Goal: Task Accomplishment & Management: Manage account settings

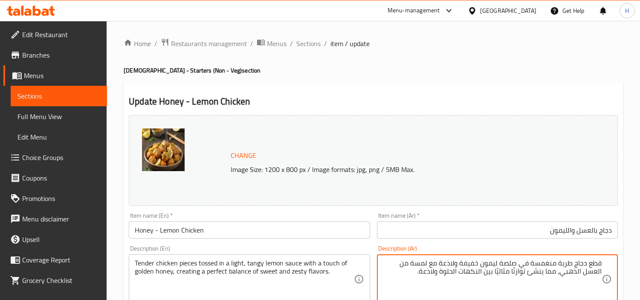
scroll to position [95, 0]
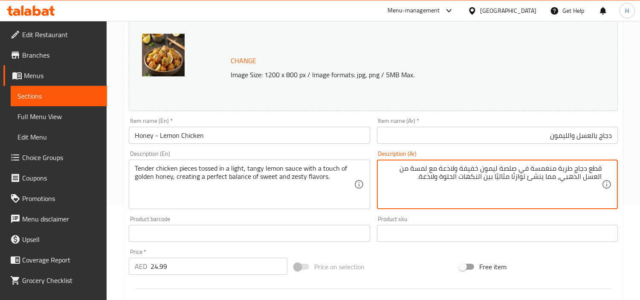
drag, startPoint x: 436, startPoint y: 178, endPoint x: 582, endPoint y: 176, distance: 145.9
click at [582, 176] on textarea "قطع دجاج طرية منغمسة في صلصة ليمون خفيفة ولاذعة مع لمسة من العسل الذهبي، مما ين…" at bounding box center [492, 184] width 219 height 41
type textarea "قطع دجاج طرية منغمسة في صلصة ليمون خفيفة ولاذعة مع لمسة من العسل الذهبي"
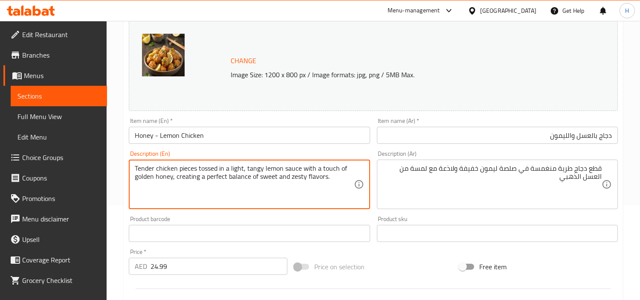
drag, startPoint x: 329, startPoint y: 177, endPoint x: 172, endPoint y: 183, distance: 157.5
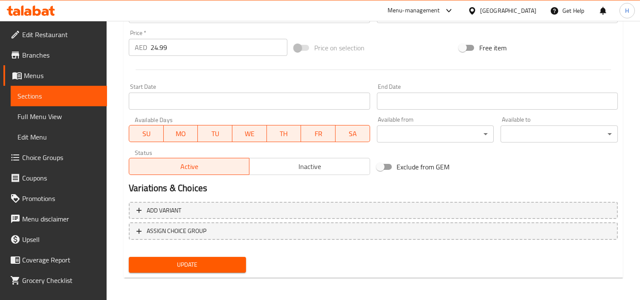
type textarea "Tender chicken pieces tossed in a light, tangy lemon sauce with a touch of gold…"
drag, startPoint x: 191, startPoint y: 263, endPoint x: 221, endPoint y: 245, distance: 34.5
click at [192, 262] on span "Update" at bounding box center [188, 264] width 104 height 11
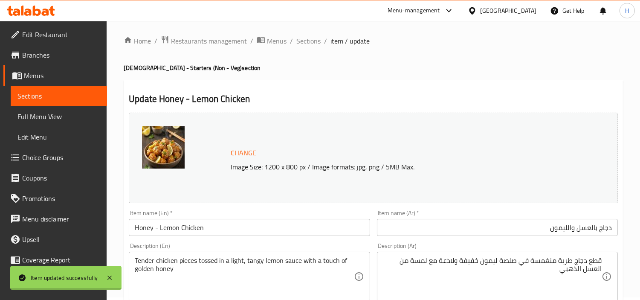
scroll to position [0, 0]
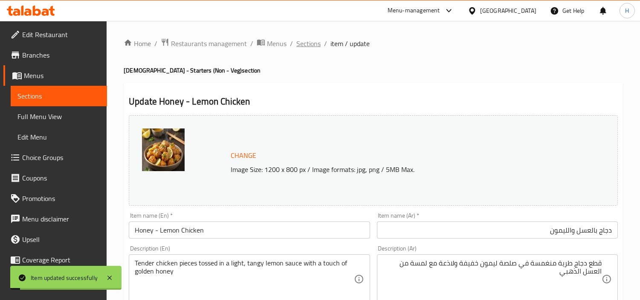
click at [317, 44] on span "Sections" at bounding box center [309, 43] width 24 height 10
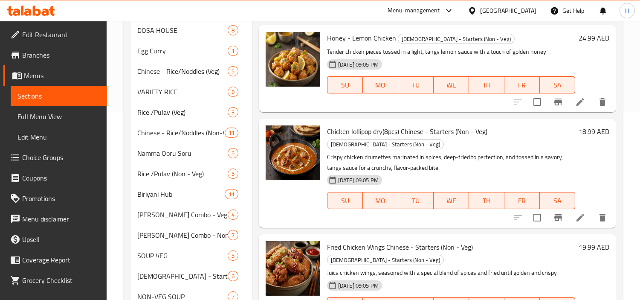
scroll to position [189, 0]
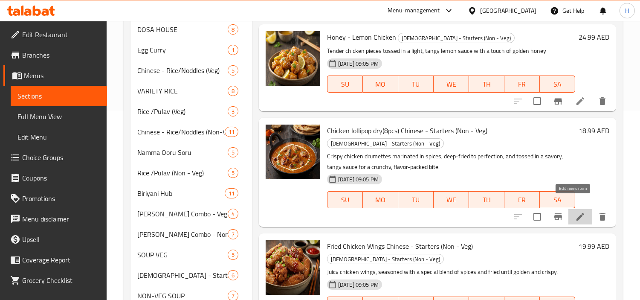
click at [576, 212] on icon at bounding box center [581, 217] width 10 height 10
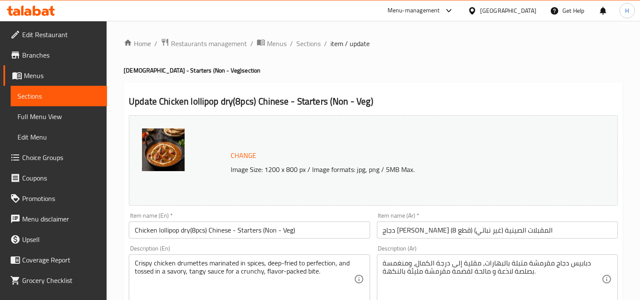
click at [473, 231] on input "دجاج لولي بوب جاف (8 قطع) المقبلات الصينية (غير نباتي)" at bounding box center [497, 229] width 241 height 17
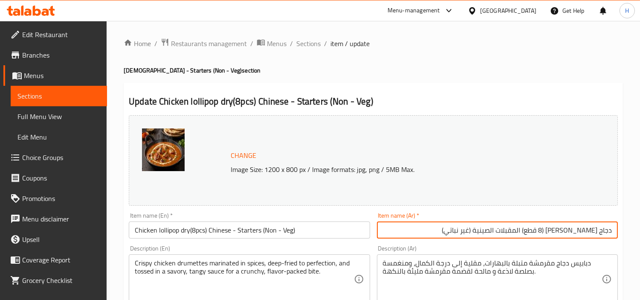
drag, startPoint x: 434, startPoint y: 224, endPoint x: 532, endPoint y: 229, distance: 98.7
click at [532, 229] on input "دجاج لولي بوب جاف (8 قطع) المقبلات الصينية (غير نباتي)" at bounding box center [497, 229] width 241 height 17
type input "دجاج لولي بوب جاف (8 قطع)"
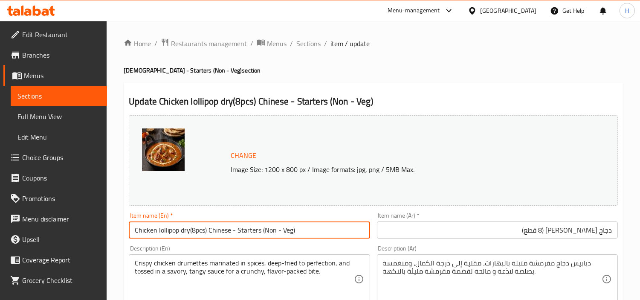
drag, startPoint x: 333, startPoint y: 229, endPoint x: 208, endPoint y: 233, distance: 125.1
click at [208, 233] on input "Chicken lollipop dry(8pcs) Chinese - Starters (Non - Veg)" at bounding box center [249, 229] width 241 height 17
click at [190, 231] on input "Chicken lollipop dry(8pcs)" at bounding box center [249, 229] width 241 height 17
type input "Chicken lollipop dry (8pcs)"
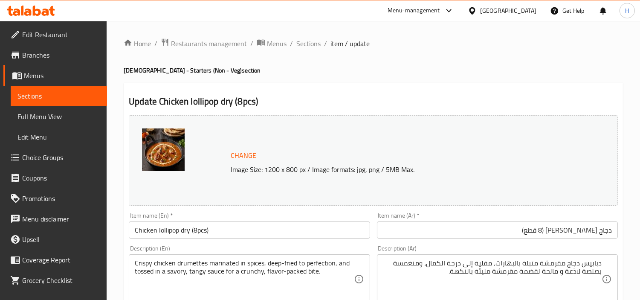
click at [428, 102] on h2 "Update Chicken lollipop dry (8pcs)" at bounding box center [373, 101] width 489 height 13
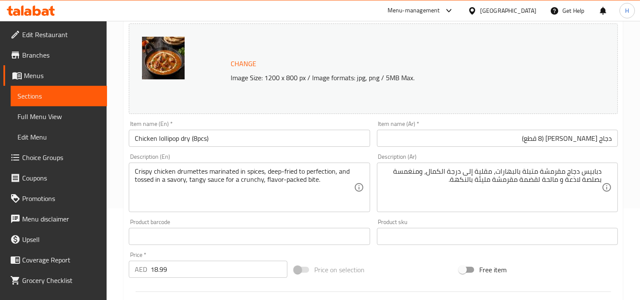
scroll to position [95, 0]
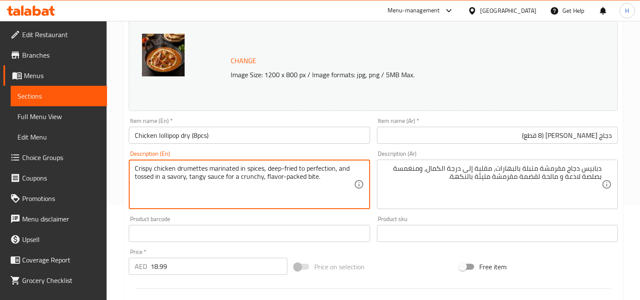
click at [308, 195] on textarea "Crispy chicken drumettes marinated in spices, deep-fried to perfection, and tos…" at bounding box center [244, 184] width 219 height 41
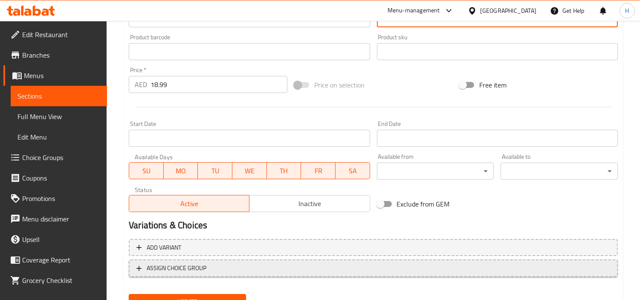
scroll to position [314, 0]
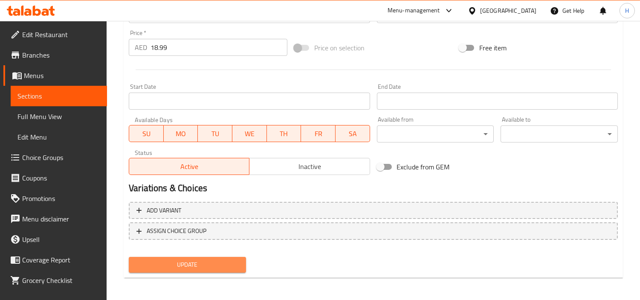
click at [232, 257] on button "Update" at bounding box center [187, 265] width 117 height 16
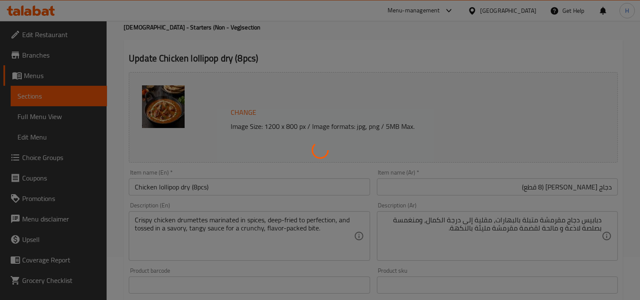
scroll to position [0, 0]
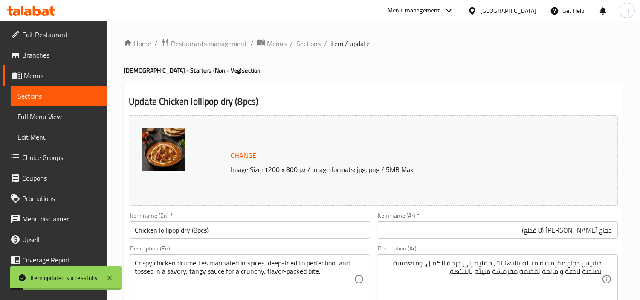
click at [311, 44] on span "Sections" at bounding box center [309, 43] width 24 height 10
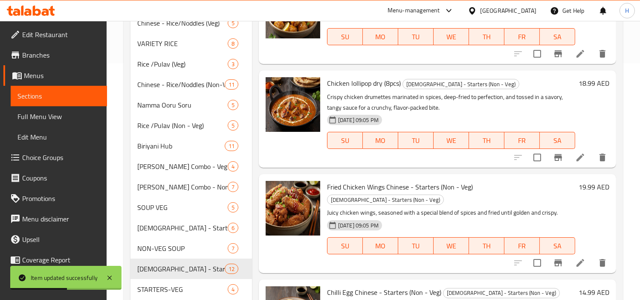
scroll to position [325, 0]
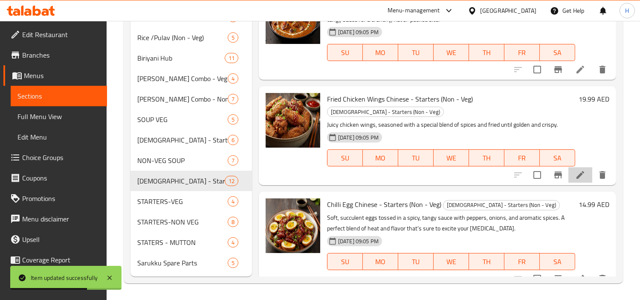
click at [569, 167] on li at bounding box center [581, 174] width 24 height 15
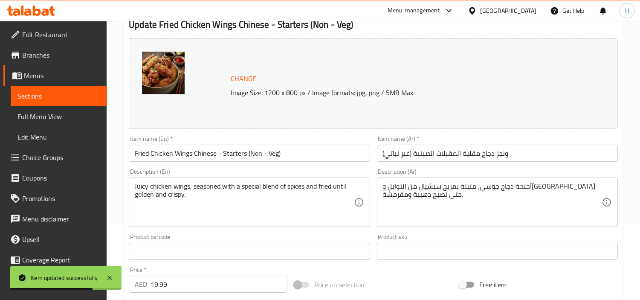
scroll to position [95, 0]
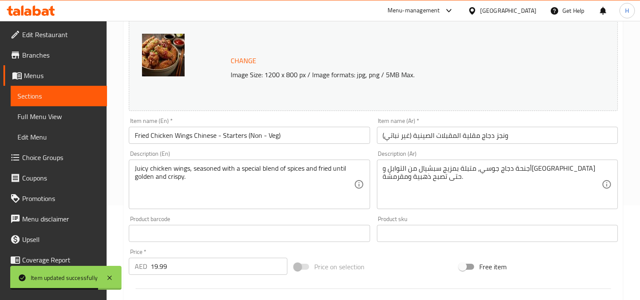
click at [495, 138] on input "ونجز دجاج مقلية المقبلات الصينية (غير نباتي)" at bounding box center [497, 135] width 241 height 17
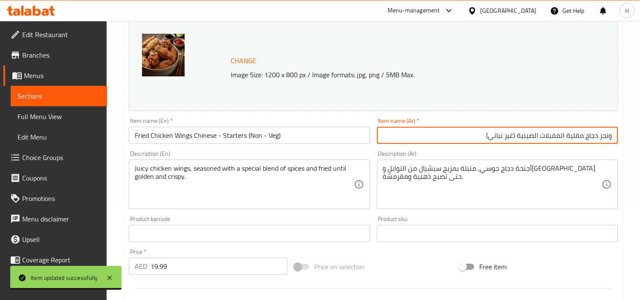
drag, startPoint x: 480, startPoint y: 139, endPoint x: 569, endPoint y: 139, distance: 88.3
click at [569, 139] on input "ونجز دجاج مقلية المقبلات الصينية (غير نباتي)" at bounding box center [497, 135] width 241 height 17
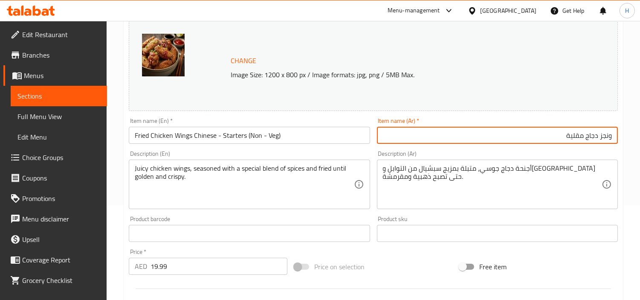
type input "ونجز دجاج مقلية"
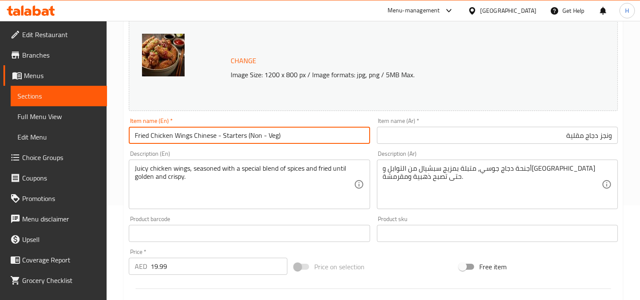
drag, startPoint x: 301, startPoint y: 140, endPoint x: 193, endPoint y: 142, distance: 108.0
click at [193, 142] on input "Fried Chicken Wings Chinese - Starters (Non - Veg)" at bounding box center [249, 135] width 241 height 17
type input "Fried Chicken Wings"
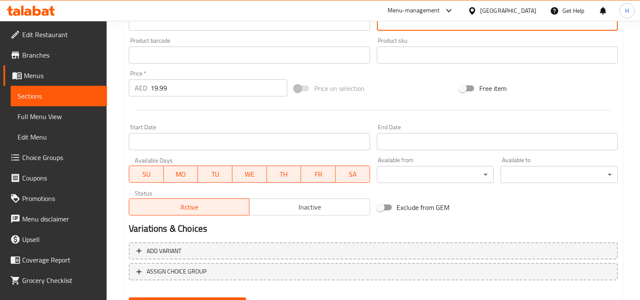
scroll to position [314, 0]
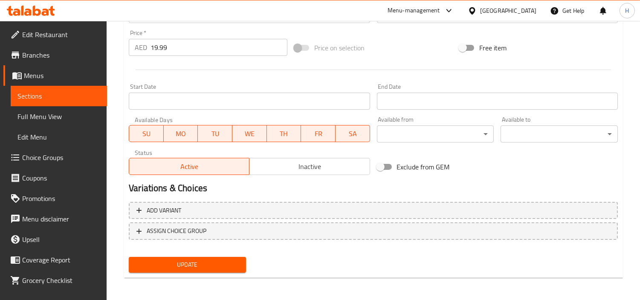
click at [238, 267] on span "Update" at bounding box center [188, 264] width 104 height 11
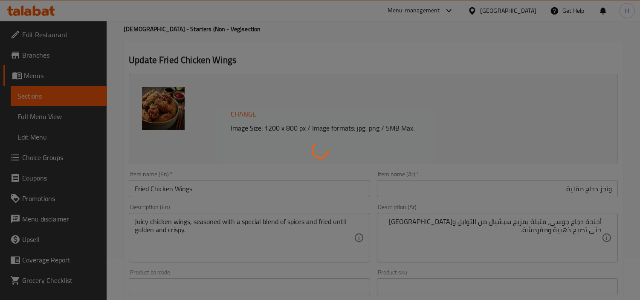
scroll to position [0, 0]
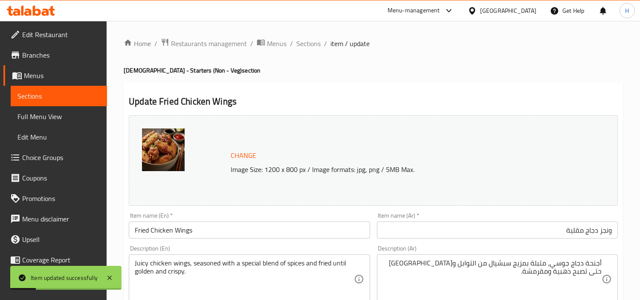
click at [602, 231] on input "ونجز دجاج مقلية" at bounding box center [497, 229] width 241 height 17
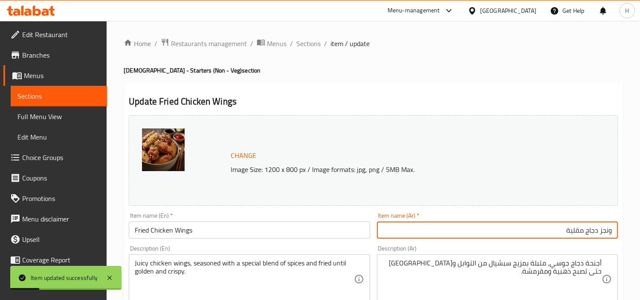
click at [602, 231] on input "ونجز دجاج مقلية" at bounding box center [497, 229] width 241 height 17
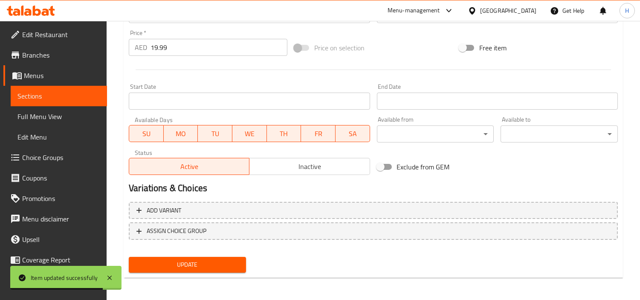
type input "أجنحة دجاج مقلية"
click at [191, 259] on span "Update" at bounding box center [188, 264] width 104 height 11
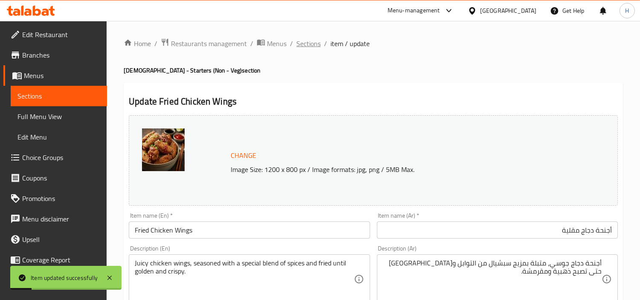
click at [309, 44] on span "Sections" at bounding box center [309, 43] width 24 height 10
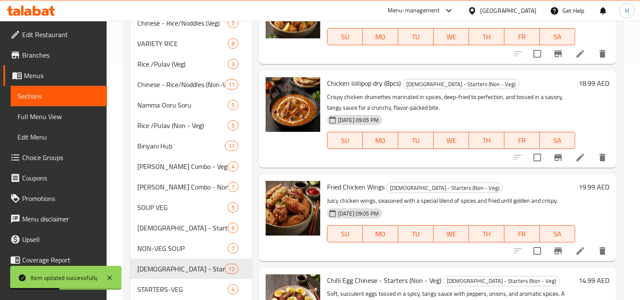
scroll to position [325, 0]
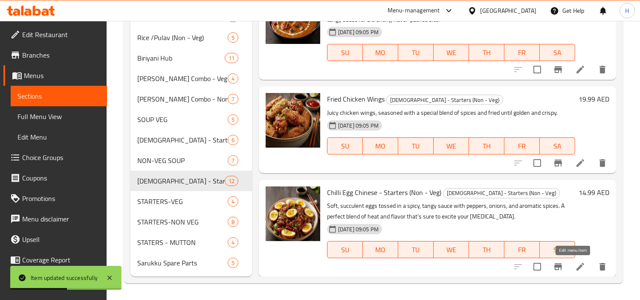
click at [576, 263] on icon at bounding box center [581, 267] width 10 height 10
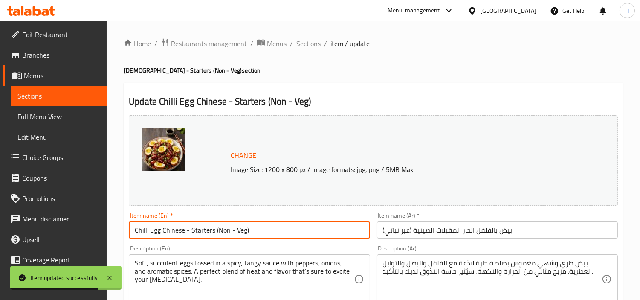
drag, startPoint x: 255, startPoint y: 230, endPoint x: 163, endPoint y: 233, distance: 91.4
click at [163, 233] on input "Chilli Egg Chinese - Starters (Non - Veg)" at bounding box center [249, 229] width 241 height 17
type input "Chilli Egg"
click at [413, 231] on input "بيض بالفلفل الحار المقبلات الصينية (غير نباتي)" at bounding box center [497, 229] width 241 height 17
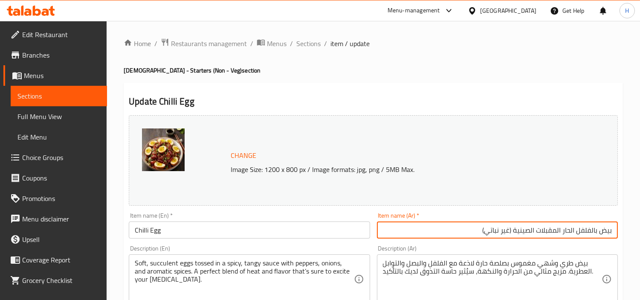
drag, startPoint x: 428, startPoint y: 231, endPoint x: 564, endPoint y: 239, distance: 136.8
click at [564, 239] on div "Item name (Ar)   * بيض بالفلفل الحار المقبلات الصينية (غير نباتي) Item name (Ar…" at bounding box center [498, 225] width 248 height 33
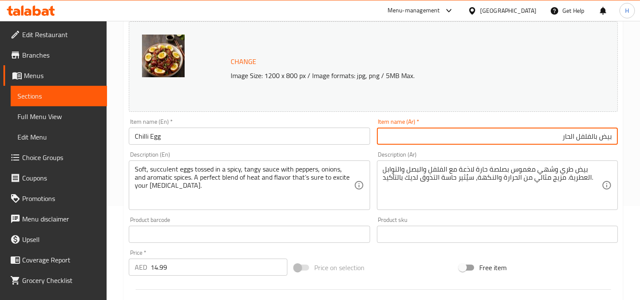
scroll to position [95, 0]
type input "بيض بالفلفل الحار"
click at [572, 215] on div "Product sku Product sku" at bounding box center [498, 228] width 248 height 33
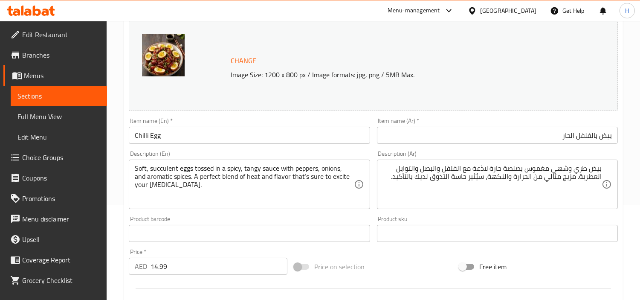
click at [310, 116] on div "Item name (En)   * Chilli Egg Item name (En) *" at bounding box center [249, 130] width 248 height 33
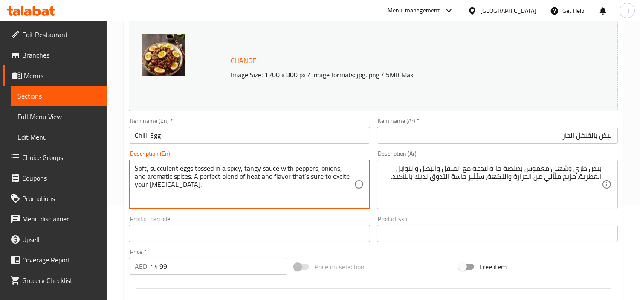
click at [121, 185] on div "Home / Restaurants management / Menus / Sections / item / update Chinese - Star…" at bounding box center [374, 223] width 534 height 594
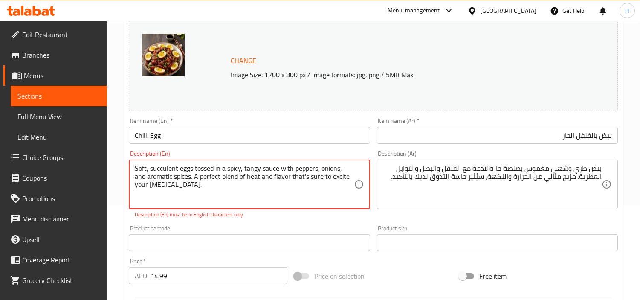
type textarea "Soft, succulent eggs tossed in a spicy, tangy sauce with peppers, onions, and a…"
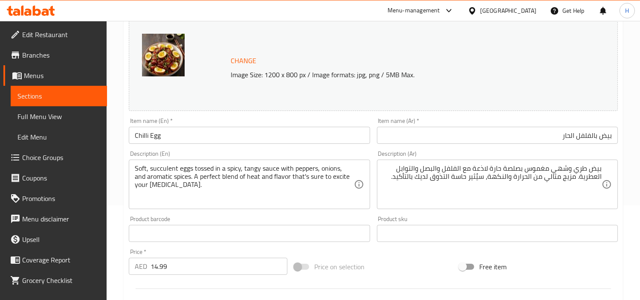
click at [294, 219] on div "Change Image Size: 1200 x 800 px / Image formats: jpg, png / 5MB Max. Item name…" at bounding box center [373, 207] width 496 height 380
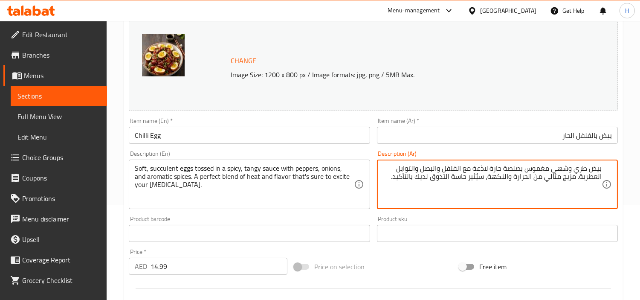
click at [565, 171] on textarea "بيض طري وشهي مغموس بصلصة حارة لاذعة مع الفلفل والبصل والتوابل العطرية. مزيج مثا…" at bounding box center [492, 184] width 219 height 41
drag, startPoint x: 489, startPoint y: 177, endPoint x: 376, endPoint y: 176, distance: 112.2
click at [376, 176] on div "Description (Ar) بيض طري وعصاري مغموس بصلصة حارة لاذعة مع الفلفل والبصل والتواب…" at bounding box center [498, 179] width 248 height 65
type textarea "بيض طري وعصاري مغموس بصلصة حارة لاذعة مع الفلفل والبصل والتوابل العطرية. مزيج م…"
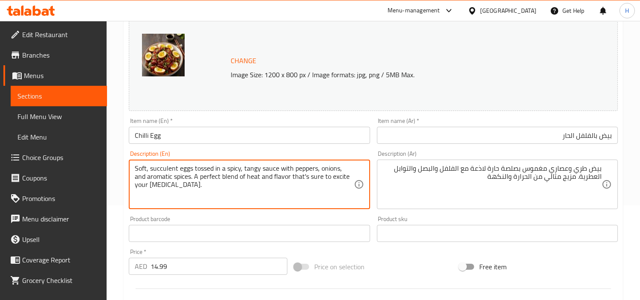
drag, startPoint x: 305, startPoint y: 193, endPoint x: 278, endPoint y: 180, distance: 29.8
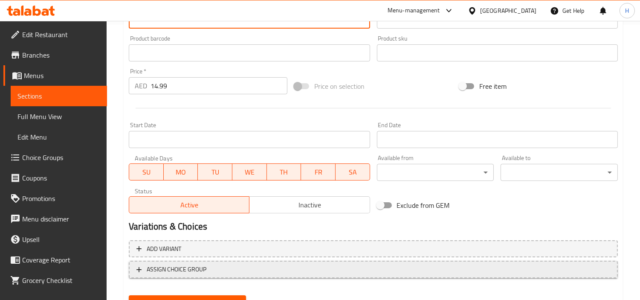
scroll to position [314, 0]
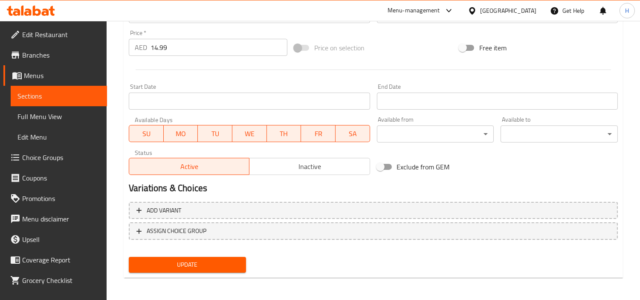
type textarea "Soft, succulent eggs tossed in a spicy, tangy sauce with peppers, onions, and a…"
click at [221, 260] on span "Update" at bounding box center [188, 264] width 104 height 11
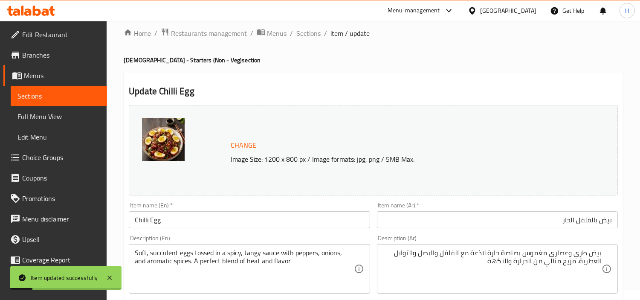
scroll to position [0, 0]
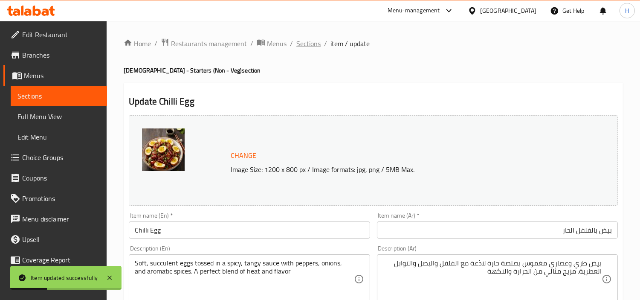
click at [319, 47] on span "Sections" at bounding box center [309, 43] width 24 height 10
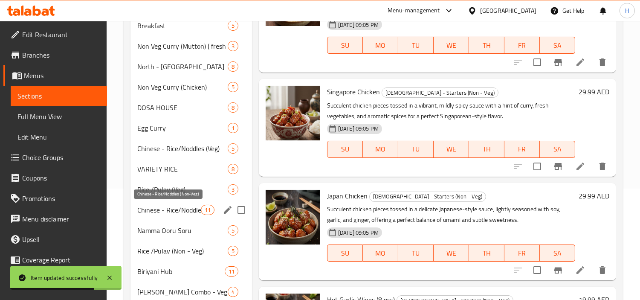
scroll to position [95, 0]
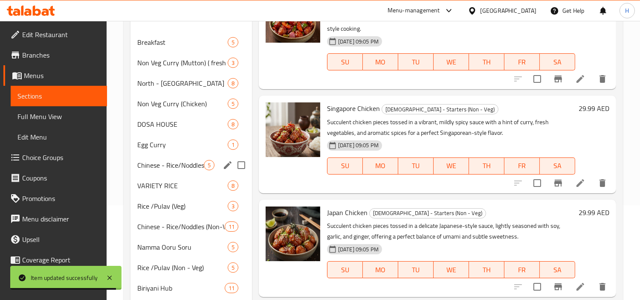
click at [206, 172] on div "Chinese - Rice/Noddles (Veg) 5" at bounding box center [192, 165] width 122 height 20
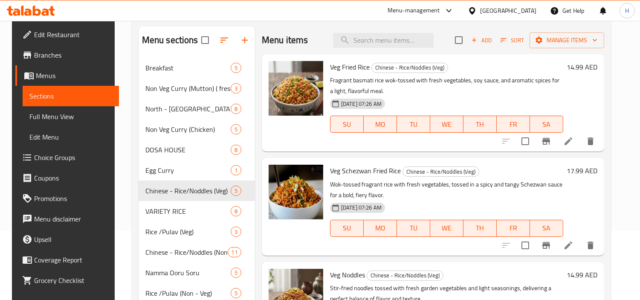
scroll to position [47, 0]
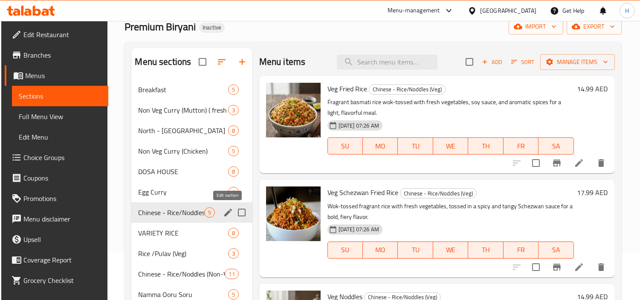
click at [225, 215] on icon "edit" at bounding box center [228, 213] width 8 height 8
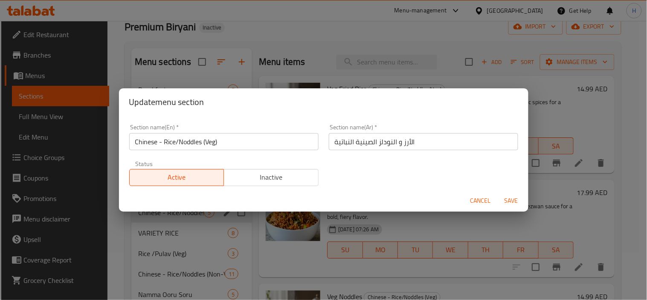
click at [415, 141] on input "الأرز و النودلز الصينية النباتية" at bounding box center [423, 141] width 189 height 17
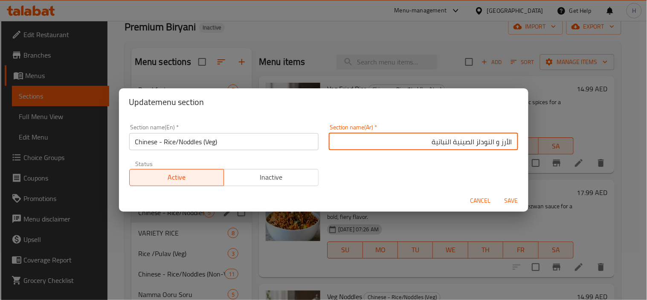
click at [489, 202] on span "Cancel" at bounding box center [481, 200] width 20 height 11
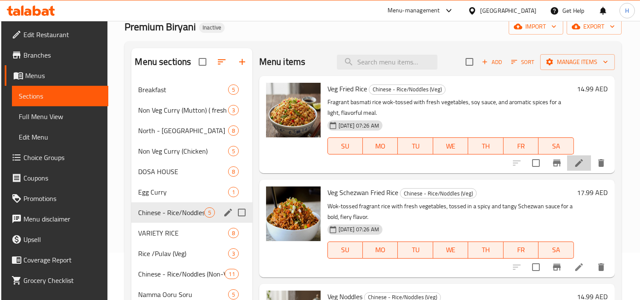
click at [576, 169] on li at bounding box center [579, 162] width 24 height 15
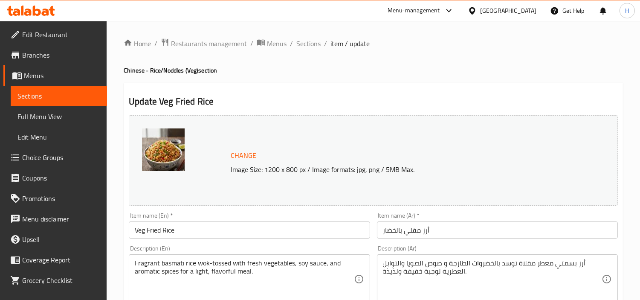
click at [483, 236] on input "أرز مقلي بالخضار" at bounding box center [497, 229] width 241 height 17
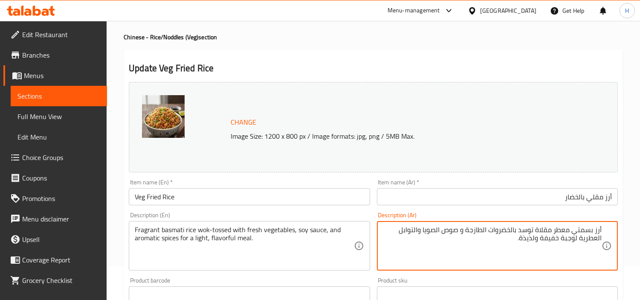
scroll to position [47, 0]
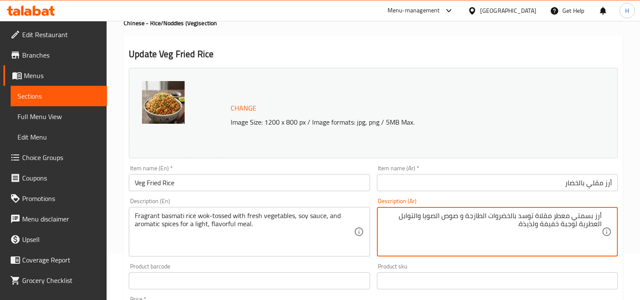
click at [555, 181] on input "أرز مقلي بالخضار" at bounding box center [497, 182] width 241 height 17
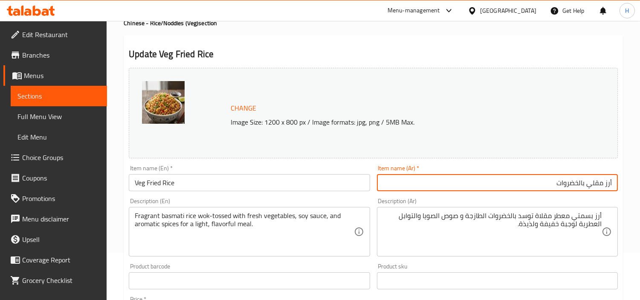
type input "أرز مقلي بالخضروات"
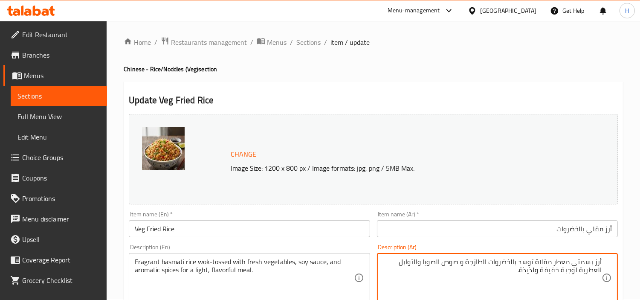
scroll to position [0, 0]
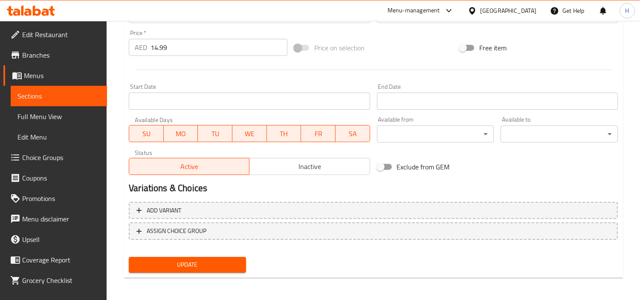
click at [231, 259] on span "Update" at bounding box center [188, 264] width 104 height 11
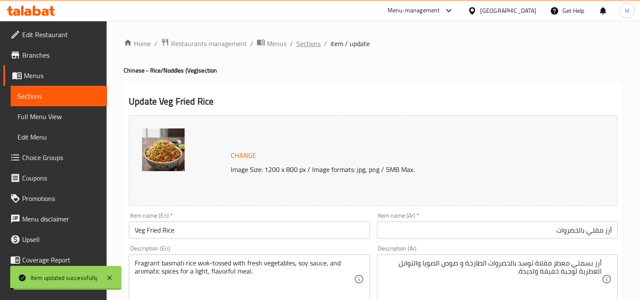
click at [300, 42] on span "Sections" at bounding box center [309, 43] width 24 height 10
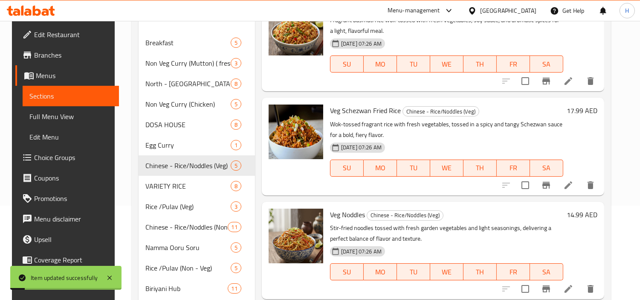
scroll to position [95, 0]
click at [569, 187] on icon at bounding box center [569, 185] width 10 height 10
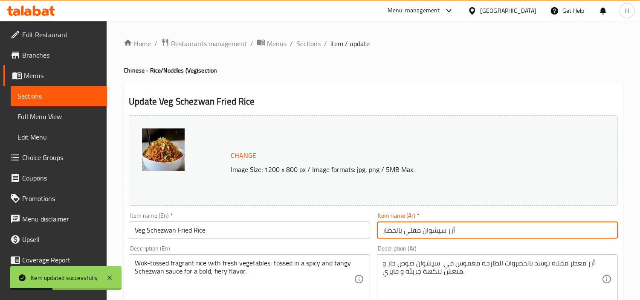
click at [553, 236] on input "أرز سيشوان مقلي بالخضار" at bounding box center [497, 229] width 241 height 17
click at [535, 232] on input "أرز سيشوان مقلي بالخضار" at bounding box center [497, 229] width 241 height 17
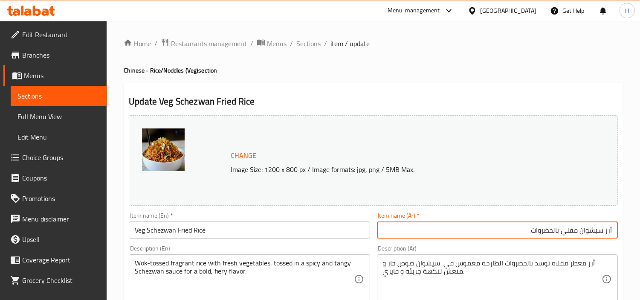
type input "أرز سيشوان مقلي بالخضروات"
click at [287, 235] on input "Veg Schezwan Fried Rice" at bounding box center [249, 229] width 241 height 17
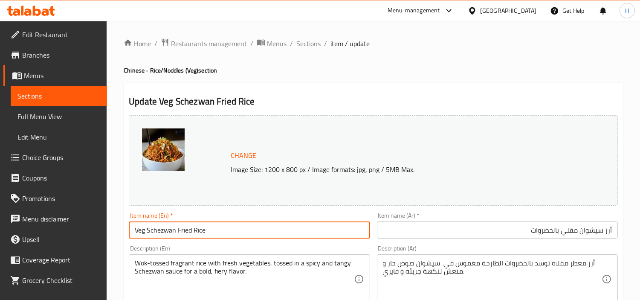
drag, startPoint x: 167, startPoint y: 231, endPoint x: 463, endPoint y: 266, distance: 297.7
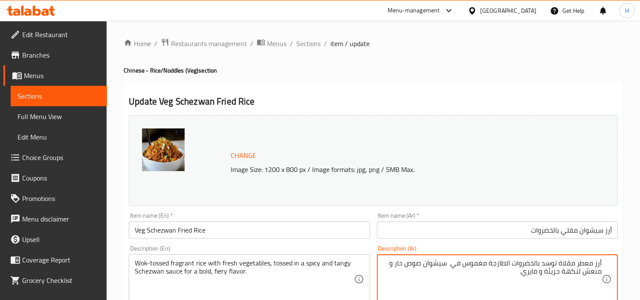
scroll to position [47, 0]
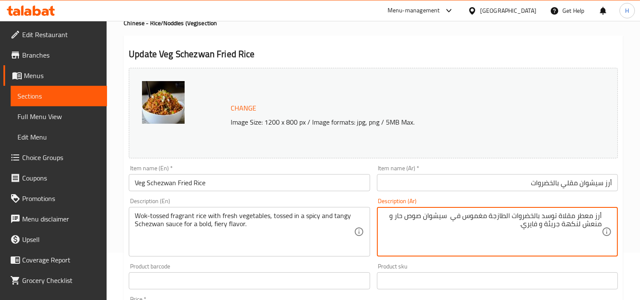
click at [527, 229] on textarea "أرز معطر مقلاة توسد بالخضروات الطازجة مغموس في سيشوان صوص حار و منعش لنكهة جريئ…" at bounding box center [492, 232] width 219 height 41
click at [454, 220] on textarea "أرز معطر مقلاة توسد بالخضروات الطازجة مغموس في سيشوان صوص حار و منعش لنكهة جريئ…" at bounding box center [492, 232] width 219 height 41
click at [451, 221] on textarea "أرز معطر مقلاة توسد بالخضروات الطازجة مغموس في سيشوان صوص حار و منعش لنكهة جريئ…" at bounding box center [492, 232] width 219 height 41
drag, startPoint x: 517, startPoint y: 230, endPoint x: 401, endPoint y: 218, distance: 115.9
click at [401, 218] on textarea "أرز معطر مقلاة توسد بالخضروات الطازجة مغموس في سيشوان صوص حار و منعش لنكهة جريئ…" at bounding box center [492, 232] width 219 height 41
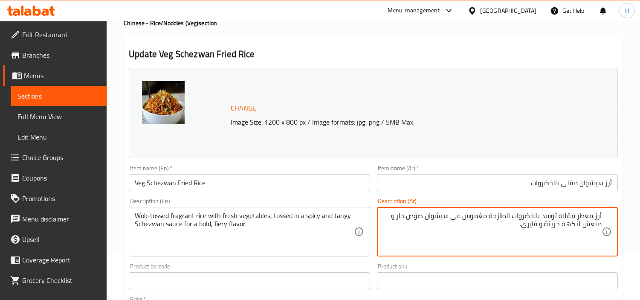
click at [415, 239] on textarea "أرز معطر مقلاة توسد بالخضروات الطازجة مغموس في سيشوان صوص حار و منعش لنكهة جريئ…" at bounding box center [492, 232] width 219 height 41
drag, startPoint x: 524, startPoint y: 229, endPoint x: 582, endPoint y: 230, distance: 58.5
click at [582, 230] on textarea "أرز معطر مقلاة توسد بالخضروات الطازجة مغموس في سيشوان صوص حار و منعش لنكهة جريئ…" at bounding box center [492, 232] width 219 height 41
type textarea "أرز معطر مقلاة توسد بالخضروات الطازجة مغموس في سيشوان صوص حار و منعش."
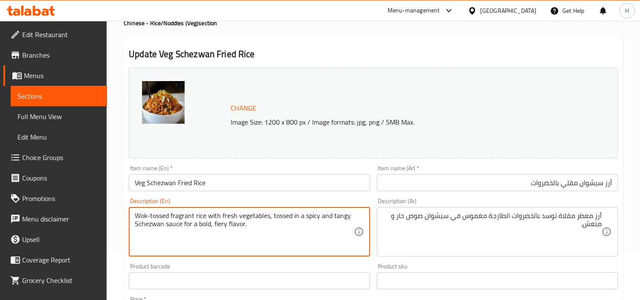
drag, startPoint x: 184, startPoint y: 225, endPoint x: 242, endPoint y: 223, distance: 58.1
click at [242, 223] on textarea "Wok-tossed fragrant rice with fresh vegetables, tossed in a spicy and tangy Sch…" at bounding box center [244, 232] width 219 height 41
drag, startPoint x: 147, startPoint y: 223, endPoint x: 253, endPoint y: 238, distance: 107.7
click at [253, 238] on textarea "Wok-tossed fragrant rice with fresh vegetables, tossed in a spicy and tangy Sch…" at bounding box center [244, 232] width 219 height 41
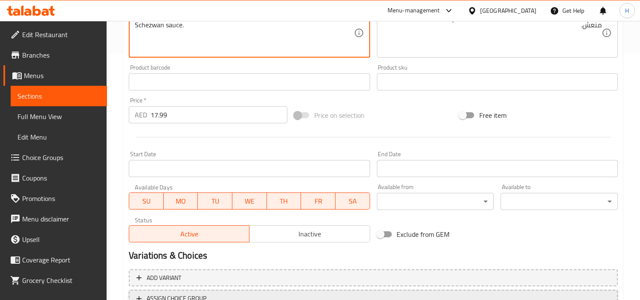
scroll to position [314, 0]
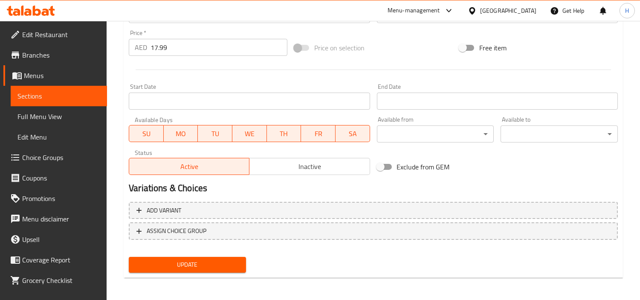
type textarea "Wok-tossed fragrant rice with fresh vegetables, tossed in a spicy and tangy Sch…"
click at [231, 265] on span "Update" at bounding box center [188, 264] width 104 height 11
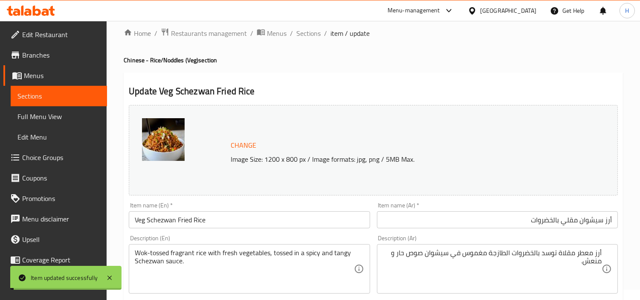
scroll to position [0, 0]
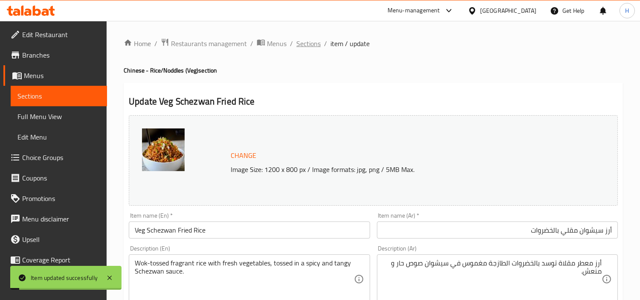
click at [314, 44] on span "Sections" at bounding box center [309, 43] width 24 height 10
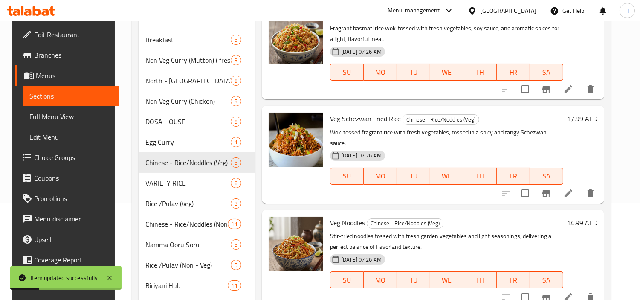
scroll to position [189, 0]
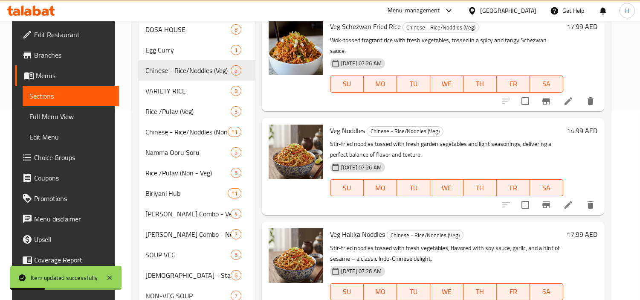
click at [572, 200] on icon at bounding box center [569, 205] width 10 height 10
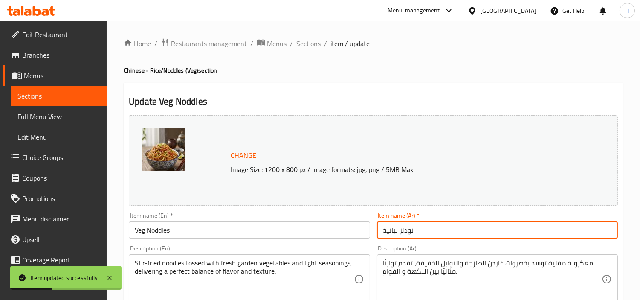
click at [521, 238] on input "نودلز نباتية" at bounding box center [497, 229] width 241 height 17
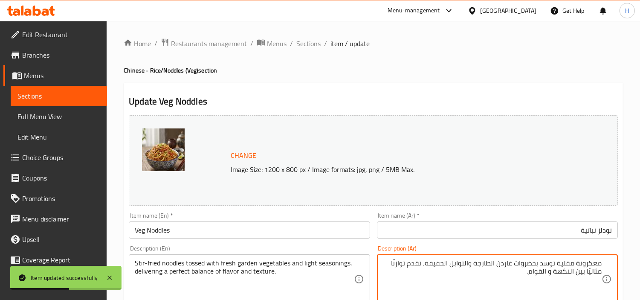
click at [578, 233] on input "نودلز نباتية" at bounding box center [497, 229] width 241 height 17
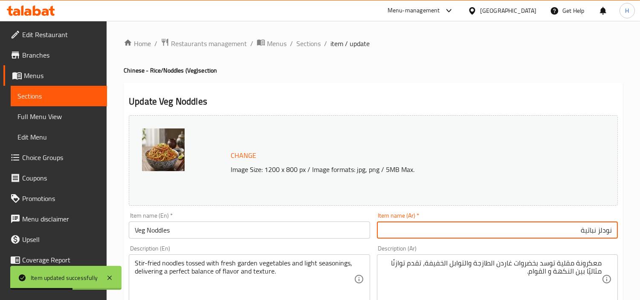
click at [578, 233] on input "نودلز نباتية" at bounding box center [497, 229] width 241 height 17
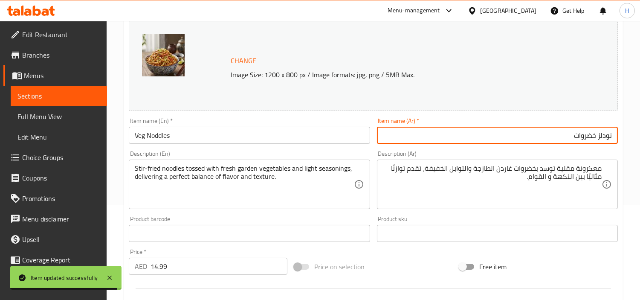
type input "نودلز خضروات"
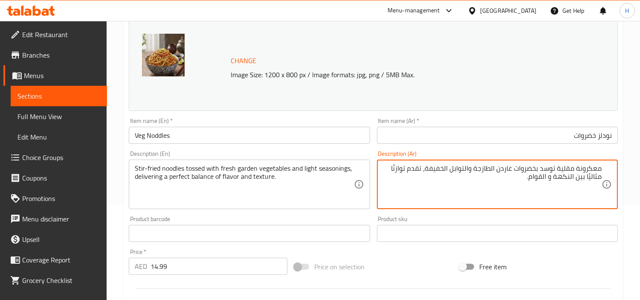
click at [597, 168] on textarea "معكرونة مقلية توسد بخضروات غاردن الطازجة والتوابل الخفيفة، تقدم توازنًا مثاليًا…" at bounding box center [492, 184] width 219 height 41
click at [554, 171] on textarea "نودلز مقلية توسد بخضروات غاردن الطازجة والتوابل الخفيفة، تقدم توازنًا مثاليًا ب…" at bounding box center [492, 184] width 219 height 41
click at [511, 169] on textarea "نودلز مقلية ممزوجة بخضروات غاردن الطازجة والتوابل الخفيفة، تقدم توازنًا مثاليًا…" at bounding box center [492, 184] width 219 height 41
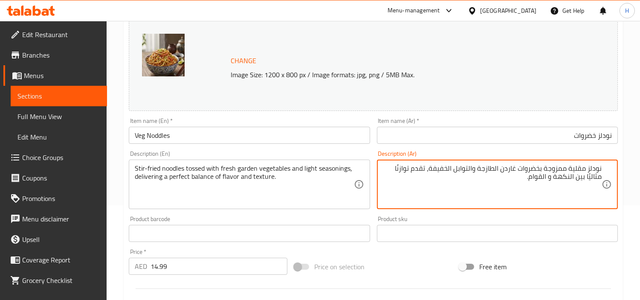
click at [511, 169] on textarea "نودلز مقلية ممزوجة بخضروات غاردن الطازجة والتوابل الخفيفة، تقدم توازنًا مثاليًا…" at bounding box center [492, 184] width 219 height 41
drag, startPoint x: 445, startPoint y: 189, endPoint x: 424, endPoint y: 170, distance: 28.7
click at [424, 170] on textarea "نودلز مقلية ممزوجة بخضروات الحديقة الطازجة والتوابل الخفيفة، تقدم توازنًا مثالي…" at bounding box center [492, 184] width 219 height 41
type textarea "نودلز مقلية ممزوجة بخضروات الحديقة الطازجة والتوابل الخفيفة"
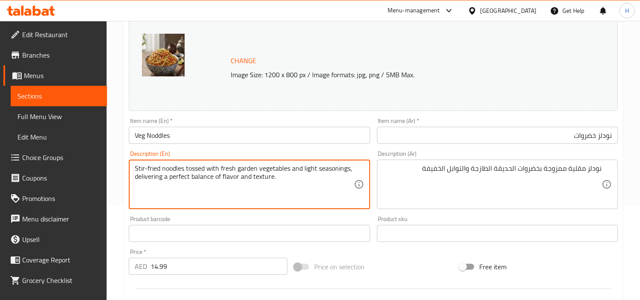
drag, startPoint x: 334, startPoint y: 177, endPoint x: 350, endPoint y: 172, distance: 16.6
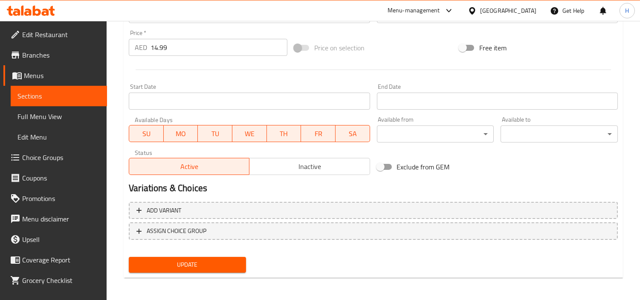
type textarea "Stir-fried noodles tossed with fresh garden vegetables and light seasonings"
click at [230, 265] on span "Update" at bounding box center [188, 264] width 104 height 11
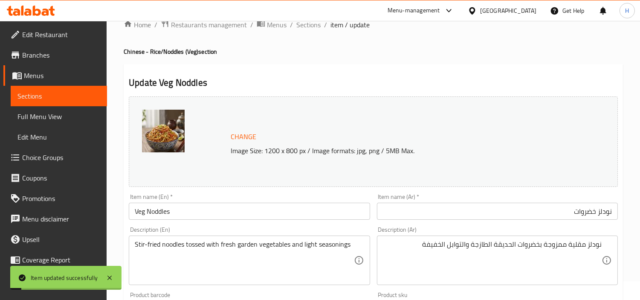
scroll to position [0, 0]
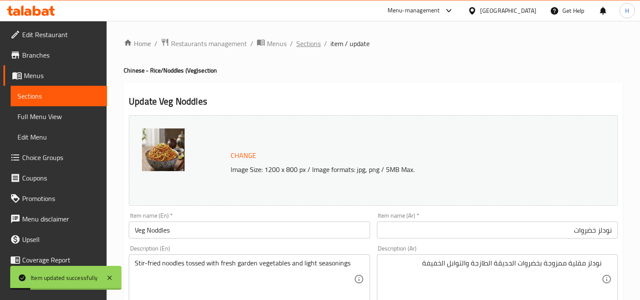
click at [312, 43] on span "Sections" at bounding box center [309, 43] width 24 height 10
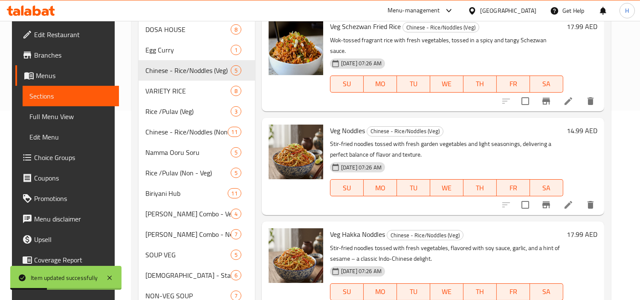
scroll to position [284, 0]
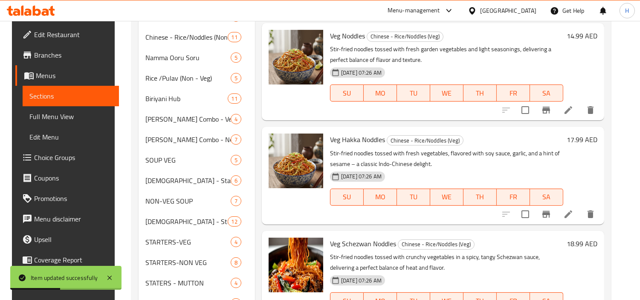
click at [565, 207] on li at bounding box center [569, 214] width 24 height 15
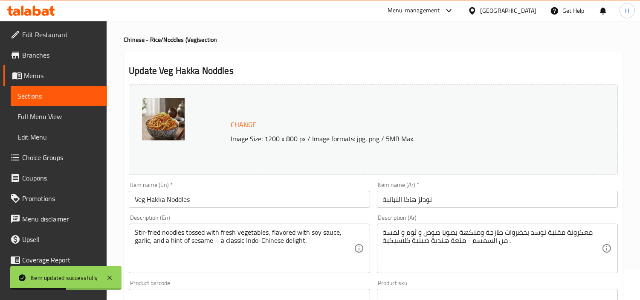
scroll to position [47, 0]
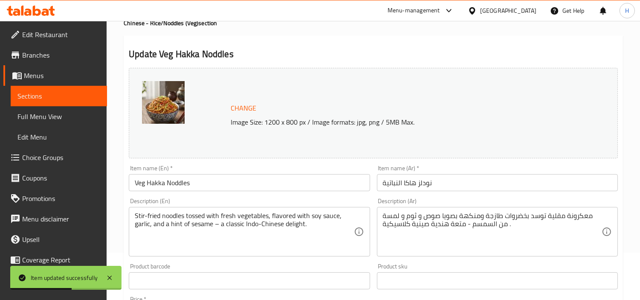
click at [483, 183] on input "نودلز هاكا النباتية" at bounding box center [497, 182] width 241 height 17
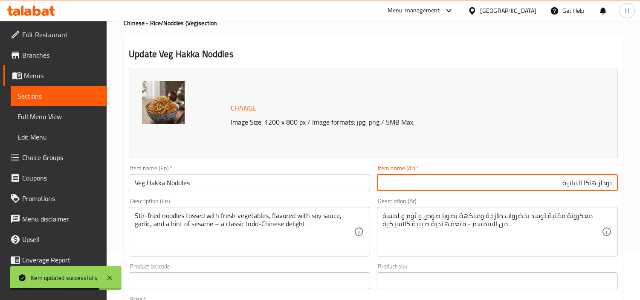
drag, startPoint x: 451, startPoint y: 180, endPoint x: 582, endPoint y: 185, distance: 131.1
click at [582, 185] on input "نودلز هاكا النباتية" at bounding box center [497, 182] width 241 height 17
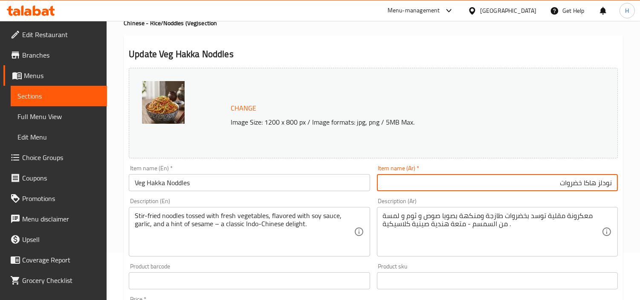
type input "نودلز هاكا خضروات"
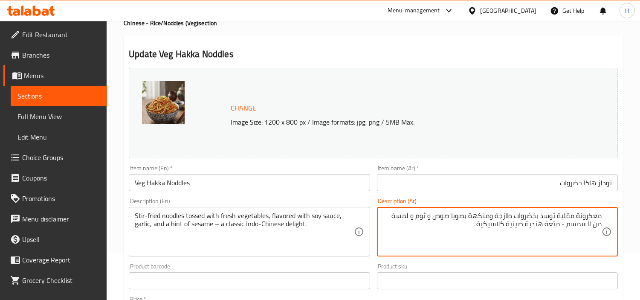
click at [592, 221] on textarea "معكرونة مقلية توسد بخضروات طازجة ومنكهة بصويا صوص و ثوم و لمسة من السمسم - متعة…" at bounding box center [492, 232] width 219 height 41
click at [564, 219] on textarea "نودلز مقلية توسد بخضروات طازجة ومنكهة بصويا صوص و ثوم و لمسة من السمسم - متعة ه…" at bounding box center [492, 232] width 219 height 41
drag, startPoint x: 474, startPoint y: 228, endPoint x: 484, endPoint y: 228, distance: 9.4
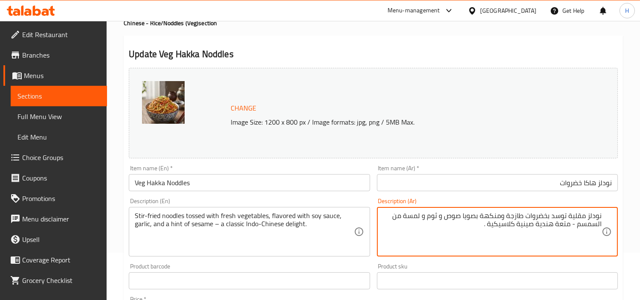
click at [484, 228] on textarea "نودلز مقلية توسد بخضروات طازجة ومنكهة بصويا صوص و ثوم و لمسة من السمسم - متعة ه…" at bounding box center [492, 232] width 219 height 41
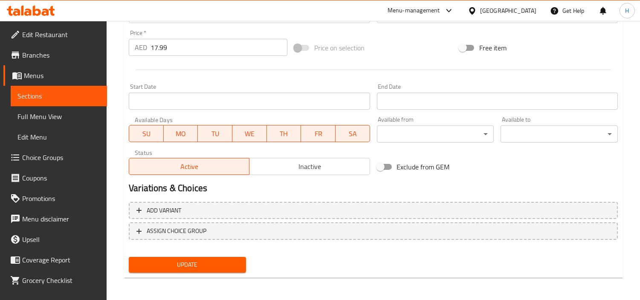
type textarea "نودلز مقلية توسد بخضروات طازجة ومنكهة بصويا صوص و ثوم و لمسة من السمسم - متعة ه…"
click at [248, 250] on div "Add variant ASSIGN CHOICE GROUP" at bounding box center [373, 225] width 496 height 55
click at [241, 254] on div "Update" at bounding box center [187, 264] width 124 height 23
click at [223, 265] on span "Update" at bounding box center [188, 264] width 104 height 11
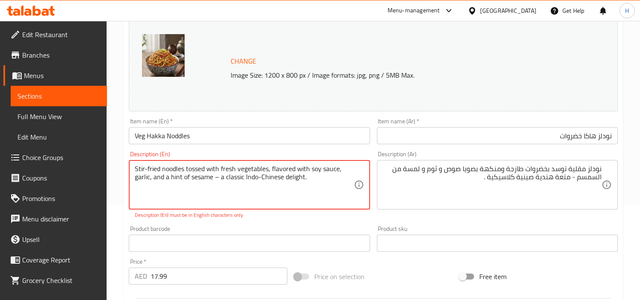
scroll to position [95, 0]
click at [229, 203] on textarea "Stir-fried noodles tossed with fresh vegetables, flavored with soy sauce, garli…" at bounding box center [244, 184] width 219 height 41
click at [152, 179] on textarea "Stir-fried noodles tossed with fresh vegetables, flavored with soy sauce, garli…" at bounding box center [244, 184] width 219 height 41
click at [353, 167] on textarea "Stir-fried noodles tossed with fresh vegetables, flavored with soy sauce, garli…" at bounding box center [244, 184] width 219 height 41
click at [284, 218] on p "Description (En) must be in English characters only" at bounding box center [249, 215] width 229 height 8
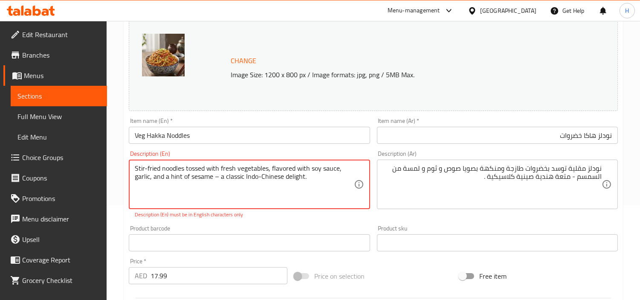
click at [219, 180] on textarea "Stir-fried noodles tossed with fresh vegetables, flavored with soy sauce, garli…" at bounding box center [244, 184] width 219 height 41
click at [218, 177] on textarea "Stir-fried noodles tossed with fresh vegetables, flavored with soy sauce, garli…" at bounding box center [244, 184] width 219 height 41
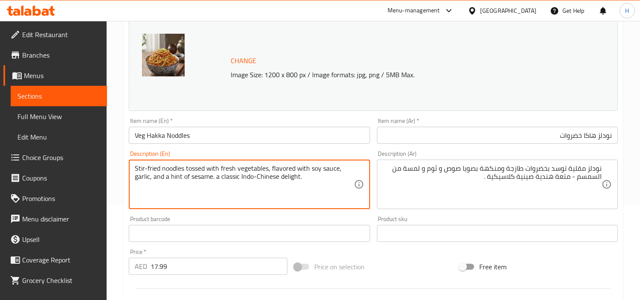
type textarea "Stir-fried noodles tossed with fresh vegetables, flavored with soy sauce, garli…"
click at [291, 223] on div "Product barcode Product barcode" at bounding box center [249, 229] width 241 height 26
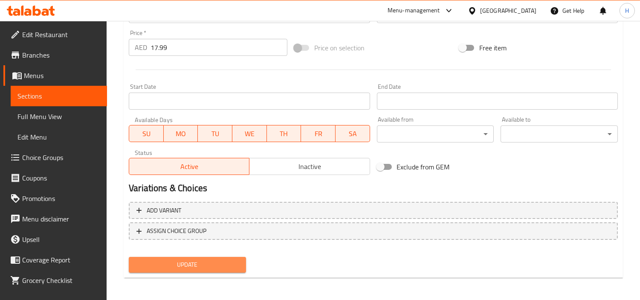
click at [195, 265] on span "Update" at bounding box center [188, 264] width 104 height 11
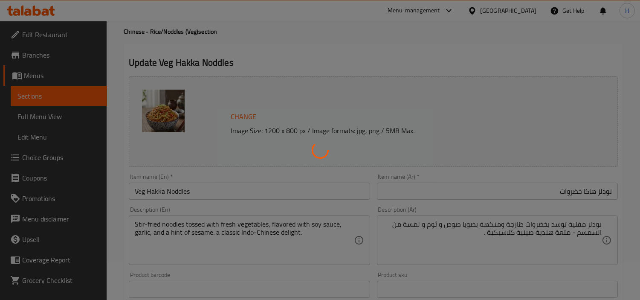
scroll to position [0, 0]
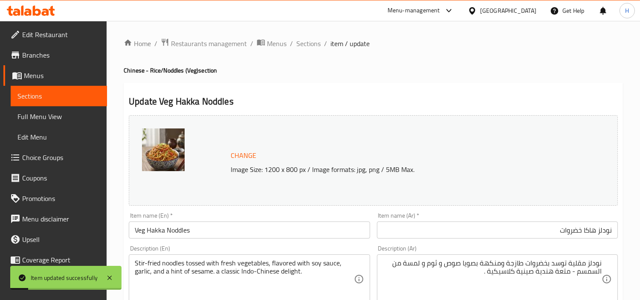
drag, startPoint x: 304, startPoint y: 44, endPoint x: 323, endPoint y: 57, distance: 23.0
click at [304, 44] on span "Sections" at bounding box center [309, 43] width 24 height 10
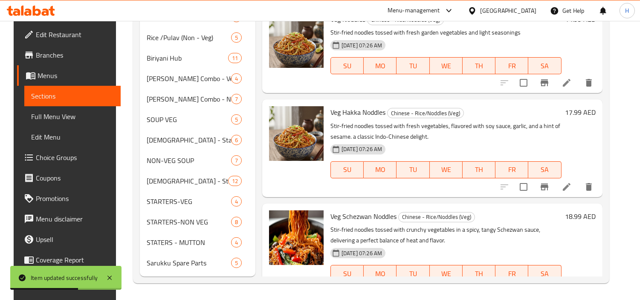
drag, startPoint x: 519, startPoint y: 208, endPoint x: 318, endPoint y: 180, distance: 203.3
click at [318, 180] on div at bounding box center [296, 148] width 61 height 90
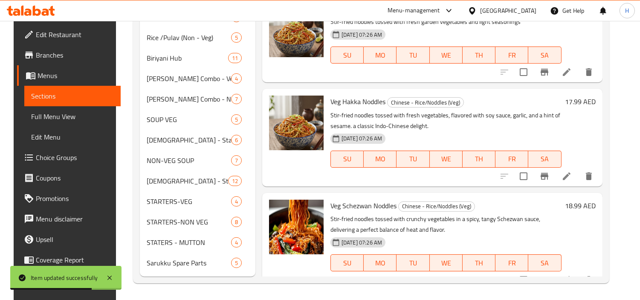
scroll to position [14, 0]
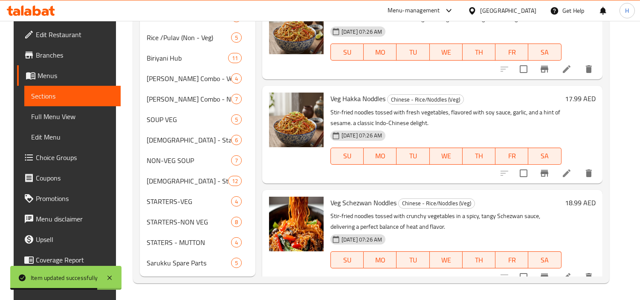
click at [572, 272] on icon at bounding box center [567, 277] width 10 height 10
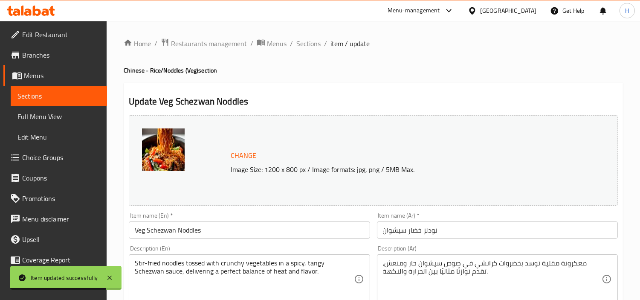
click at [511, 230] on input "نودلز خضار سيشوان" at bounding box center [497, 229] width 241 height 17
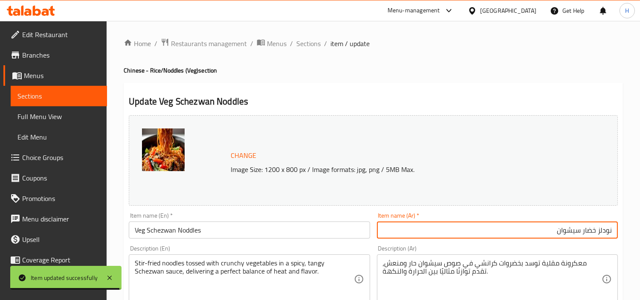
click at [226, 235] on input "Veg Schezwan Noddles" at bounding box center [249, 229] width 241 height 17
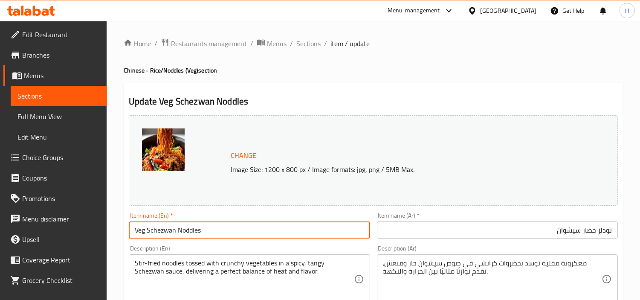
drag, startPoint x: 153, startPoint y: 233, endPoint x: 314, endPoint y: 229, distance: 160.9
click at [314, 229] on input "Veg Schezwan Noddles" at bounding box center [249, 229] width 241 height 17
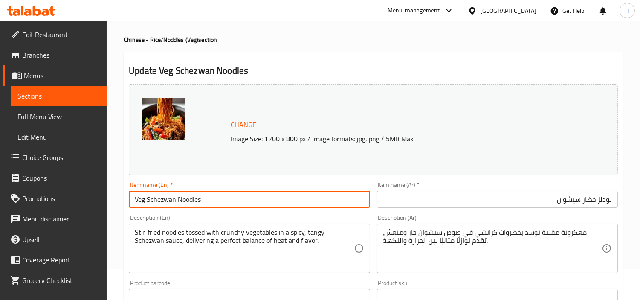
scroll to position [47, 0]
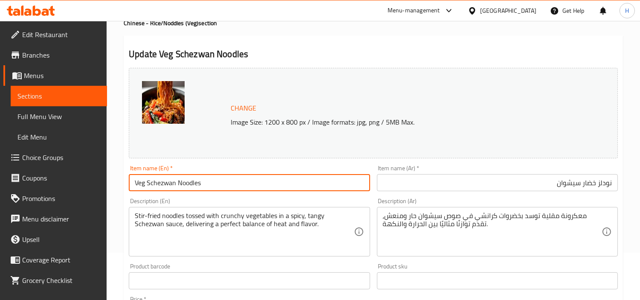
type input "Veg Schezwan Noodles"
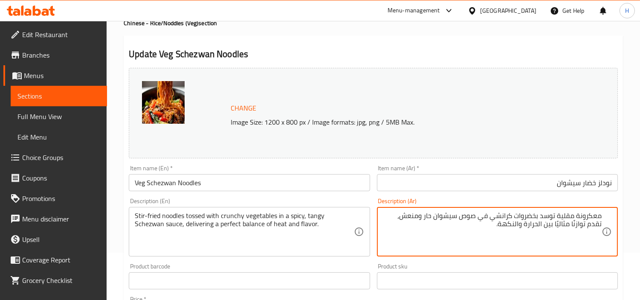
click at [594, 218] on textarea "معكرونة مقلية توسد بخضروات كرانشي في صوص سيشوان حار ومنعش، تقدم توازنًا مثاليًا…" at bounding box center [492, 232] width 219 height 41
click at [474, 217] on textarea "نزدلز مقلية توسد بخضروات كرانشي في صوص سيشوان حار ومنعش، تقدم توازنًا مثاليًا ب…" at bounding box center [492, 232] width 219 height 41
drag, startPoint x: 506, startPoint y: 227, endPoint x: 414, endPoint y: 220, distance: 92.5
click at [414, 220] on textarea "نزدلز مقلية توسد بخضروات كرانشي في صوص سيشوان حار ومنعش، تقدم توازنًا مثاليًا ب…" at bounding box center [492, 232] width 219 height 41
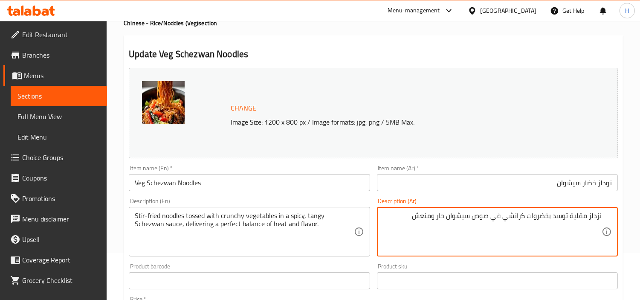
type textarea "نزدلز مقلية توسد بخضروات كرانشي في صوص سيشوان حار ومنعش"
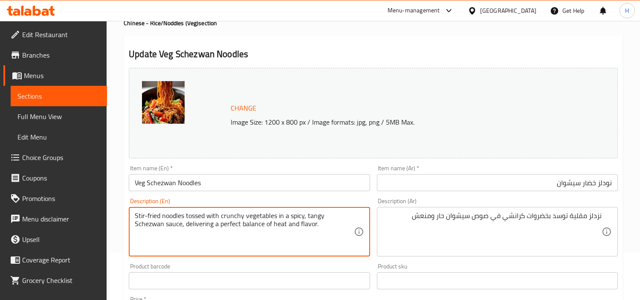
drag, startPoint x: 293, startPoint y: 225, endPoint x: 150, endPoint y: 231, distance: 143.1
click at [201, 252] on textarea "Stir-fried noodles tossed with crunchy vegetables in a spicy, tangy Schezwan sa…" at bounding box center [244, 232] width 219 height 41
type textarea "Stir-fried noodles tossed with crunchy vegetables in a spicy, tangy Schezwan sa…"
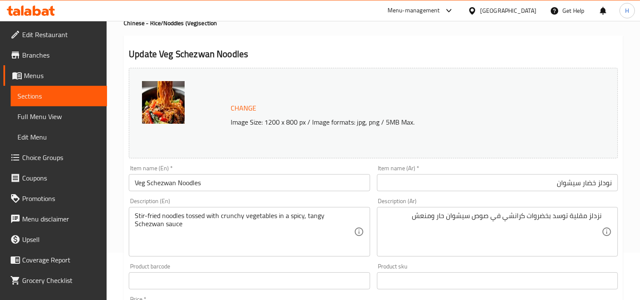
click at [268, 268] on div "Product barcode Product barcode" at bounding box center [249, 276] width 241 height 26
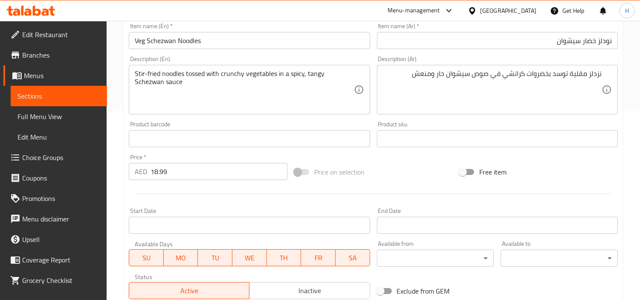
scroll to position [314, 0]
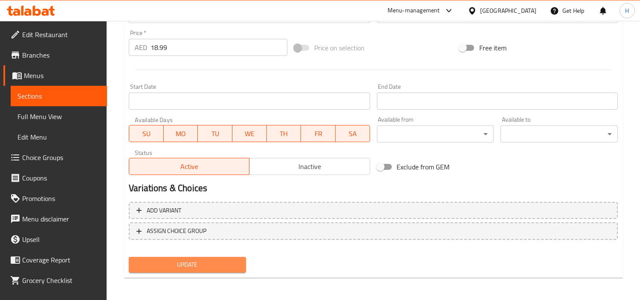
click at [212, 268] on span "Update" at bounding box center [188, 264] width 104 height 11
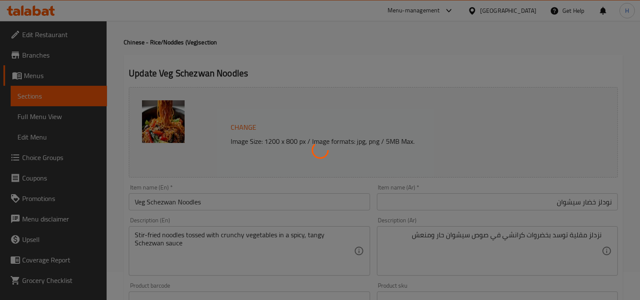
scroll to position [0, 0]
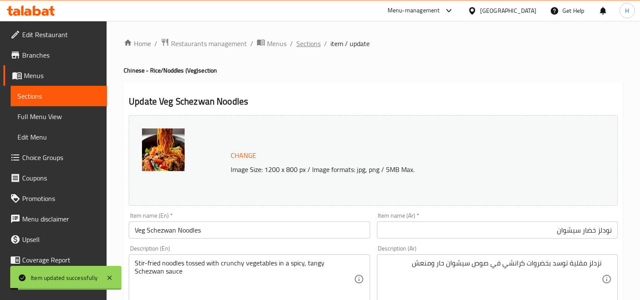
click at [318, 47] on span "Sections" at bounding box center [309, 43] width 24 height 10
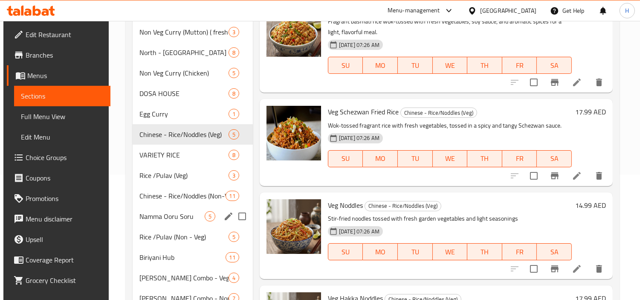
scroll to position [142, 0]
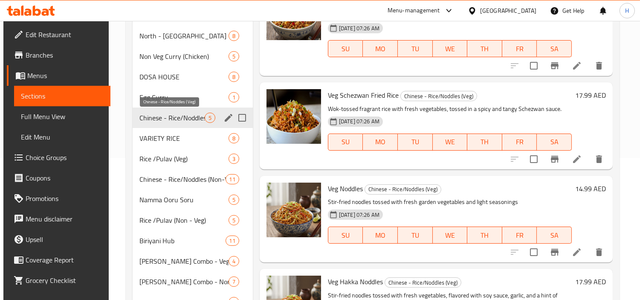
click at [166, 118] on span "Chinese - Rice/Noddles (Veg)" at bounding box center [172, 118] width 65 height 10
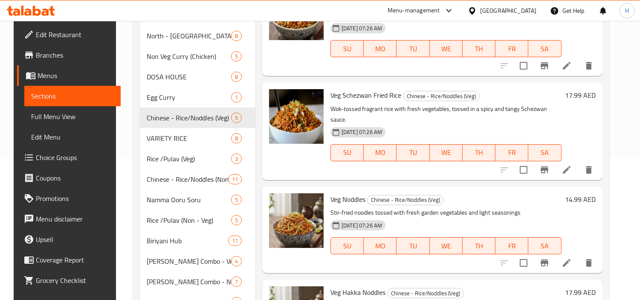
scroll to position [0, 0]
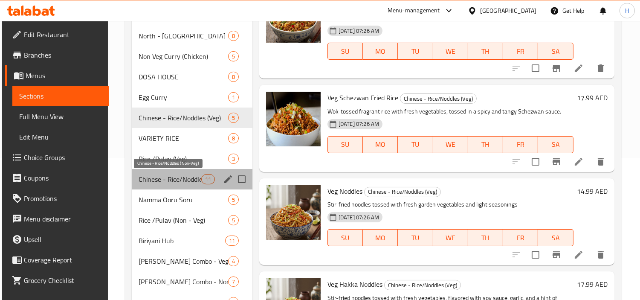
click at [192, 174] on span "Chinese - Rice/Noddles (Non-Veg)" at bounding box center [170, 179] width 63 height 10
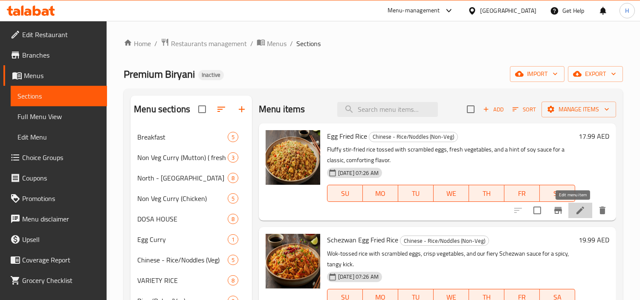
click at [576, 213] on icon at bounding box center [581, 210] width 10 height 10
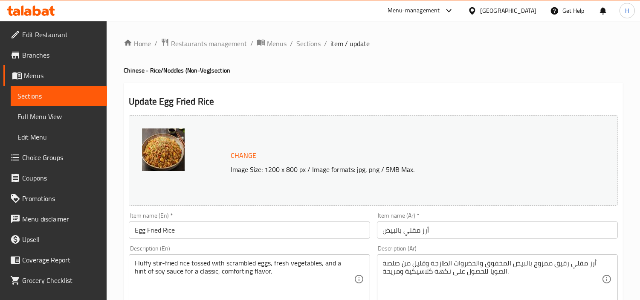
click at [485, 228] on input "أرز مقلي بالبيض" at bounding box center [497, 229] width 241 height 17
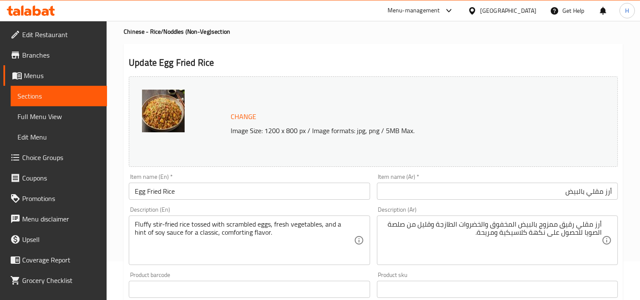
scroll to position [47, 0]
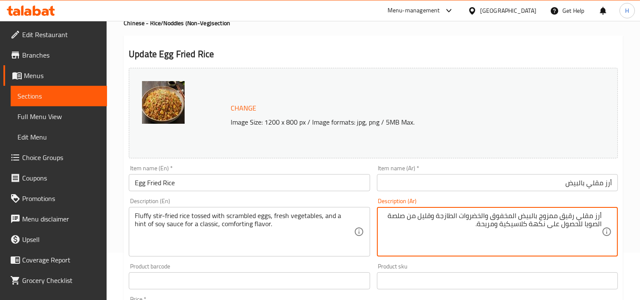
click at [557, 218] on textarea "أرز مقلي رقيق ممزوج بالبيض المخفوق والخضروات الطازجة وقليل من صلصة الصويا للحصو…" at bounding box center [492, 232] width 219 height 41
click at [559, 218] on textarea "أرز مقلي رقيق ممزوج بالبيض المخفوق والخضروات الطازجة وقليل من صلصة الصويا للحصو…" at bounding box center [492, 232] width 219 height 41
type textarea "أرز مقلي رقيق فلافي ممزوج بالبيض المخفوق والخضروات الطازجة وقليل من صلصة الصويا…"
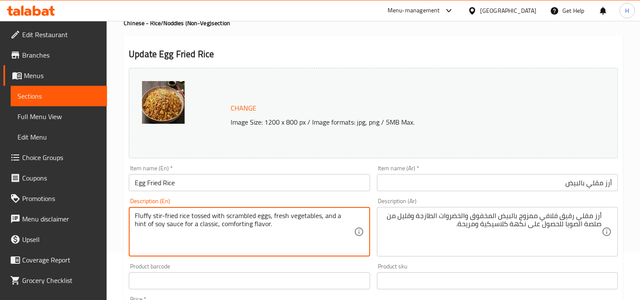
drag, startPoint x: 282, startPoint y: 228, endPoint x: 324, endPoint y: 215, distance: 44.4
type textarea "Fluffy stir-fried rice tossed with scrambled eggs, fresh vegetables"
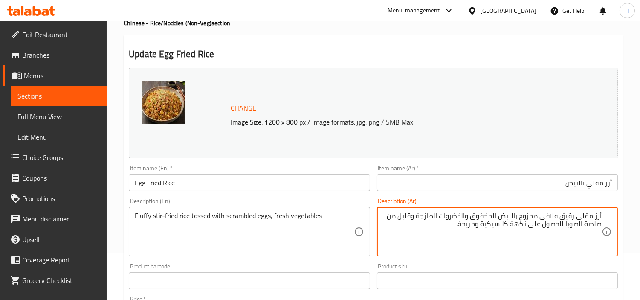
drag, startPoint x: 445, startPoint y: 227, endPoint x: 564, endPoint y: 233, distance: 118.8
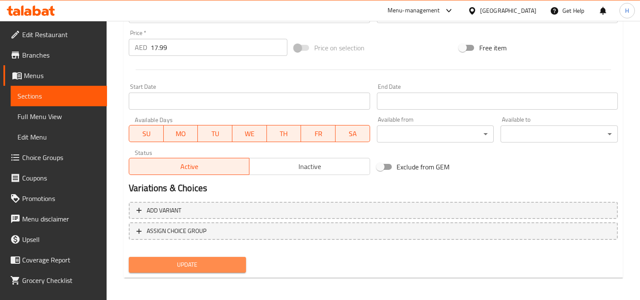
drag, startPoint x: 236, startPoint y: 268, endPoint x: 242, endPoint y: 267, distance: 6.0
click at [238, 267] on span "Update" at bounding box center [188, 264] width 104 height 11
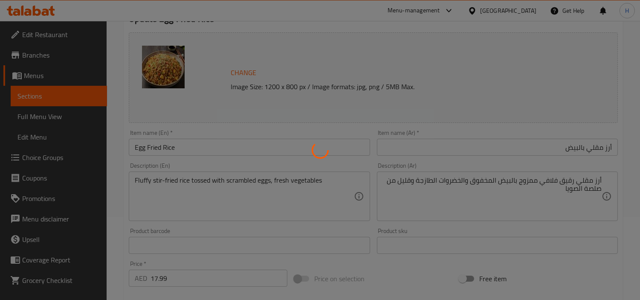
scroll to position [77, 0]
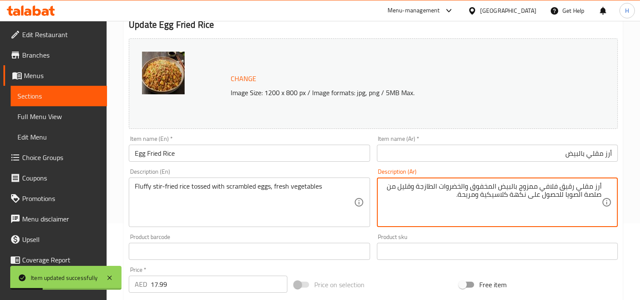
type textarea "أرز مقلي رقيق فلافي ممزوج بالبيض المخفوق والخضروات الطازجة وقليل من صلصة الصويا…"
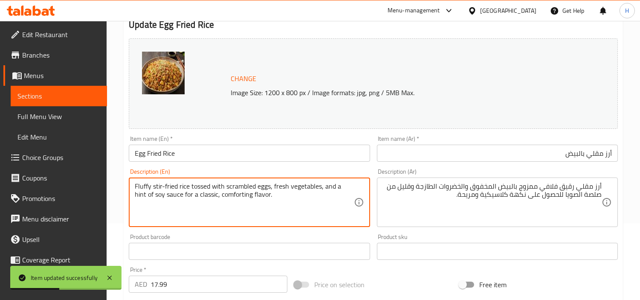
click at [312, 207] on textarea "Fluffy stir-fried rice tossed with scrambled eggs, fresh vegetables, and a hint…" at bounding box center [244, 202] width 219 height 41
drag, startPoint x: 294, startPoint y: 201, endPoint x: 284, endPoint y: 199, distance: 9.5
click at [293, 201] on textarea "Fluffy stir-fried rice tossed with scrambled eggs, fresh vegetables, and a hint…" at bounding box center [244, 202] width 219 height 41
type textarea "Fluffy stir-fried rice tossed with scrambled eggs, fresh vegetables, and a hint…"
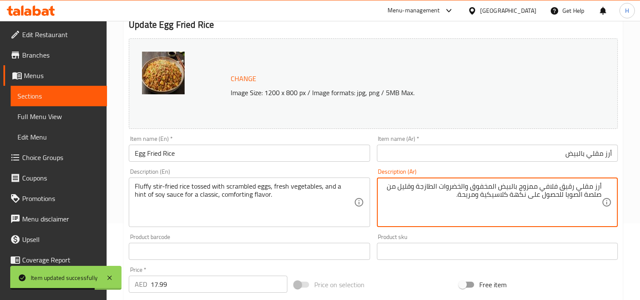
drag, startPoint x: 454, startPoint y: 198, endPoint x: 564, endPoint y: 201, distance: 109.3
type textarea "أرز مقلي رقيق فلافي ممزوج بالبيض المخفوق والخضروات الطازجة وقليل من صلصة الصويا"
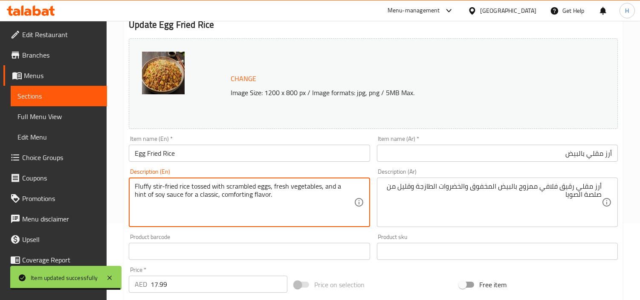
drag, startPoint x: 276, startPoint y: 197, endPoint x: 169, endPoint y: 203, distance: 106.8
click at [169, 203] on textarea "Fluffy stir-fried rice tossed with scrambled eggs, fresh vegetables, and a hint…" at bounding box center [244, 202] width 219 height 41
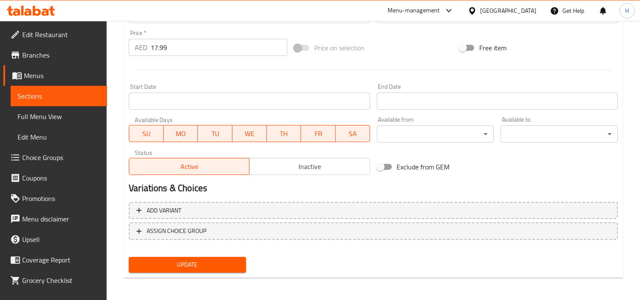
type textarea "Fluffy stir-fried rice tossed with scrambled eggs, fresh vegetables, and a hint…"
drag, startPoint x: 205, startPoint y: 262, endPoint x: 261, endPoint y: 247, distance: 57.6
click at [210, 267] on span "Update" at bounding box center [188, 264] width 104 height 11
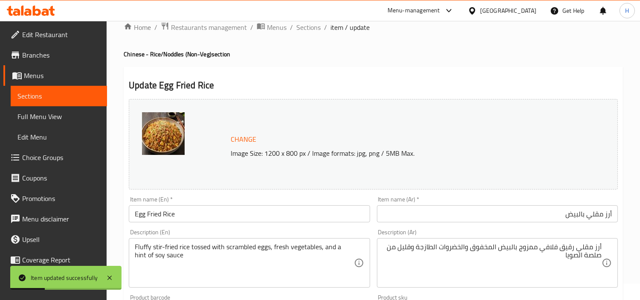
scroll to position [0, 0]
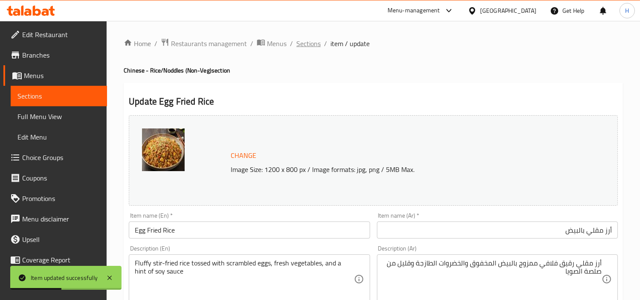
click at [300, 40] on span "Sections" at bounding box center [309, 43] width 24 height 10
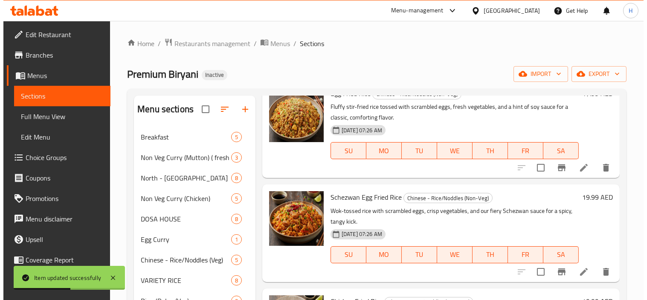
scroll to position [95, 0]
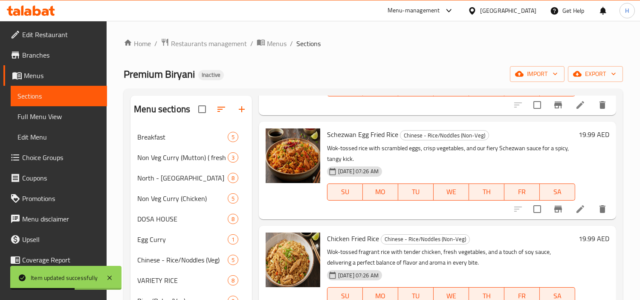
click at [576, 203] on li at bounding box center [581, 208] width 24 height 15
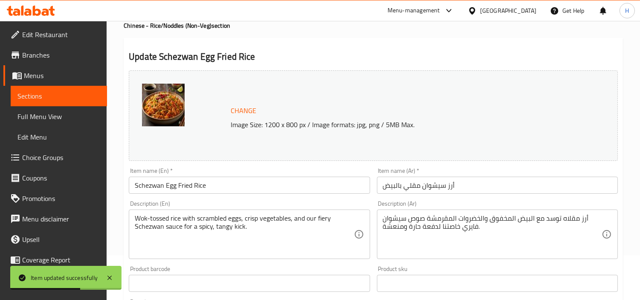
scroll to position [95, 0]
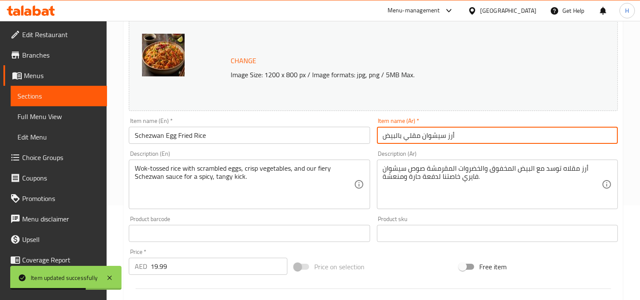
click at [491, 140] on input "أرز سيشوان مقلي بالبيض" at bounding box center [497, 135] width 241 height 17
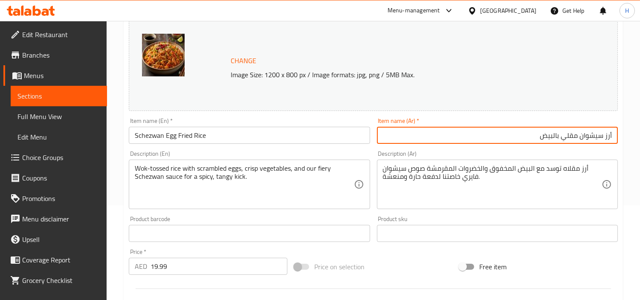
drag, startPoint x: 572, startPoint y: 169, endPoint x: 567, endPoint y: 197, distance: 28.5
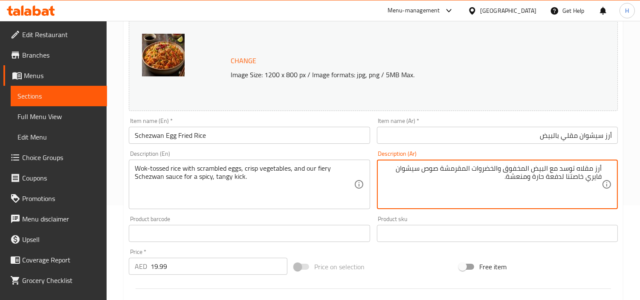
click at [571, 180] on textarea "أرز مقلاه توسد مع البيض المخفوق والخضروات المقرمشة صوص سيشوان فايري خاصتنا لدفع…" at bounding box center [492, 184] width 219 height 41
click at [581, 169] on textarea "أرز مقلاه توسد مع البيض المخفوق والخضروات المقرمشة صوص سيشوان فايري خاصتنا لدفع…" at bounding box center [492, 184] width 219 height 41
click at [573, 172] on textarea "أرز مقلاه توسد مع البيض المخفوق والخضروات المقرمشة صوص سيشوان فايري خاصتنا لدفع…" at bounding box center [492, 184] width 219 height 41
drag, startPoint x: 560, startPoint y: 172, endPoint x: 594, endPoint y: 172, distance: 33.3
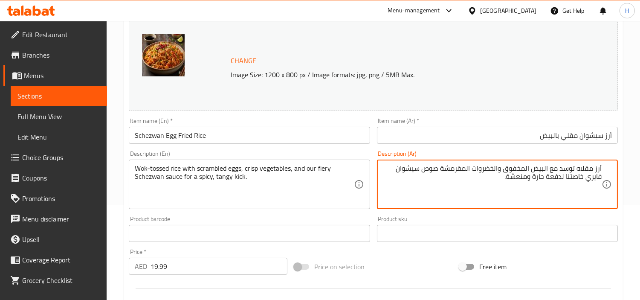
click at [594, 172] on textarea "أرز مقلاه توسد مع البيض المخفوق والخضروات المقرمشة صوص سيشوان فايري خاصتنا لدفع…" at bounding box center [492, 184] width 219 height 41
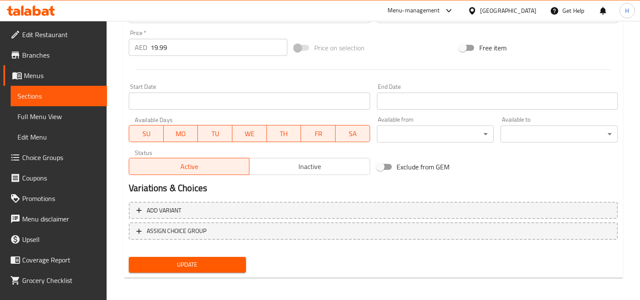
type textarea "أرز مقلي في ووك مع البيض المخفوق والخضروات المقرمشة صوص سيشوان فايري خاصتنا لدف…"
click at [233, 259] on span "Update" at bounding box center [188, 264] width 104 height 11
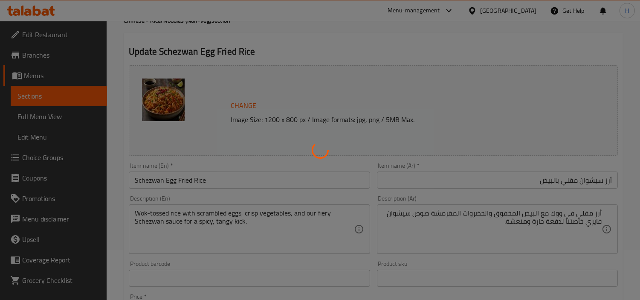
scroll to position [0, 0]
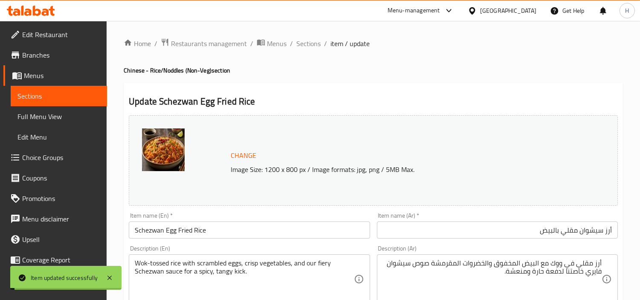
click at [297, 46] on span "Sections" at bounding box center [309, 43] width 24 height 10
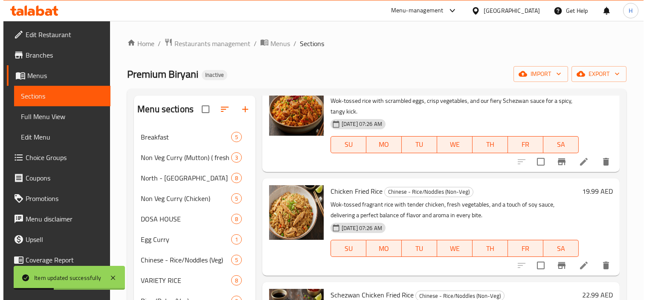
scroll to position [189, 0]
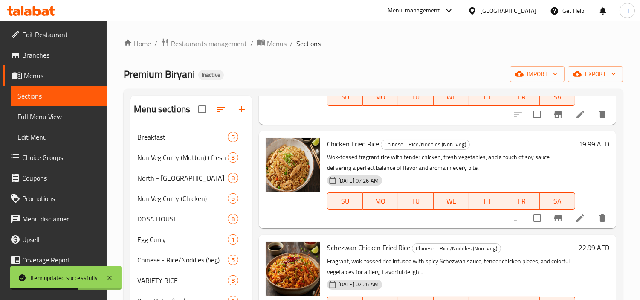
click at [576, 213] on icon at bounding box center [581, 218] width 10 height 10
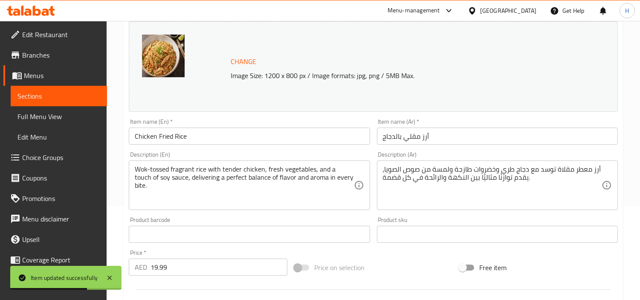
scroll to position [95, 0]
click at [481, 134] on input "أرز مقلي بالدجاج" at bounding box center [497, 135] width 241 height 17
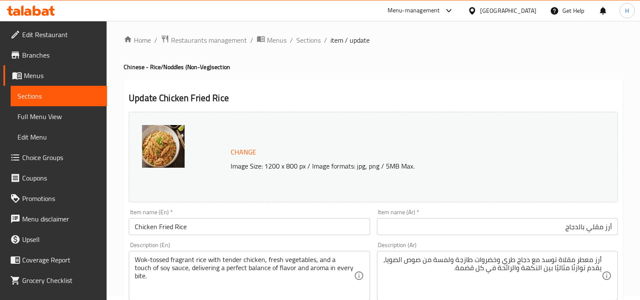
scroll to position [0, 0]
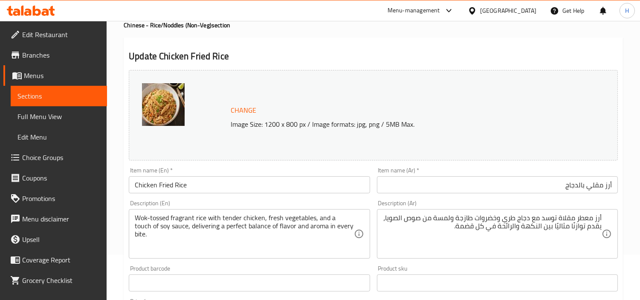
scroll to position [95, 0]
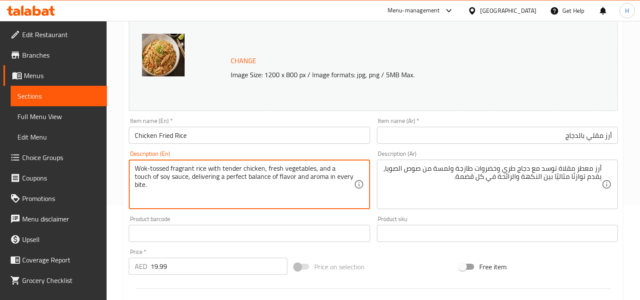
click at [226, 197] on textarea "Wok-tossed fragrant rice with tender chicken, fresh vegetables, and a touch of …" at bounding box center [244, 184] width 219 height 41
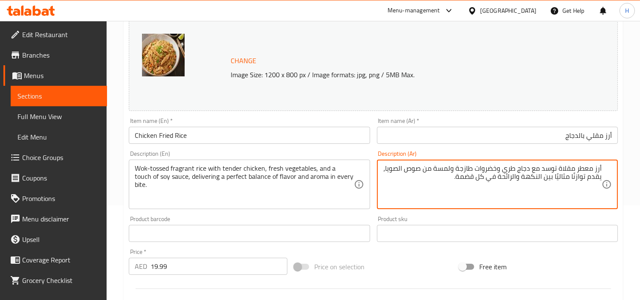
drag, startPoint x: 544, startPoint y: 169, endPoint x: 574, endPoint y: 169, distance: 29.9
drag, startPoint x: 447, startPoint y: 178, endPoint x: 615, endPoint y: 182, distance: 167.7
click at [615, 182] on div "أرز معطر ووك مقلي مع دجاج طري وخضروات طازجة ولمسة من صوص الصويا، يقدم توازنًا م…" at bounding box center [497, 184] width 241 height 49
type textarea "أرز معطر ووك مقلي مع دجاج طري وخضروات طازجة ولمسة من صوص الصويا"
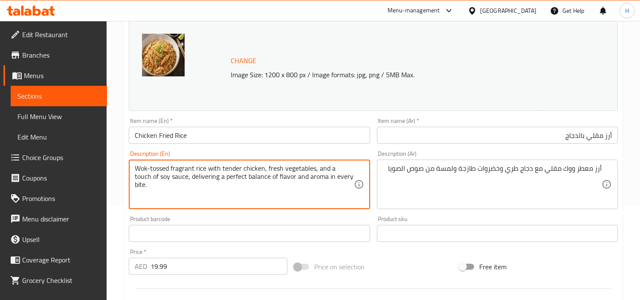
drag, startPoint x: 346, startPoint y: 177, endPoint x: 170, endPoint y: 179, distance: 176.7
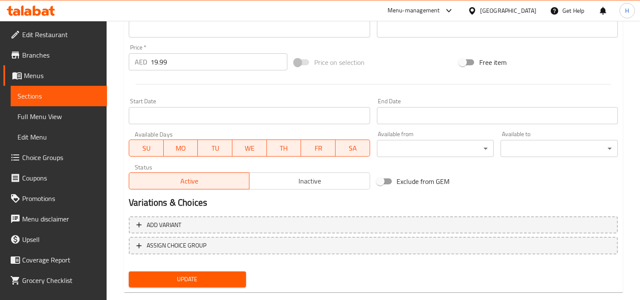
scroll to position [314, 0]
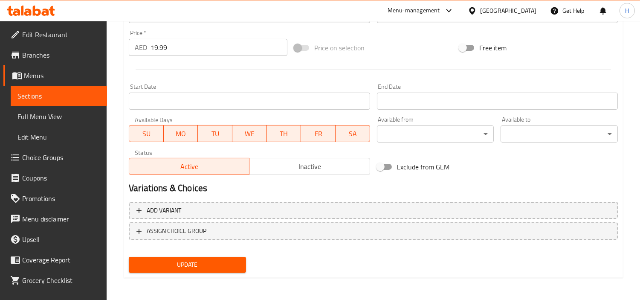
type textarea "Wok-tossed fragrant rice with tender chicken, fresh vegetables, and a touch of …"
drag, startPoint x: 217, startPoint y: 256, endPoint x: 225, endPoint y: 250, distance: 10.1
click at [217, 257] on button "Update" at bounding box center [187, 265] width 117 height 16
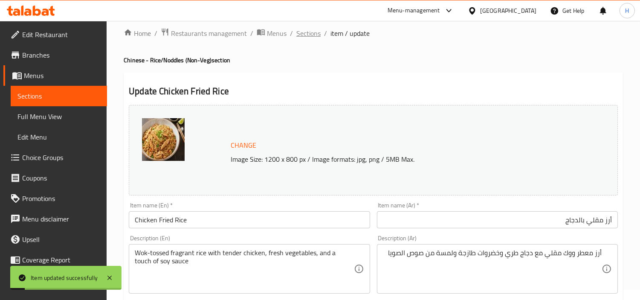
scroll to position [0, 0]
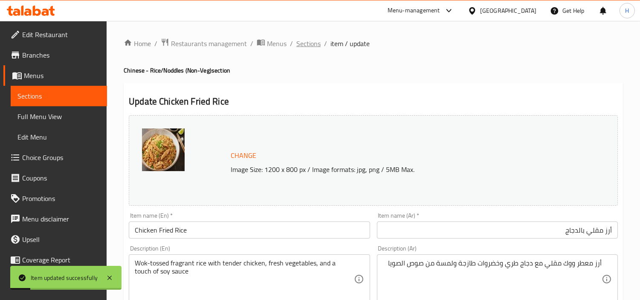
click at [301, 44] on span "Sections" at bounding box center [309, 43] width 24 height 10
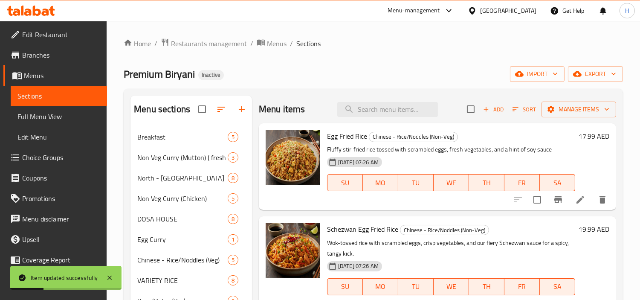
click at [441, 70] on div "Premium Biryani Inactive import export" at bounding box center [374, 74] width 500 height 16
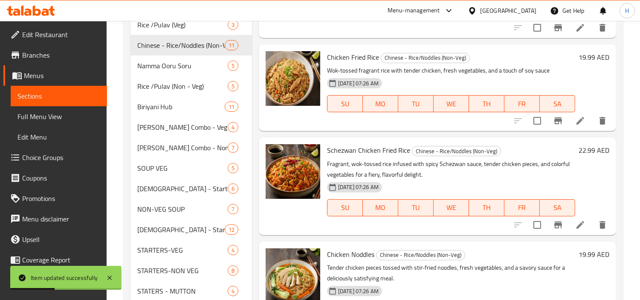
scroll to position [95, 0]
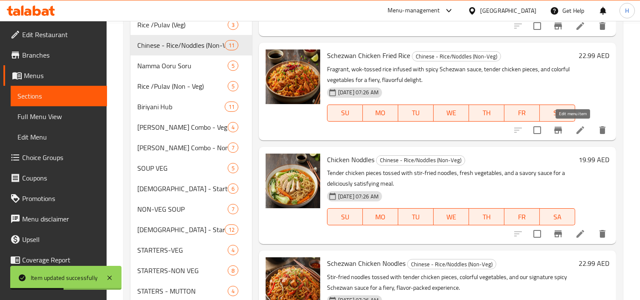
click at [576, 128] on icon at bounding box center [581, 130] width 10 height 10
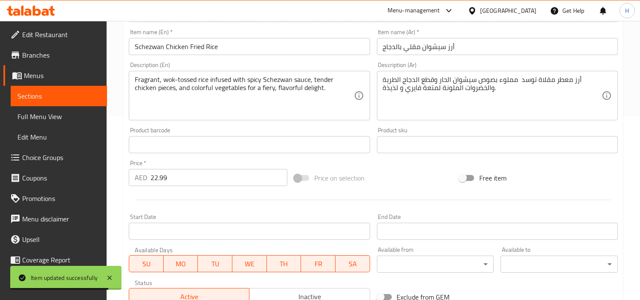
scroll to position [189, 0]
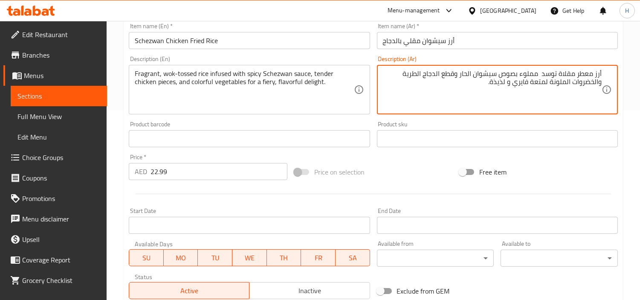
click at [492, 35] on input "أرز سيشوان مقلي بالدجاج" at bounding box center [497, 40] width 241 height 17
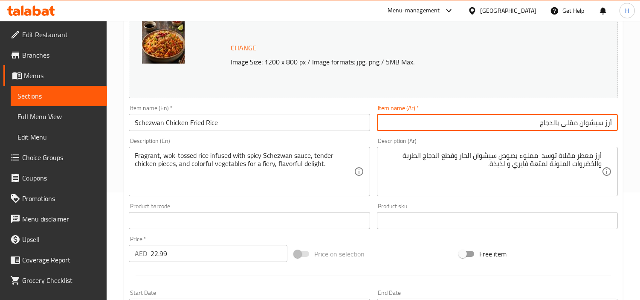
scroll to position [95, 0]
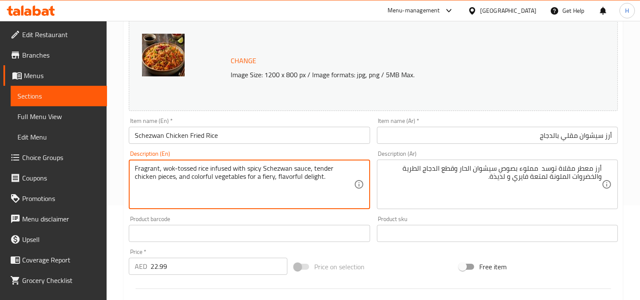
click at [249, 208] on div "Fragrant, wok-tossed rice infused with spicy Schezwan sauce, tender chicken pie…" at bounding box center [249, 184] width 241 height 49
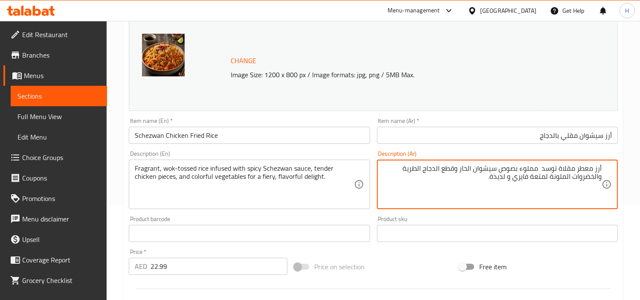
drag, startPoint x: 543, startPoint y: 171, endPoint x: 574, endPoint y: 169, distance: 31.6
drag, startPoint x: 485, startPoint y: 182, endPoint x: 550, endPoint y: 180, distance: 65.3
click at [550, 180] on textarea "أرز معطر مقلي في ووك مملوء بصوص سيشوان الحار وقطع الدجاج الطرية والخضروات الملو…" at bounding box center [492, 184] width 219 height 41
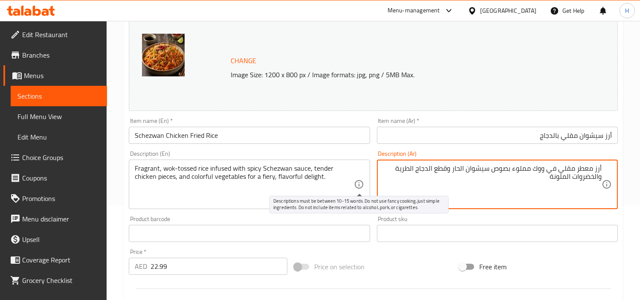
type textarea "أرز معطر مقلي في ووك مملوء بصوص سيشوان الحار وقطع الدجاج الطرية والخضروات الملو…"
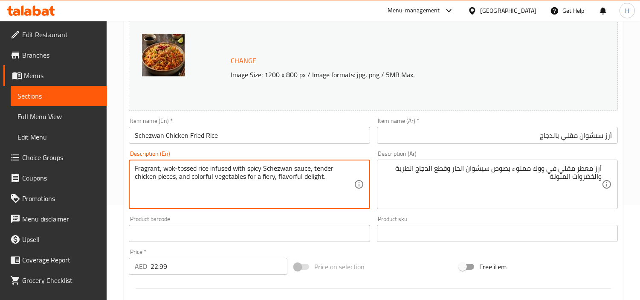
drag, startPoint x: 337, startPoint y: 177, endPoint x: 244, endPoint y: 186, distance: 94.3
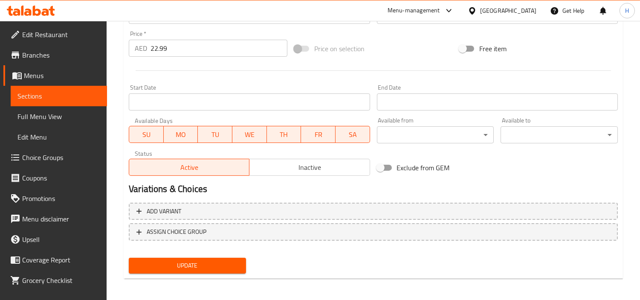
scroll to position [314, 0]
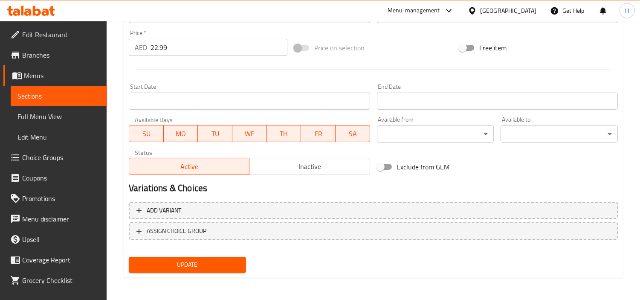
type textarea "Fragrant, wok-tossed rice infused with spicy Schezwan sauce, tender chicken pie…"
click at [236, 261] on span "Update" at bounding box center [188, 264] width 104 height 11
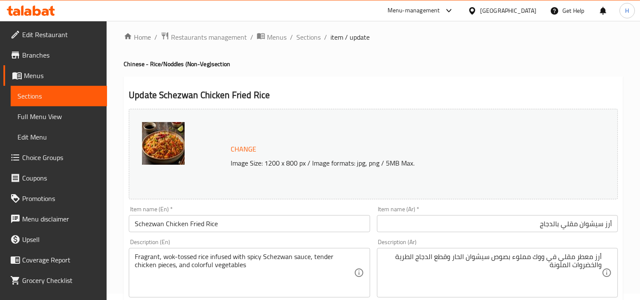
scroll to position [0, 0]
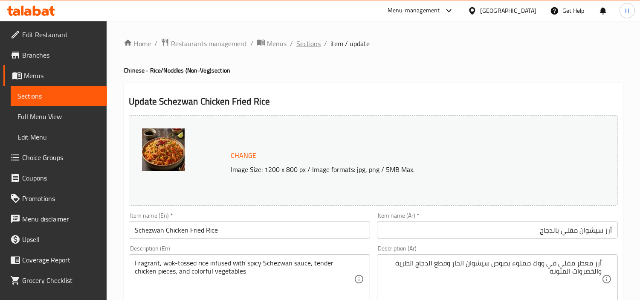
click at [309, 43] on span "Sections" at bounding box center [309, 43] width 24 height 10
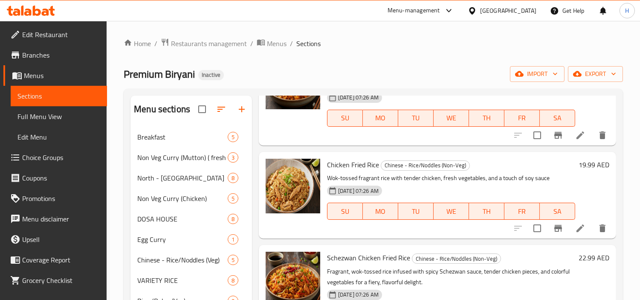
scroll to position [189, 0]
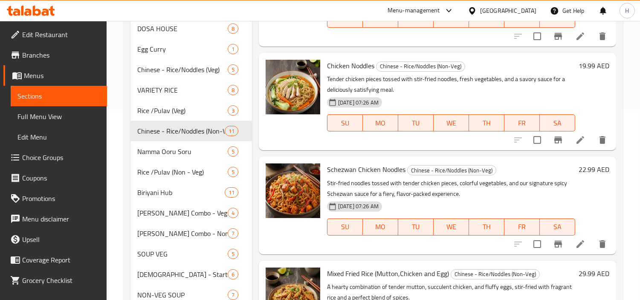
scroll to position [284, 0]
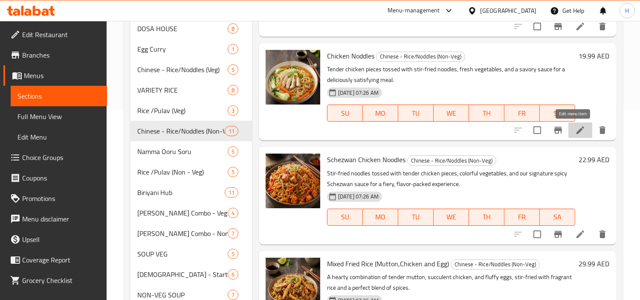
click at [576, 131] on icon at bounding box center [581, 130] width 10 height 10
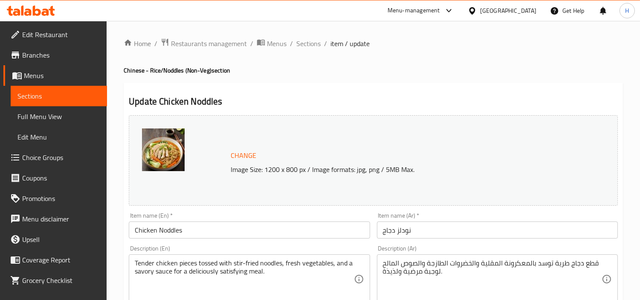
click at [434, 233] on input "نودلز دجاج" at bounding box center [497, 229] width 241 height 17
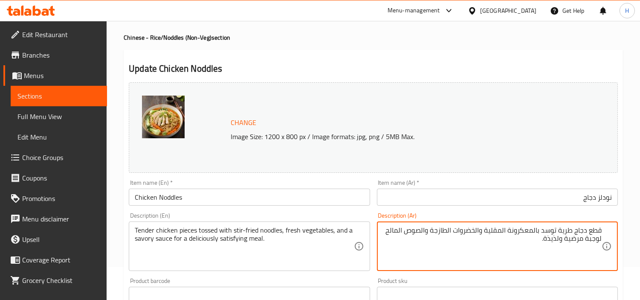
scroll to position [47, 0]
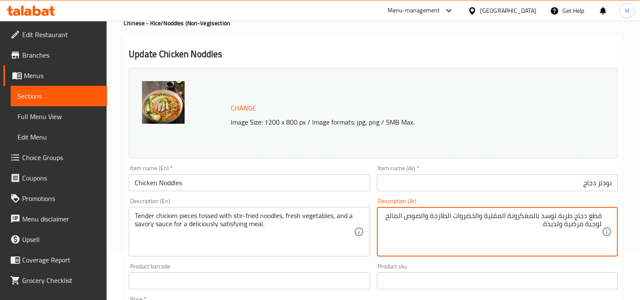
click at [554, 215] on textarea "قطع دجاج طرية توسد بالمعكرونة المقلية والخضروات الطازجة والصوص المالح لوجبة مرض…" at bounding box center [492, 232] width 219 height 41
click at [505, 218] on textarea "قطع دجاج طرية مغموس بالنودلز المقلية والخضروات الطازجة والصوص المالح لوجبة مرضي…" at bounding box center [492, 232] width 219 height 41
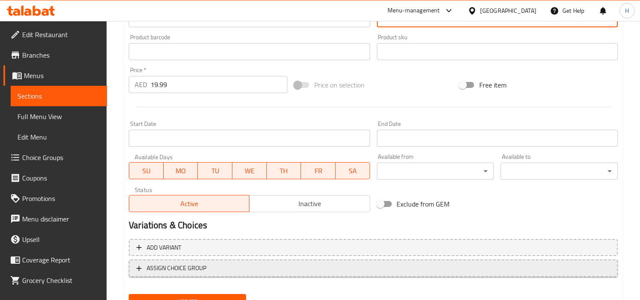
scroll to position [314, 0]
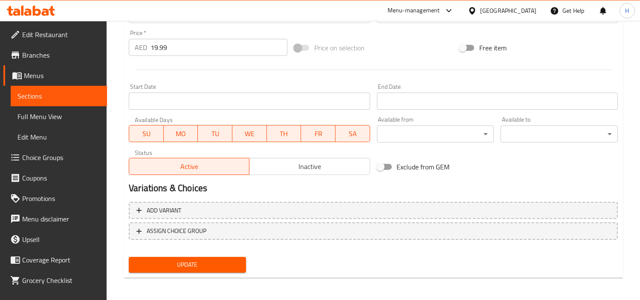
type textarea "قطع دجاج طرية مغموس بالنودلز مقلية والخضروات الطازجة والصوص المالح لوجبة مرضية …"
click at [198, 266] on span "Update" at bounding box center [188, 264] width 104 height 11
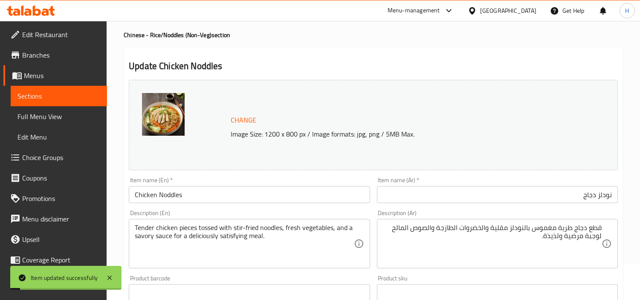
scroll to position [0, 0]
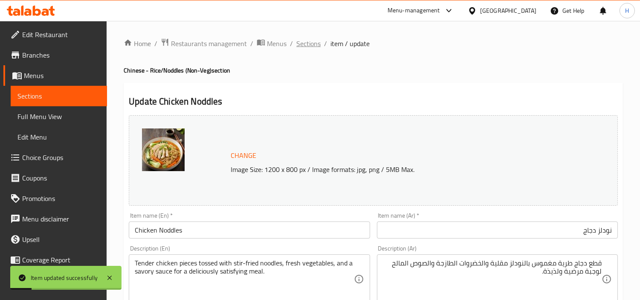
click at [306, 43] on span "Sections" at bounding box center [309, 43] width 24 height 10
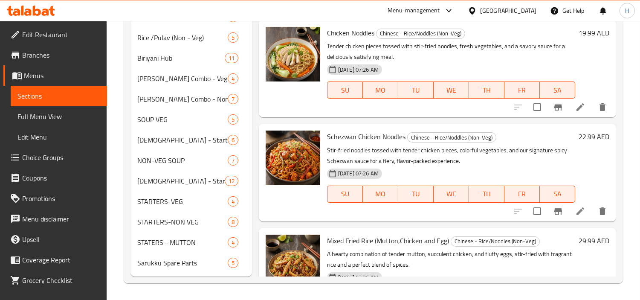
scroll to position [189, 0]
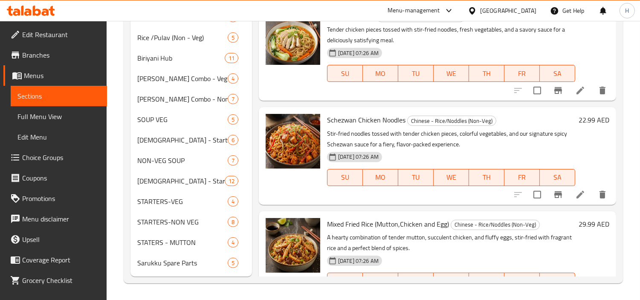
click at [576, 194] on icon at bounding box center [581, 194] width 10 height 10
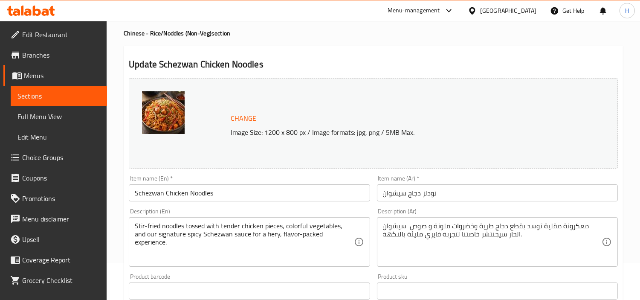
scroll to position [95, 0]
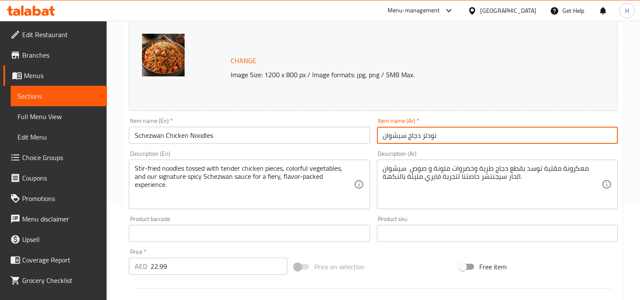
click at [502, 134] on input "نودلز دجاج سيشوان" at bounding box center [497, 135] width 241 height 17
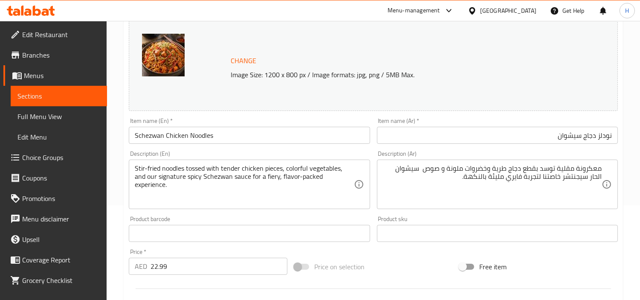
click at [558, 202] on textarea "معكرونة مقلية توسد بقطع دجاج طرية وخضروات ملونة و صوص سيشوان الحار سيجنتشر خاصت…" at bounding box center [492, 184] width 219 height 41
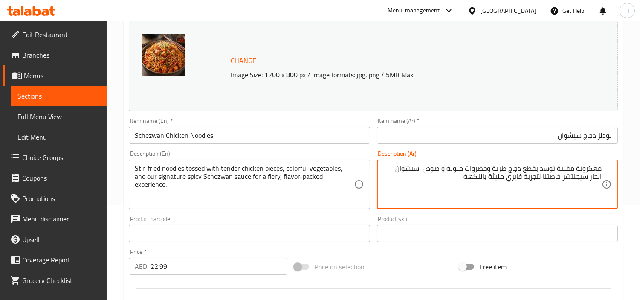
click at [587, 168] on textarea "معكرونة مقلية توسد بقطع دجاج طرية وخضروات ملونة و صوص سيشوان الحار سيجنتشر خاصت…" at bounding box center [492, 184] width 219 height 41
click at [558, 169] on textarea "نودلز مقلية توسد بقطع دجاج طرية وخضروات ملونة و صوص سيشوان الحار سيجنتشر خاصتنا…" at bounding box center [492, 184] width 219 height 41
drag, startPoint x: 475, startPoint y: 177, endPoint x: 556, endPoint y: 182, distance: 80.8
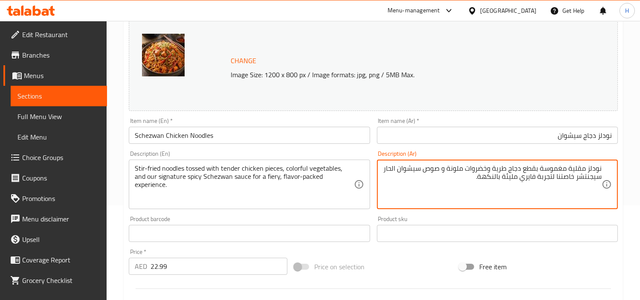
click at [556, 182] on textarea "نودلز مقلية مغموسة بقطع دجاج طرية وخضروات ملونة و صوص سيشوان الحار سيجنتشر خاصت…" at bounding box center [492, 184] width 219 height 41
type textarea "نودلز مقلية مغموسة بقطع دجاج طرية وخضروات ملونة و صوص سيشوان الحار سيجنتشر خاصت…"
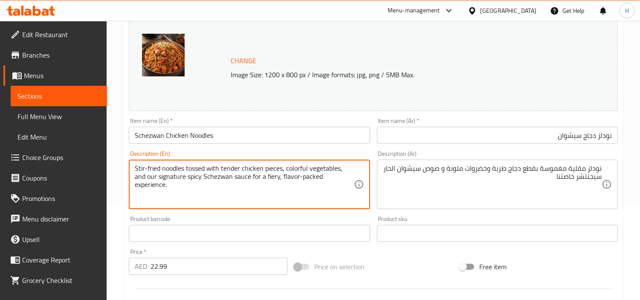
drag, startPoint x: 347, startPoint y: 178, endPoint x: 238, endPoint y: 185, distance: 109.0
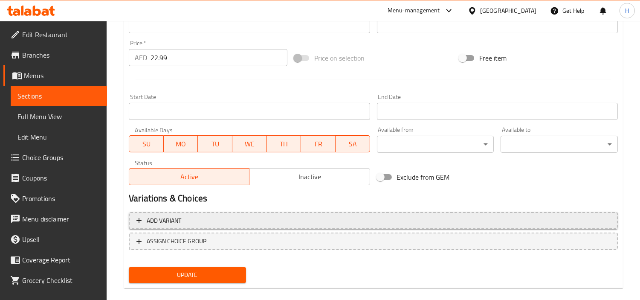
scroll to position [314, 0]
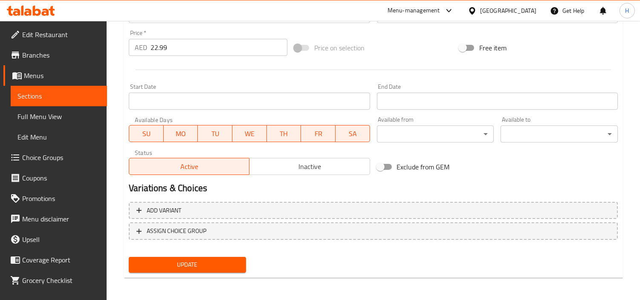
type textarea "Stir-fried noodles tossed with tender chicken pieces, colorful vegetables, and …"
click at [211, 265] on span "Update" at bounding box center [188, 264] width 104 height 11
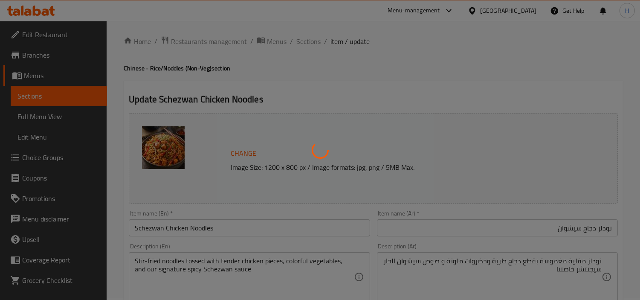
scroll to position [0, 0]
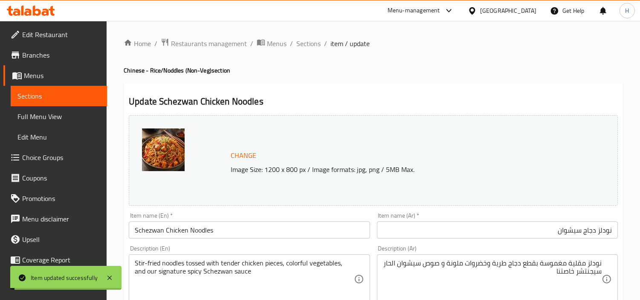
drag, startPoint x: 310, startPoint y: 43, endPoint x: 316, endPoint y: 50, distance: 9.1
click at [310, 43] on span "Sections" at bounding box center [309, 43] width 24 height 10
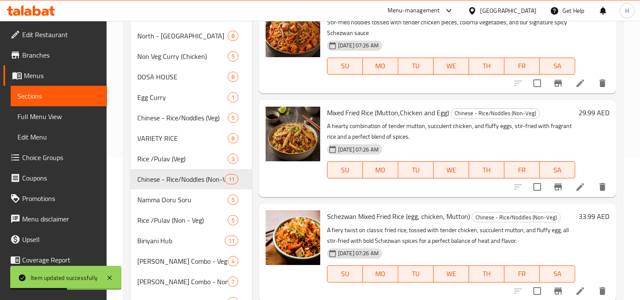
scroll to position [531, 0]
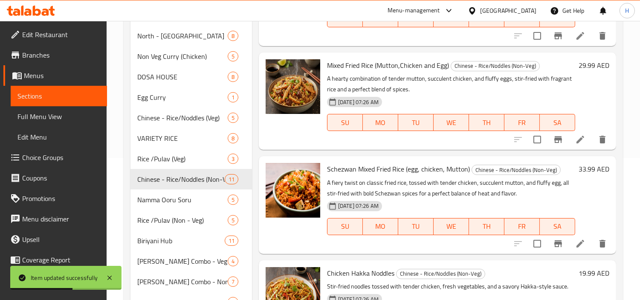
click at [576, 140] on icon at bounding box center [581, 139] width 10 height 10
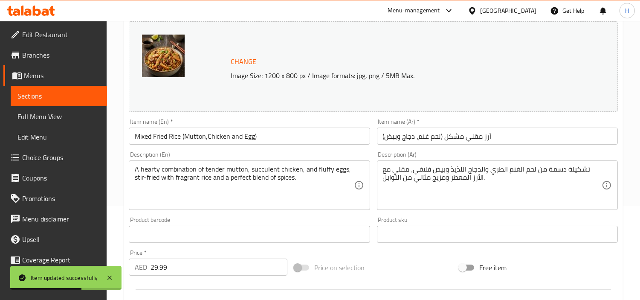
scroll to position [95, 0]
click at [506, 131] on input "أرز مقلي مشكل (لحم غنم، دجاج وبيض)" at bounding box center [497, 135] width 241 height 17
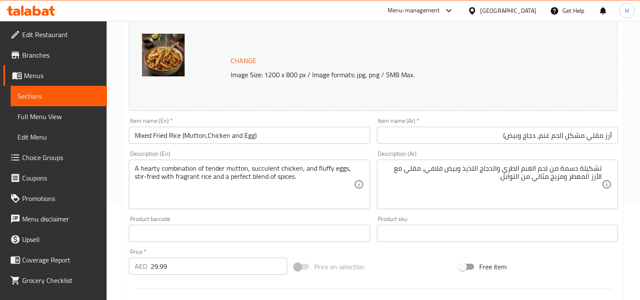
click at [484, 124] on div "Item name (Ar)   * أرز مقلي مشكل (لحم غنم، دجاج وبيض) Item name (Ar) *" at bounding box center [497, 131] width 241 height 26
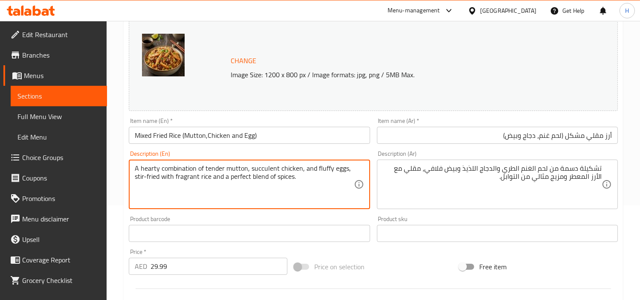
click at [243, 201] on textarea "A hearty combination of tender mutton, succulent chicken, and fluffy eggs, stir…" at bounding box center [244, 184] width 219 height 41
click at [472, 169] on textarea "تشكيلة دسمة من لحم الغنم الطري والدجاج اللذيذ وبيض فلافي، مقلي مع الأرز المعطر …" at bounding box center [492, 184] width 219 height 41
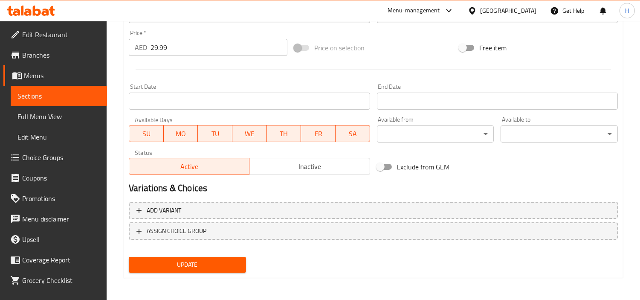
type textarea "تشكيلة دسمة من لحم الغنم الطري والدجاج عصاري وبيض فلافي، مقلي مع الأرز المعطر و…"
drag, startPoint x: 216, startPoint y: 253, endPoint x: 215, endPoint y: 258, distance: 5.7
click at [216, 253] on div "Update" at bounding box center [187, 264] width 124 height 23
click at [215, 259] on span "Update" at bounding box center [188, 264] width 104 height 11
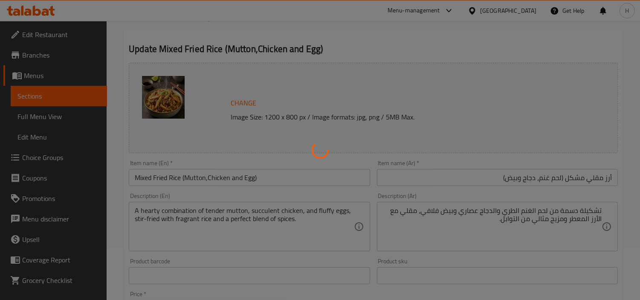
scroll to position [0, 0]
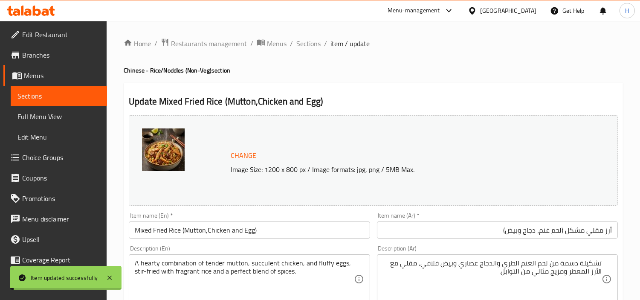
click at [295, 46] on ol "Home / Restaurants management / Menus / Sections / item / update" at bounding box center [374, 43] width 500 height 11
drag, startPoint x: 303, startPoint y: 44, endPoint x: 332, endPoint y: 64, distance: 35.5
click at [303, 44] on span "Sections" at bounding box center [309, 43] width 24 height 10
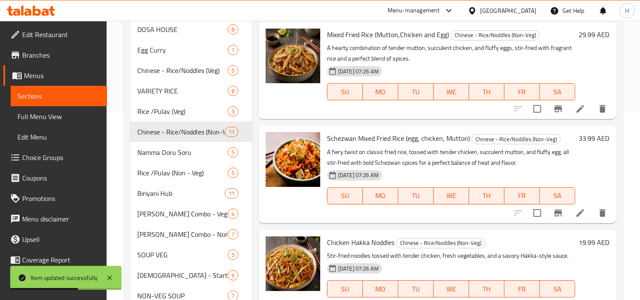
scroll to position [531, 0]
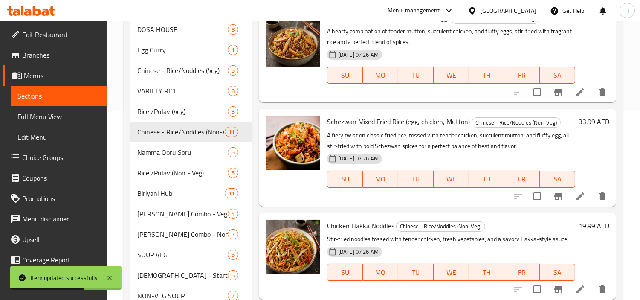
click at [572, 201] on li at bounding box center [581, 196] width 24 height 15
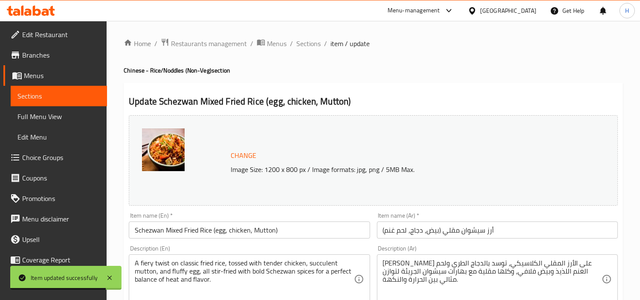
click at [506, 231] on input "أرز سيشوان مقلي (بيض، دجاج، لحم غنم)" at bounding box center [497, 229] width 241 height 17
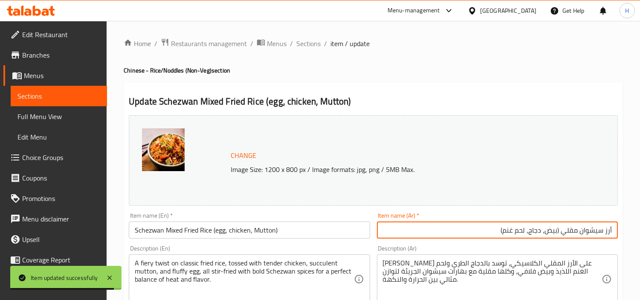
click at [324, 236] on input "Schezwan Mixed Fried Rice (egg, chicken, Mutton)" at bounding box center [249, 229] width 241 height 17
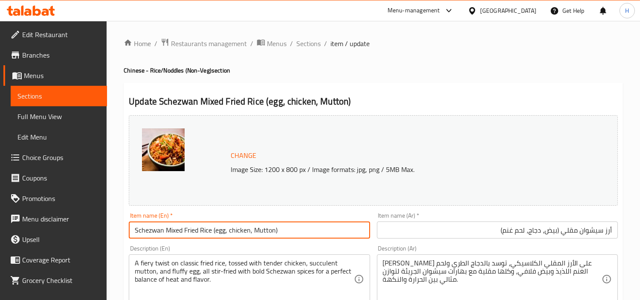
drag, startPoint x: 151, startPoint y: 229, endPoint x: 455, endPoint y: 237, distance: 303.9
click at [445, 236] on input "أرز سيشوان مقلي (بيض، دجاج، لحم غنم)" at bounding box center [497, 229] width 241 height 17
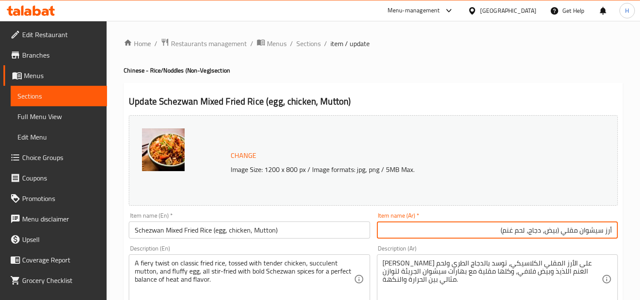
scroll to position [47, 0]
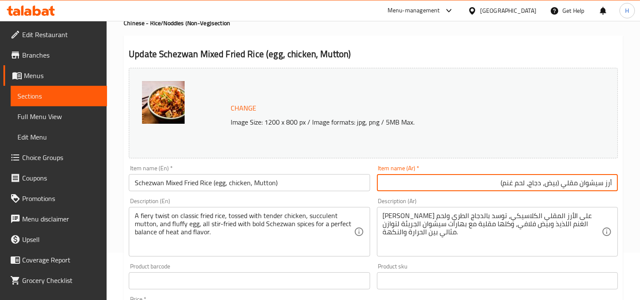
click at [535, 203] on div "Description (Ar) فايري تويست على الأرز المقلي الكلاسيكي، توسد بالدجاج الطري ولح…" at bounding box center [497, 227] width 241 height 58
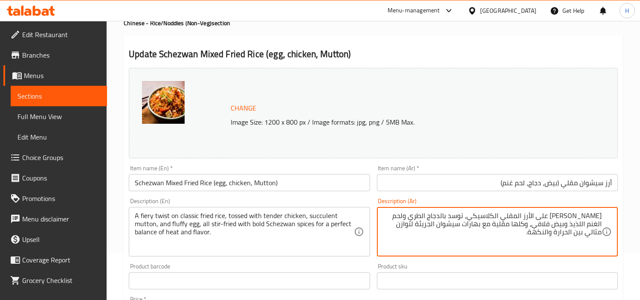
click at [471, 219] on textarea "فايري تويست على الأرز المقلي الكلاسيكي، توسد بالدجاج الطري ولحم الغنم اللذيذ وب…" at bounding box center [492, 232] width 219 height 41
click at [592, 224] on textarea "فايري تويست على الأرز المقلي الكلاسيكي، ممزوج بالدجاج الطري ولحم الغنم اللذيذ و…" at bounding box center [492, 232] width 219 height 41
drag, startPoint x: 451, startPoint y: 236, endPoint x: 428, endPoint y: 227, distance: 23.8
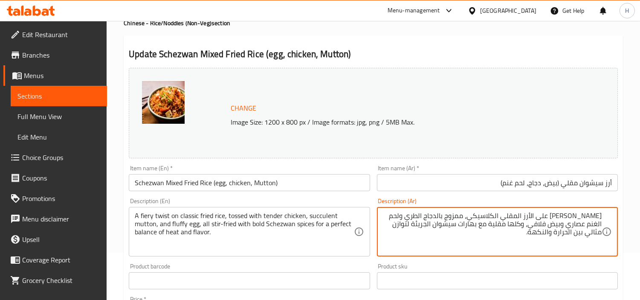
click at [428, 227] on textarea "فايري تويست على الأرز المقلي الكلاسيكي، ممزوج بالدجاج الطري ولحم الغنم عصاري وب…" at bounding box center [492, 232] width 219 height 41
type textarea "فايري تويست على الأرز المقلي الكلاسيكي، ممزوج بالدجاج الطري ولحم الغنم عصاري وب…"
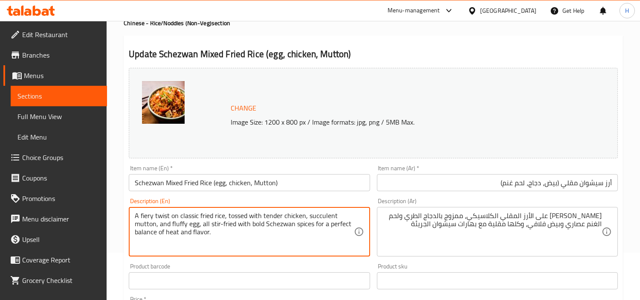
drag, startPoint x: 285, startPoint y: 244, endPoint x: 314, endPoint y: 225, distance: 34.2
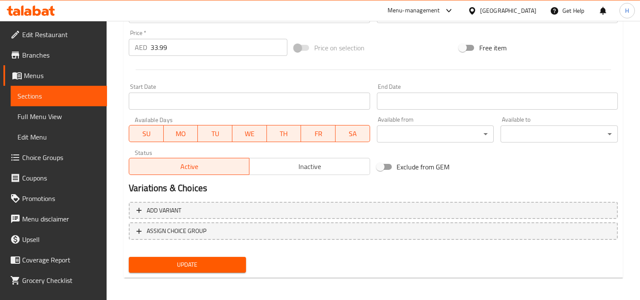
type textarea "A fiery twist on classic fried rice, tossed with tender chicken, succulent mutt…"
click at [235, 263] on span "Update" at bounding box center [188, 264] width 104 height 11
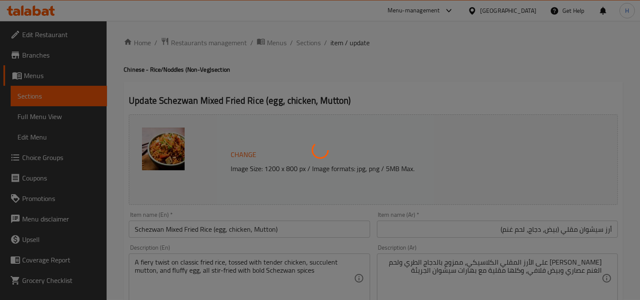
scroll to position [0, 0]
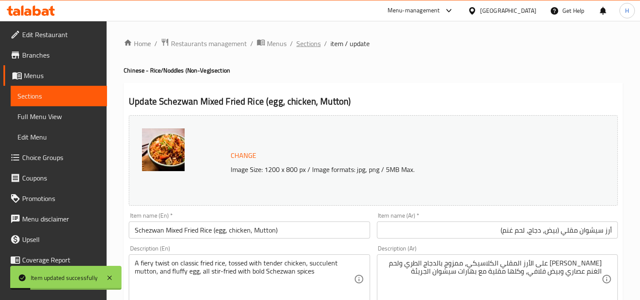
click at [317, 47] on span "Sections" at bounding box center [309, 43] width 24 height 10
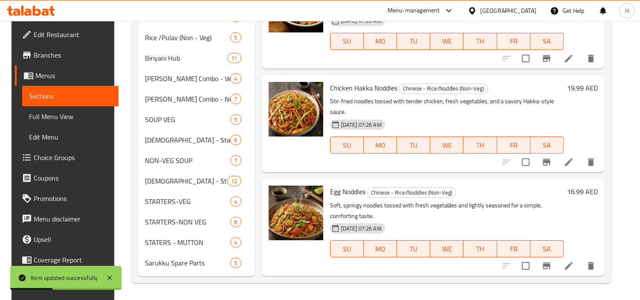
scroll to position [531, 0]
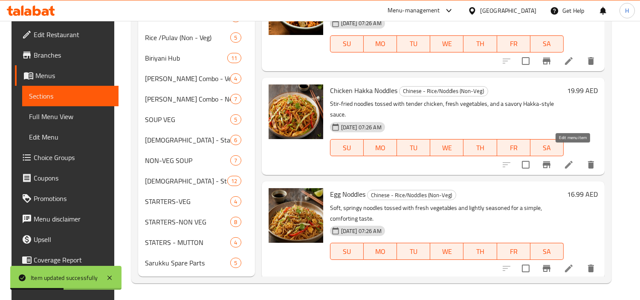
click at [573, 161] on icon at bounding box center [569, 165] width 8 height 8
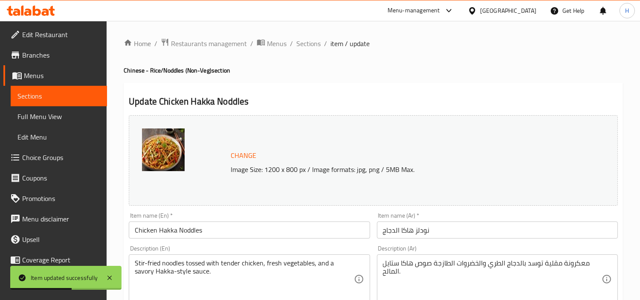
click at [470, 238] on input "نودلز هاكا الدجاج" at bounding box center [497, 229] width 241 height 17
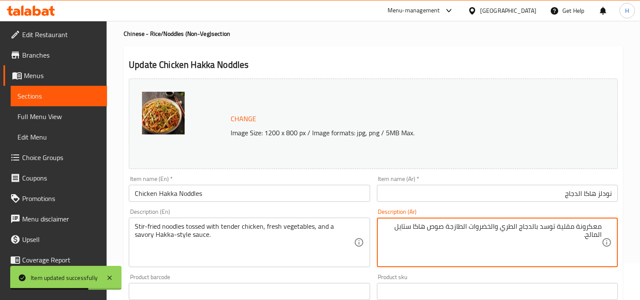
scroll to position [47, 0]
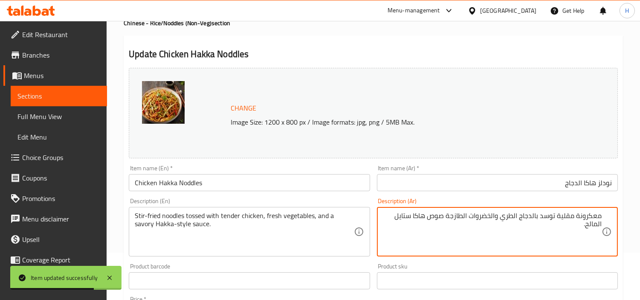
click at [594, 215] on textarea "معكرونة مقلية توسد بالدجاج الطري والخضروات الطازجة صوص هاكا ستايل المالح." at bounding box center [492, 232] width 219 height 41
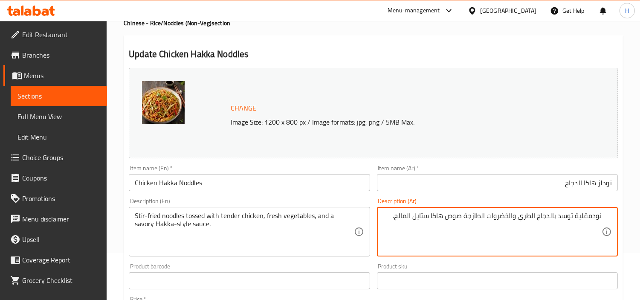
click at [592, 218] on textarea "نودمقلية توسد بالدجاج الطري والخضروات الطازجة صوص هاكا ستايل المالح." at bounding box center [492, 232] width 219 height 41
click at [562, 218] on textarea "نودلز مقلية توسد بالدجاج الطري والخضروات الطازجة صوص هاكا ستايل المالح." at bounding box center [492, 232] width 219 height 41
click at [590, 227] on textarea "نودلز مقلية ممزوجة بالدجاج الطري والخضروات الطازجة صوص هاكا ستايل المالح." at bounding box center [492, 232] width 219 height 41
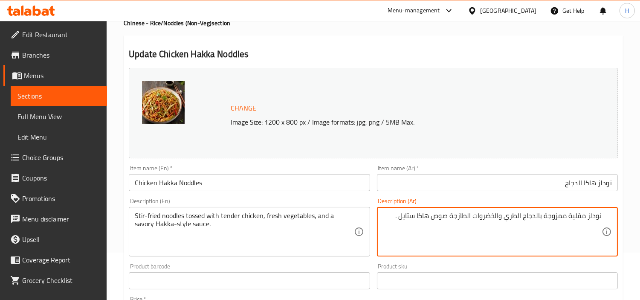
click at [431, 217] on textarea "نودلز مقلية ممزوجة بالدجاج الطري والخضروات الطازجة صوص هاكا ستايل ." at bounding box center [492, 232] width 219 height 41
click at [582, 229] on textarea "نودلز مقلية ممزوجة بالدجاج الطري والخضروات الطازجة صوص مالح علي طريق هاكا ستايل…" at bounding box center [492, 232] width 219 height 41
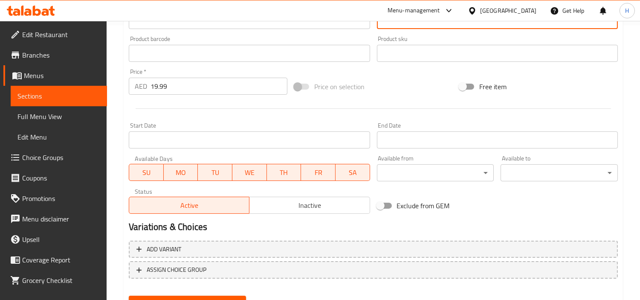
scroll to position [314, 0]
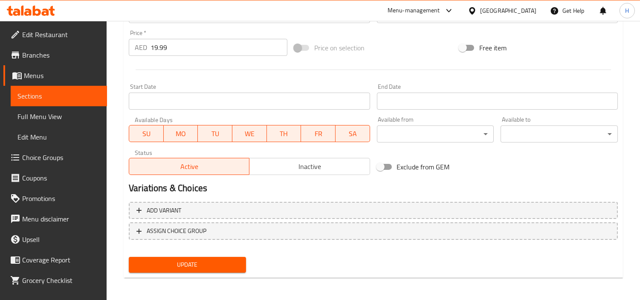
type textarea "نودلز مقلية ممزوجة بالدجاج الطري والخضروات الطازجة صوص مالح علي طريق هاكا."
click at [210, 259] on span "Update" at bounding box center [188, 264] width 104 height 11
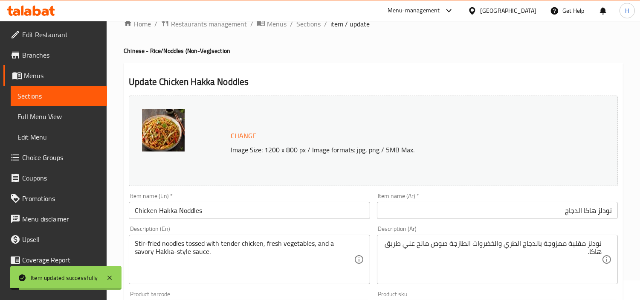
scroll to position [0, 0]
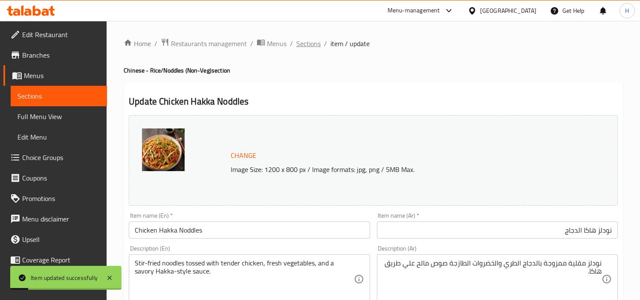
click at [314, 44] on span "Sections" at bounding box center [309, 43] width 24 height 10
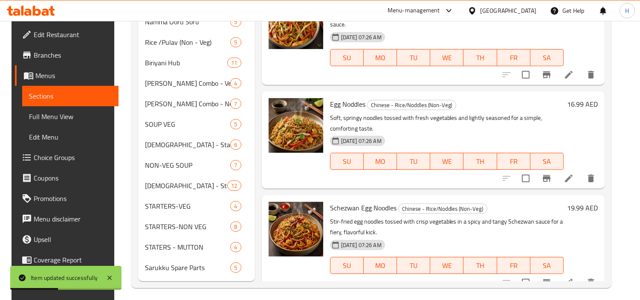
scroll to position [325, 0]
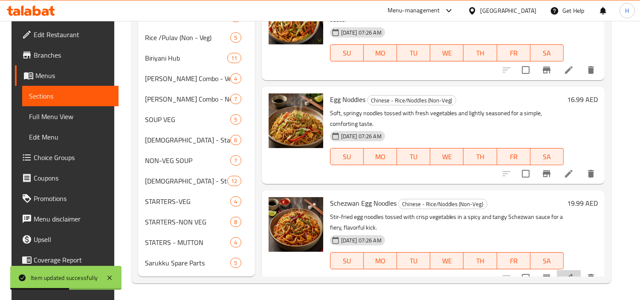
click at [579, 270] on li at bounding box center [569, 277] width 24 height 15
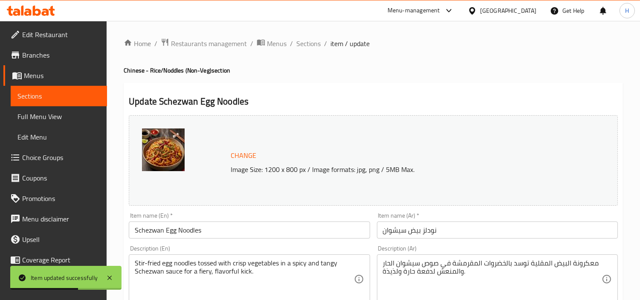
click at [508, 233] on input "نودلز بيض سيشوان" at bounding box center [497, 229] width 241 height 17
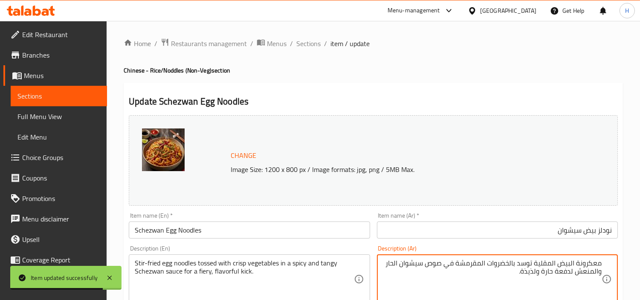
click at [586, 265] on textarea "معكرونة البيض المقلية توسد بالخضروات المقرمشة في صوص سيشوان الحار والمنعش لدفعة…" at bounding box center [492, 279] width 219 height 41
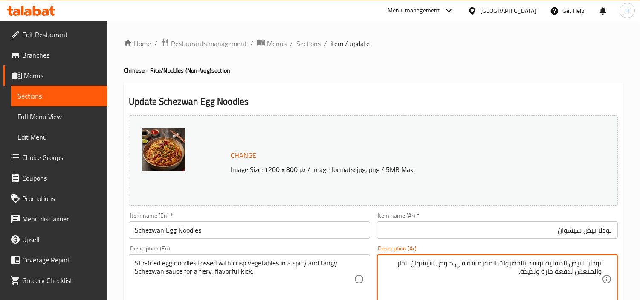
click at [535, 266] on textarea "نودلز البيض المقلية توسد بالخضروات المقرمشة في صوص سيشوان الحار والمنعش لدفعة ح…" at bounding box center [492, 279] width 219 height 41
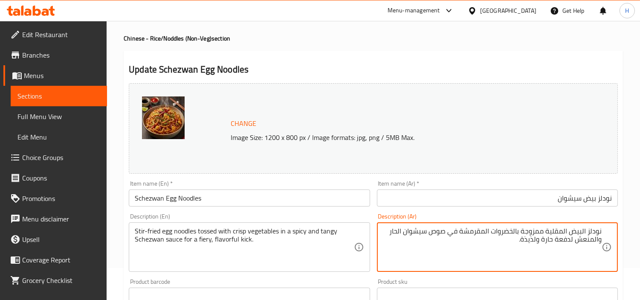
scroll to position [47, 0]
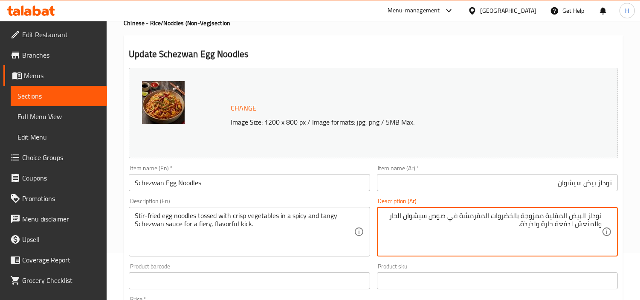
drag, startPoint x: 515, startPoint y: 228, endPoint x: 574, endPoint y: 224, distance: 59.4
click at [574, 224] on textarea "نودلز البيض المقلية ممزوجة بالخضروات المقرمشة في صوص سيشوان الحار والمنعش لدفعة…" at bounding box center [492, 232] width 219 height 41
type textarea "نودلز البيض المقلية ممزوجة بالخضروات المقرمشة في صوص سيشوان الحار والمنعش"
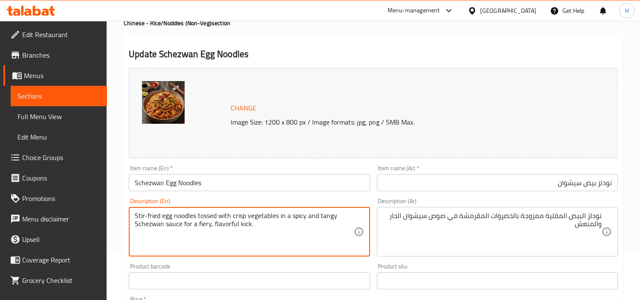
drag, startPoint x: 261, startPoint y: 226, endPoint x: 183, endPoint y: 229, distance: 78.6
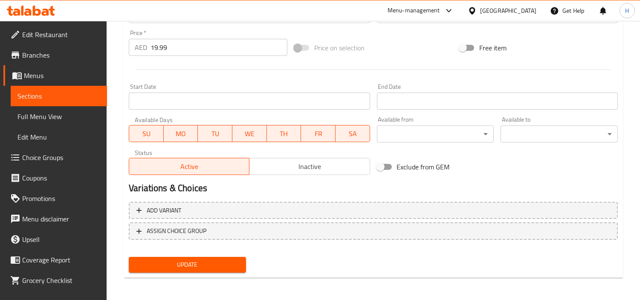
type textarea "Stir-fried egg noodles tossed with crisp vegetables in a spicy and tangy Schezw…"
click at [225, 259] on span "Update" at bounding box center [188, 264] width 104 height 11
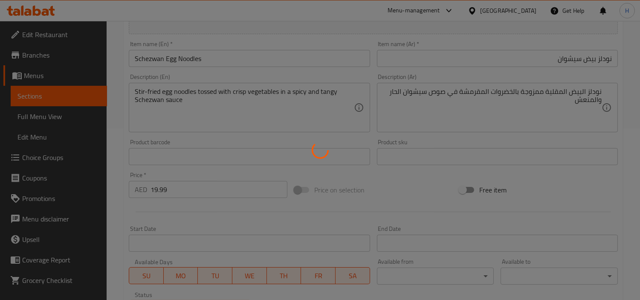
scroll to position [0, 0]
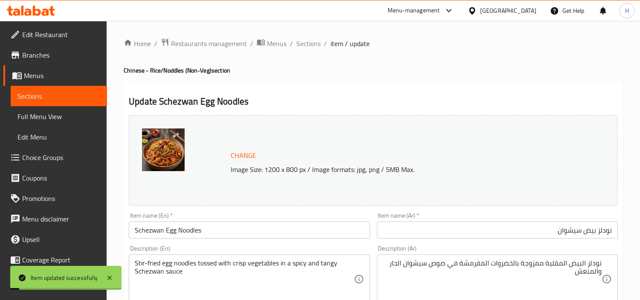
drag, startPoint x: 76, startPoint y: 117, endPoint x: 438, endPoint y: 35, distance: 371.3
click at [76, 117] on span "Full Menu View" at bounding box center [58, 116] width 83 height 10
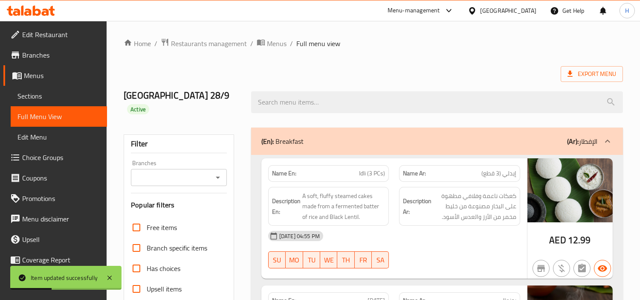
click at [48, 97] on span "Sections" at bounding box center [58, 96] width 83 height 10
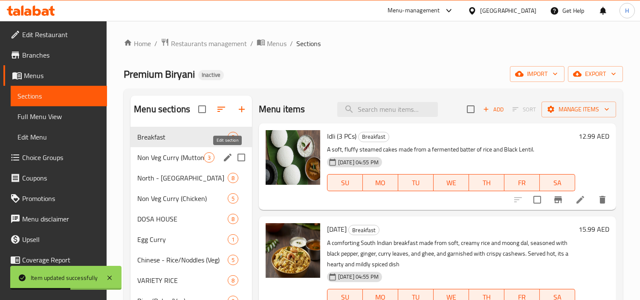
click at [232, 157] on icon "edit" at bounding box center [228, 157] width 10 height 10
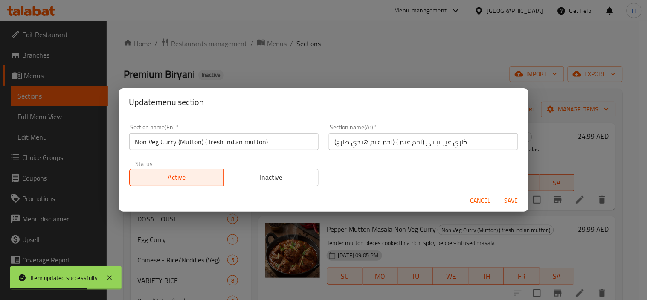
click at [479, 137] on input "كاري غير نباتي (لحم غنم ) (لحم غنم هندي طازج)" at bounding box center [423, 141] width 189 height 17
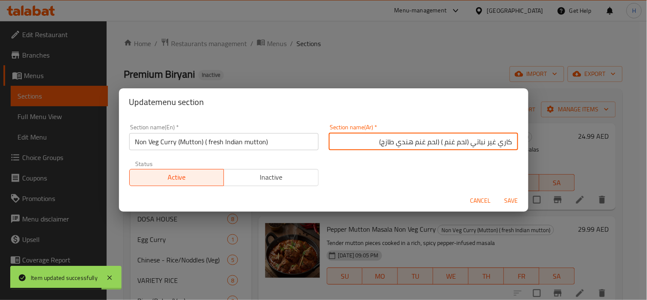
click at [503, 144] on input "كاري غير نباتي (لحم غنم ) (لحم غنم هندي طازج)" at bounding box center [423, 141] width 189 height 17
click at [505, 144] on input "كاري غير نباتي (لحم غنم ) (لحم غنم هندي طازج)" at bounding box center [423, 141] width 189 height 17
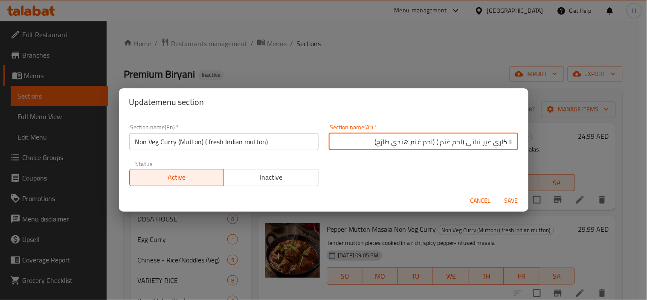
click at [487, 141] on input "الكاري غير نباتي (لحم غنم ) (لحم غنم هندي طازج)" at bounding box center [423, 141] width 189 height 17
click at [484, 144] on input "الكاري غير نباتي (لحم غنم ) (لحم غنم هندي طازج)" at bounding box center [423, 141] width 189 height 17
click at [469, 142] on input "الكاري الغير نباتي (لحم غنم ) (لحم غنم هندي طازج)" at bounding box center [423, 141] width 189 height 17
type input "الكاري الغير نباتي (لحم غنم ) (لحم غنم هندي طازج)"
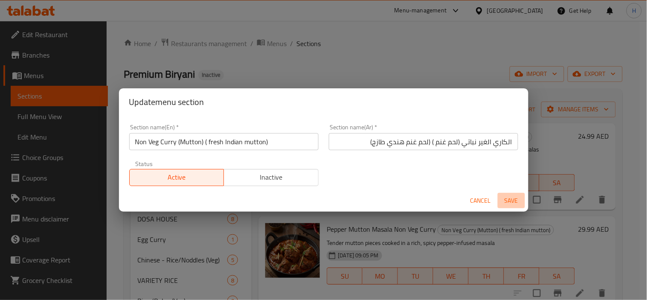
click at [508, 195] on span "Save" at bounding box center [511, 200] width 20 height 11
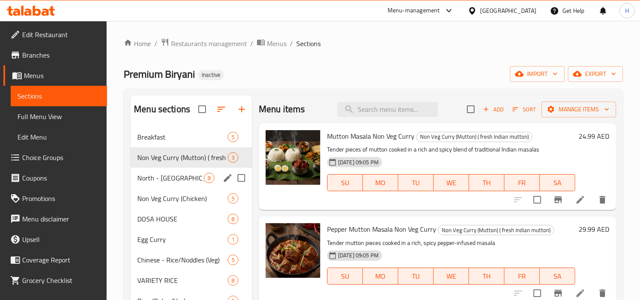
click at [223, 179] on icon "edit" at bounding box center [228, 178] width 10 height 10
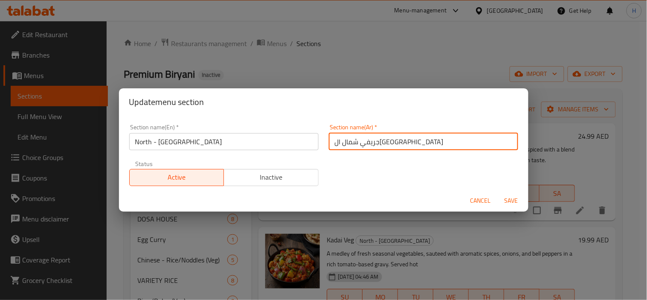
click at [418, 147] on input "جريفي شمال الهند" at bounding box center [423, 141] width 189 height 17
click at [506, 143] on input "جريفي شمال الهند" at bounding box center [423, 141] width 189 height 17
type input "الجريفي شمال الهند"
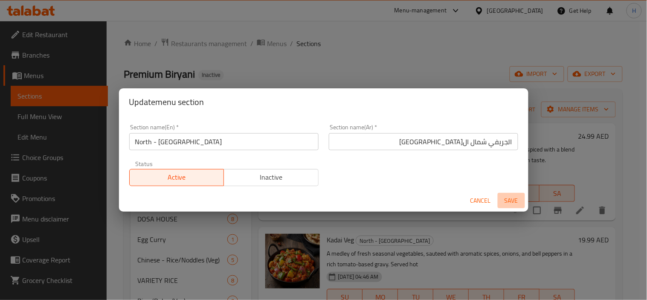
click at [509, 198] on span "Save" at bounding box center [511, 200] width 20 height 11
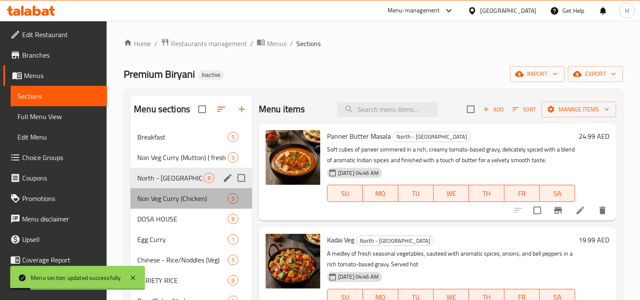
click at [242, 202] on div "Non Veg Curry (Chicken) 5" at bounding box center [192, 198] width 122 height 20
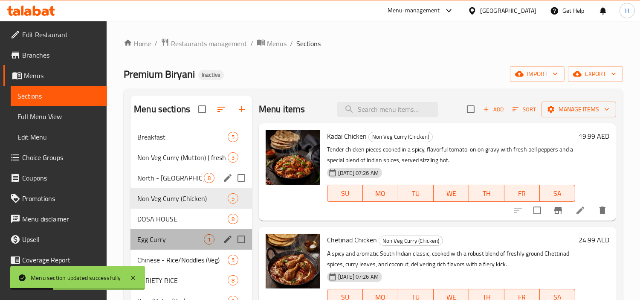
click at [251, 230] on div "Egg Curry 1" at bounding box center [192, 239] width 122 height 20
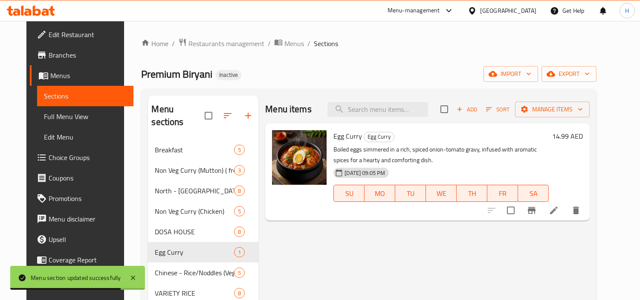
click at [37, 108] on link "Full Menu View" at bounding box center [85, 116] width 96 height 20
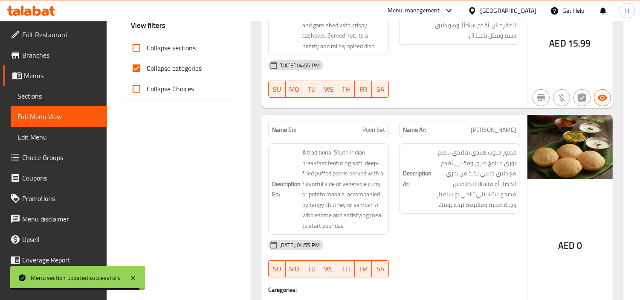
click at [137, 70] on input "Collapse categories" at bounding box center [136, 68] width 20 height 20
checkbox input "false"
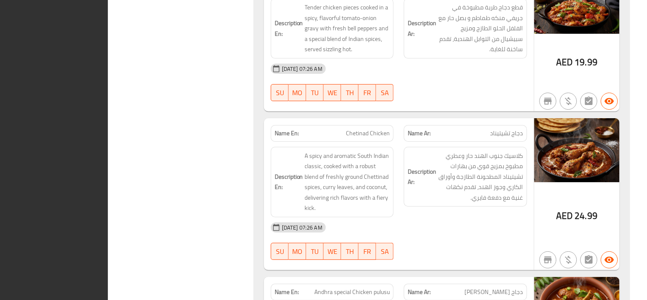
scroll to position [3420, 0]
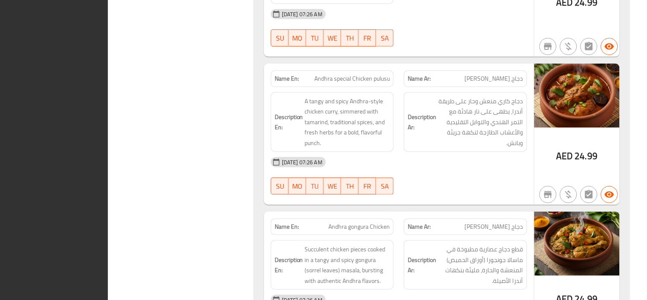
drag, startPoint x: 227, startPoint y: 137, endPoint x: 228, endPoint y: 143, distance: 5.4
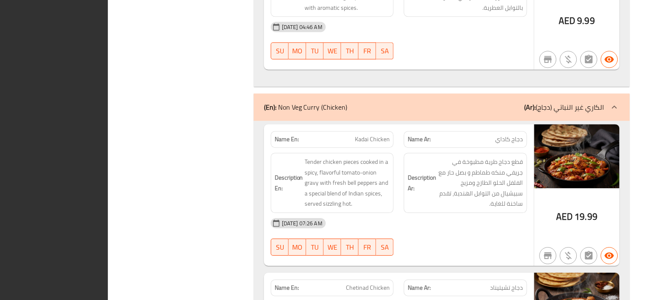
scroll to position [2875, 0]
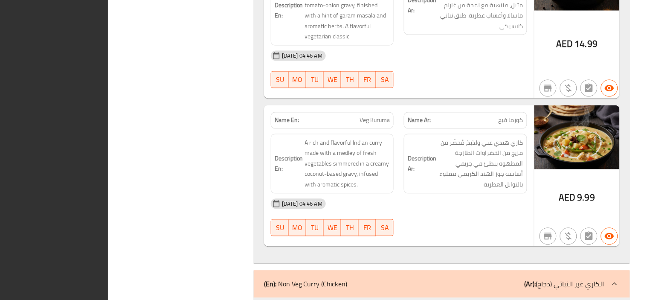
drag, startPoint x: 231, startPoint y: 138, endPoint x: 227, endPoint y: 135, distance: 5.3
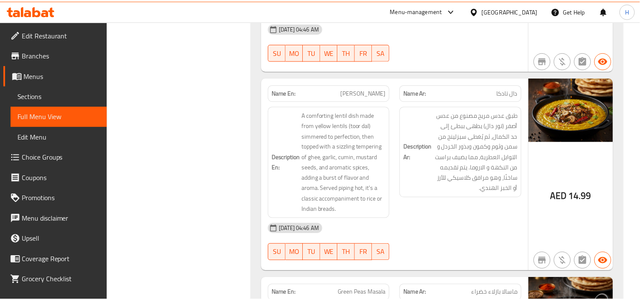
scroll to position [3634, 0]
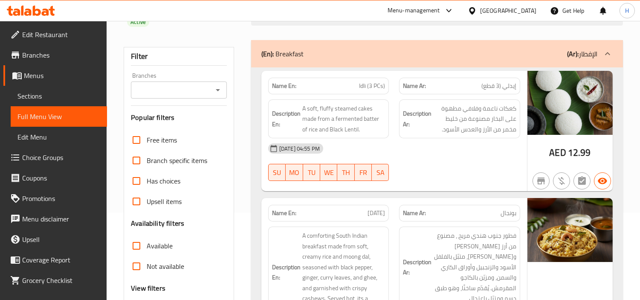
scroll to position [142, 0]
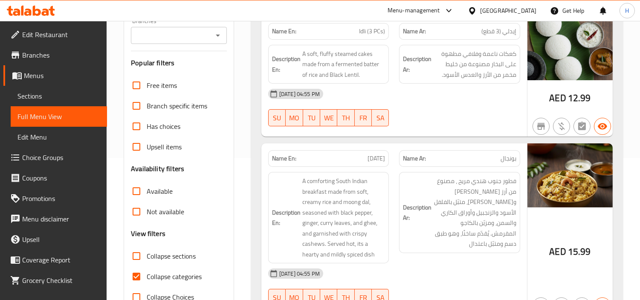
click at [141, 266] on input "Collapse categories" at bounding box center [136, 276] width 20 height 20
checkbox input "false"
click at [141, 246] on input "Collapse sections" at bounding box center [136, 256] width 20 height 20
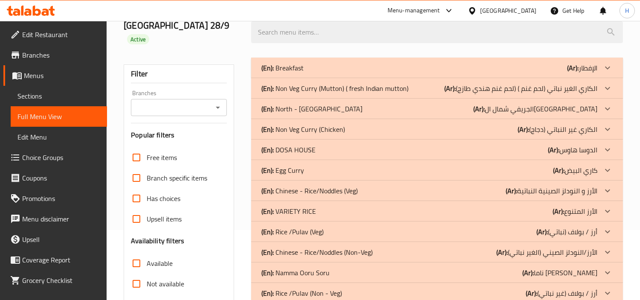
scroll to position [66, 0]
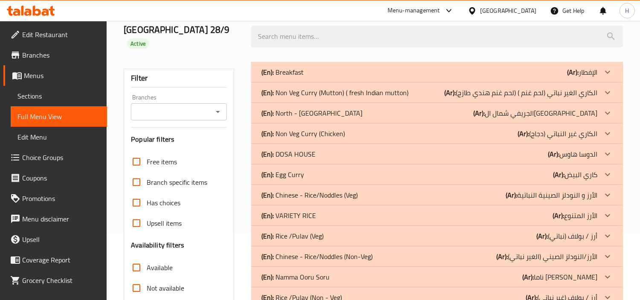
click at [336, 67] on div "(En): Breakfast (Ar): الإفطار" at bounding box center [430, 72] width 336 height 10
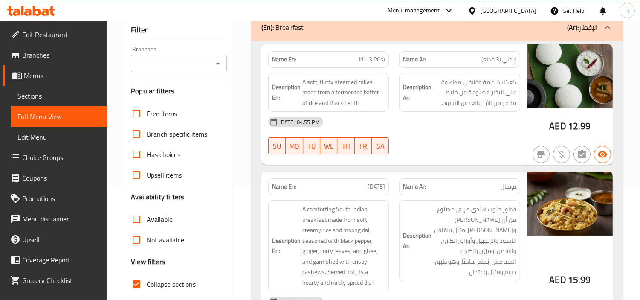
scroll to position [160, 0]
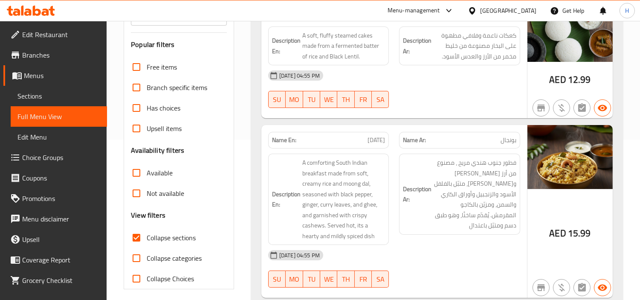
click at [146, 227] on input "Collapse sections" at bounding box center [136, 237] width 20 height 20
checkbox input "false"
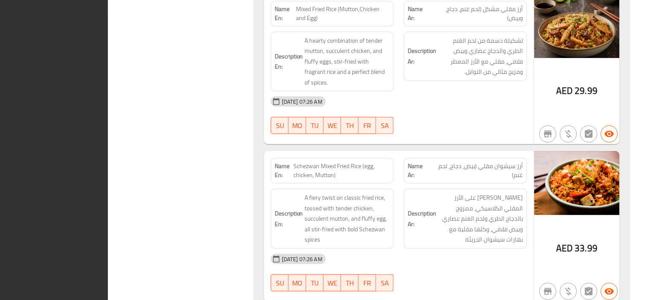
scroll to position [0, 0]
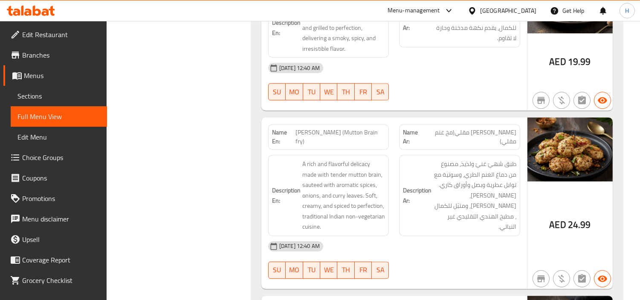
click at [39, 97] on span "Sections" at bounding box center [58, 96] width 83 height 10
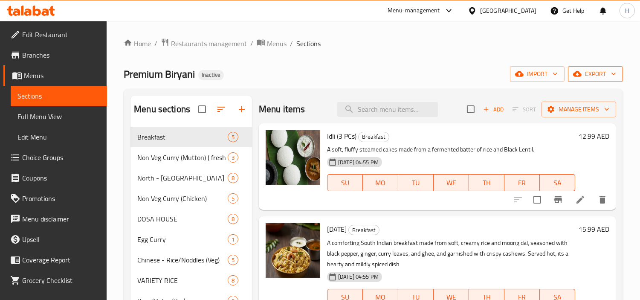
click at [592, 66] on button "export" at bounding box center [595, 74] width 55 height 16
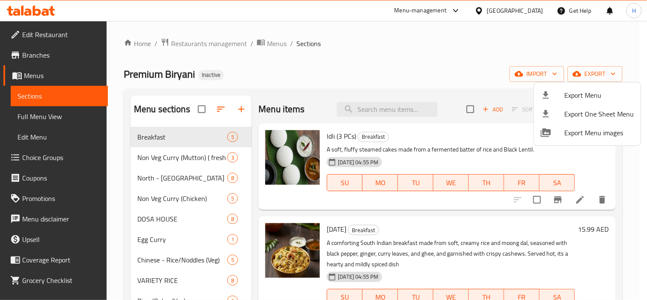
click at [565, 90] on span "Export Menu" at bounding box center [600, 95] width 70 height 10
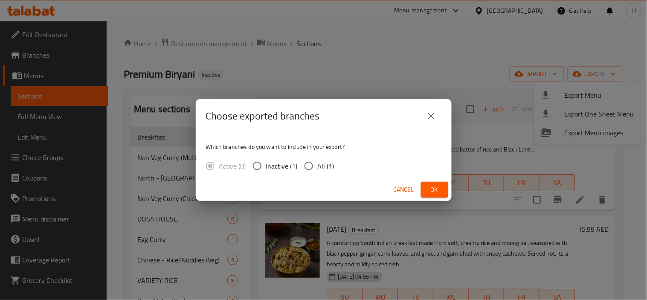
click at [302, 160] on input "All (1)" at bounding box center [309, 166] width 18 height 18
radio input "true"
click at [454, 191] on div "Choose exported branches Which branches do you want to include in your export? …" at bounding box center [323, 150] width 647 height 300
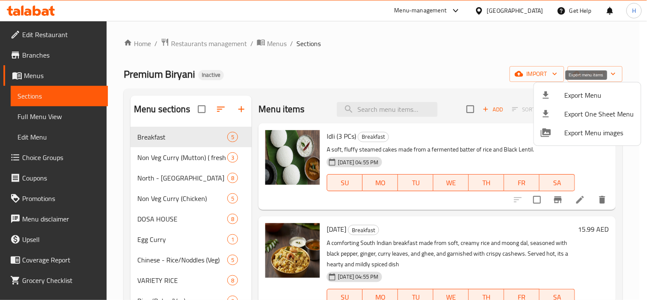
click at [562, 101] on li "Export Menu" at bounding box center [587, 95] width 107 height 19
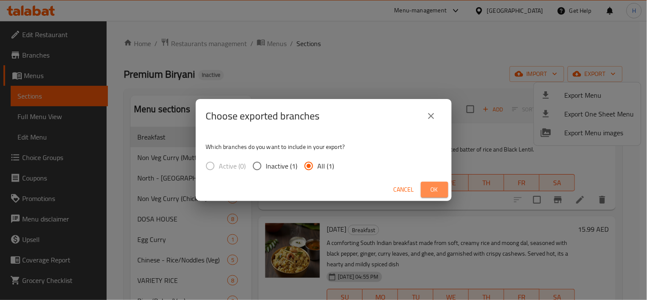
click at [436, 183] on button "Ok" at bounding box center [434, 190] width 27 height 16
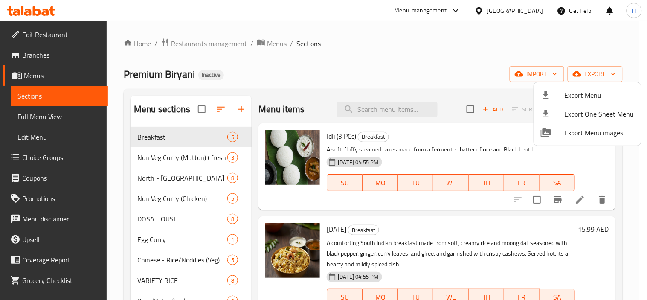
click at [333, 75] on div at bounding box center [323, 150] width 647 height 300
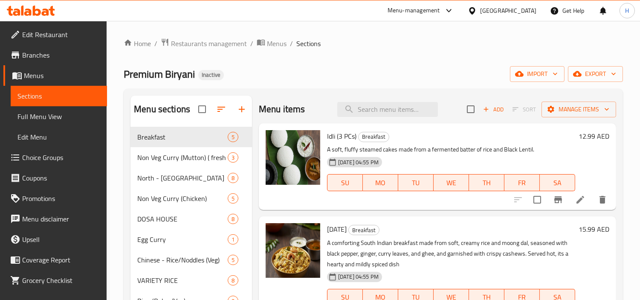
click at [27, 8] on icon at bounding box center [31, 11] width 48 height 10
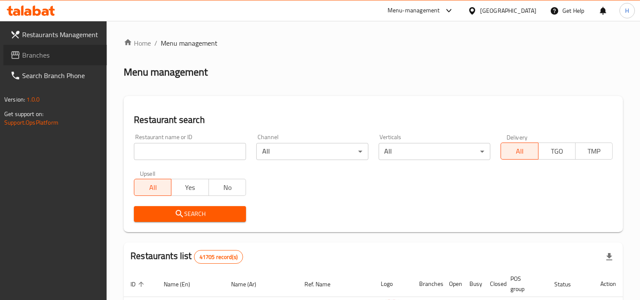
click at [67, 61] on link "Branches" at bounding box center [55, 55] width 104 height 20
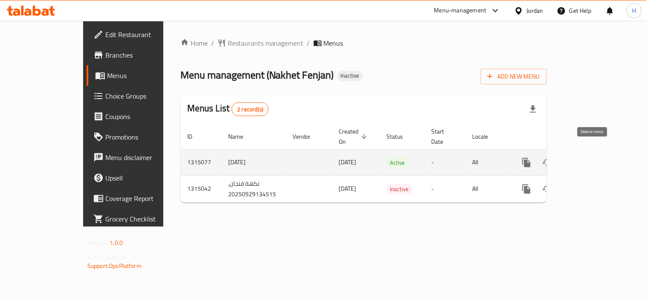
click at [594, 157] on icon "enhanced table" at bounding box center [588, 162] width 10 height 10
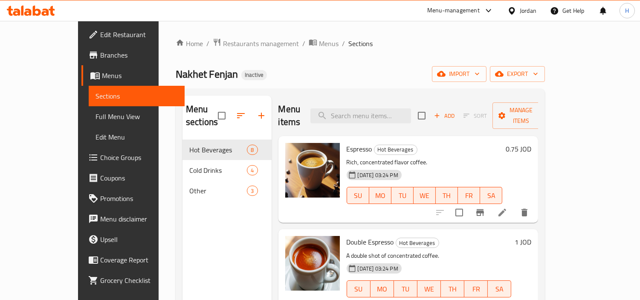
click at [96, 121] on span "Full Menu View" at bounding box center [137, 116] width 83 height 10
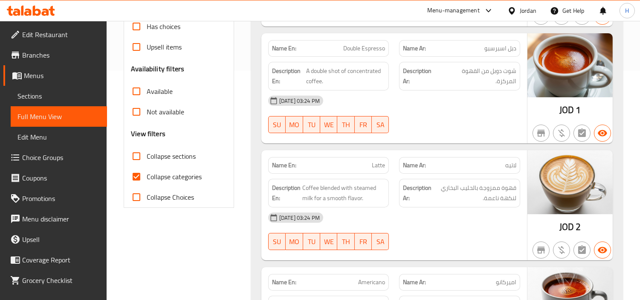
scroll to position [237, 0]
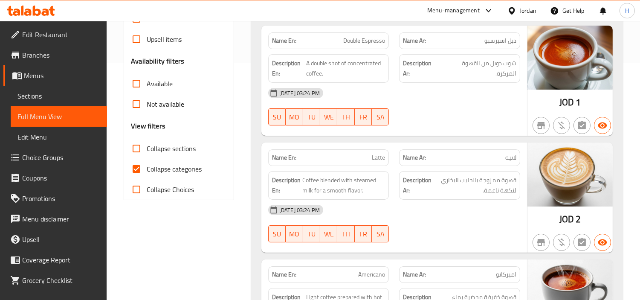
click at [145, 169] on input "Collapse categories" at bounding box center [136, 169] width 20 height 20
checkbox input "false"
click at [144, 143] on input "Collapse sections" at bounding box center [136, 148] width 20 height 20
checkbox input "true"
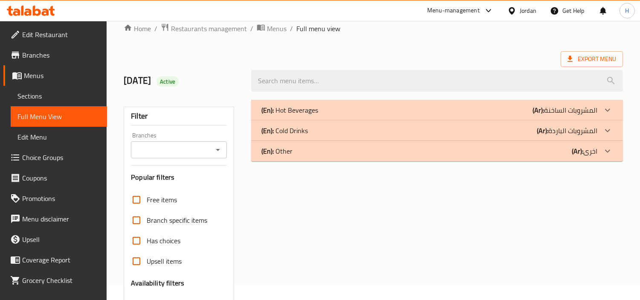
scroll to position [12, 0]
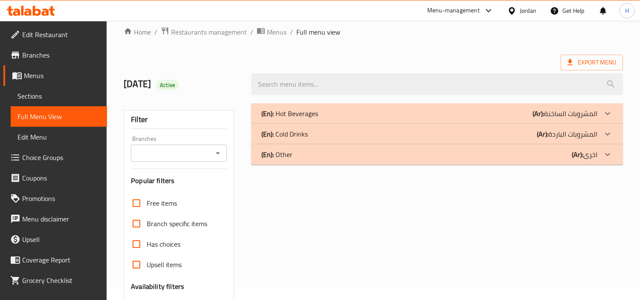
click at [386, 160] on div "(En): Other (Ar): اخرى" at bounding box center [437, 154] width 372 height 20
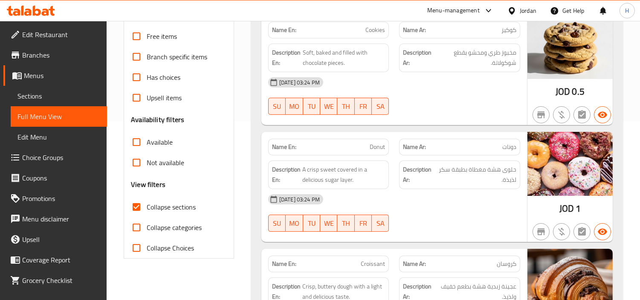
scroll to position [177, 0]
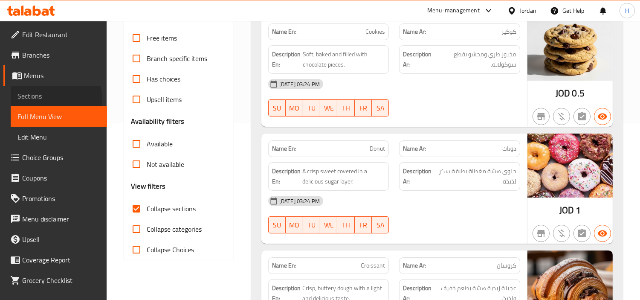
click at [53, 99] on span "Sections" at bounding box center [58, 96] width 83 height 10
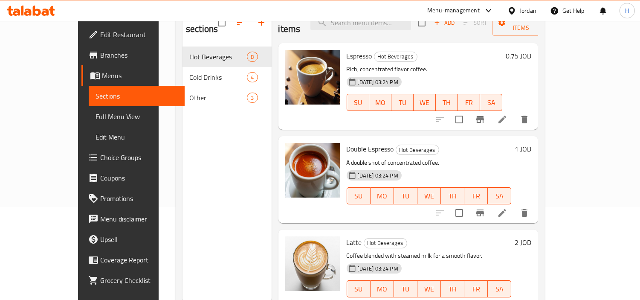
scroll to position [72, 0]
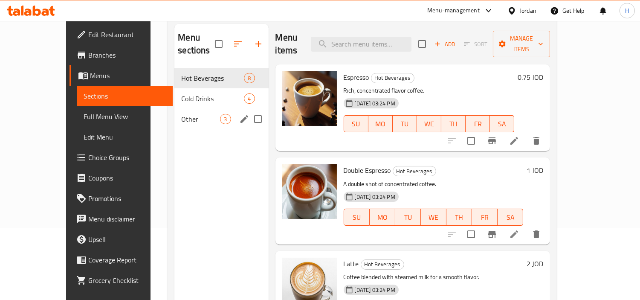
click at [239, 114] on icon "edit" at bounding box center [244, 119] width 10 height 10
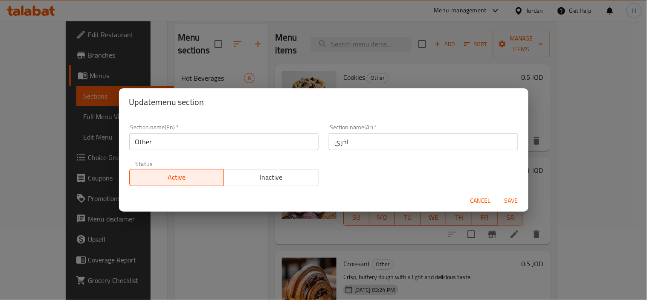
click at [278, 138] on input "Other" at bounding box center [223, 141] width 189 height 17
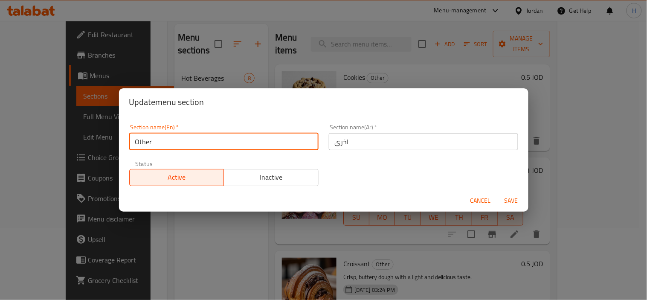
click at [278, 138] on input "Other" at bounding box center [223, 141] width 189 height 17
type input "Dess"
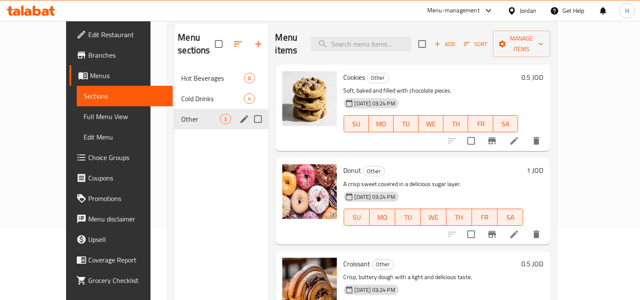
click at [249, 110] on input "Menu sections" at bounding box center [258, 119] width 18 height 18
checkbox input "true"
click at [239, 117] on icon "edit" at bounding box center [244, 119] width 10 height 10
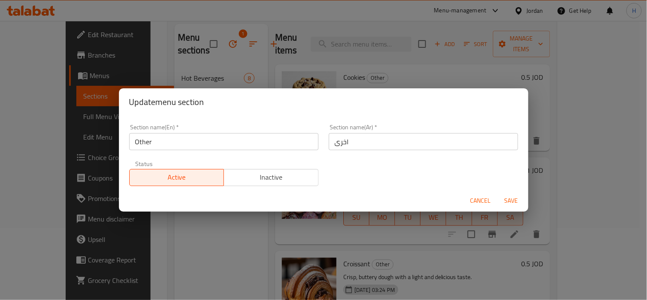
click at [215, 129] on div "Section name(En)   * Other Section name(En) *" at bounding box center [223, 137] width 189 height 26
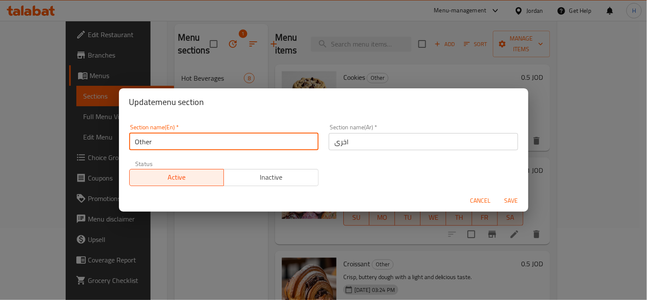
click at [214, 144] on input "Other" at bounding box center [223, 141] width 189 height 17
type input "Desserts"
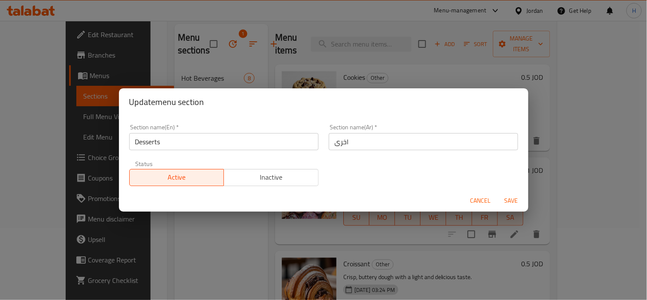
click at [395, 132] on div "Section name(Ar)   * اخرى Section name(Ar) *" at bounding box center [423, 137] width 189 height 26
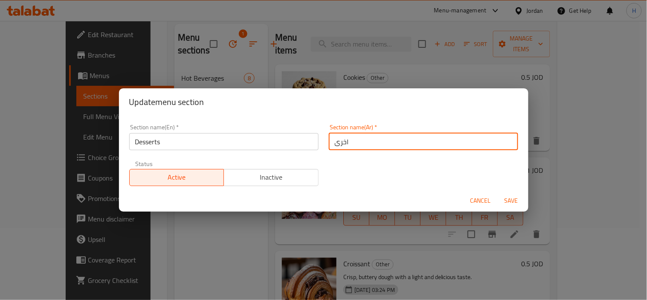
click at [395, 138] on input "اخرى" at bounding box center [423, 141] width 189 height 17
type input "الحلويات"
click at [502, 198] on span "Save" at bounding box center [511, 200] width 20 height 11
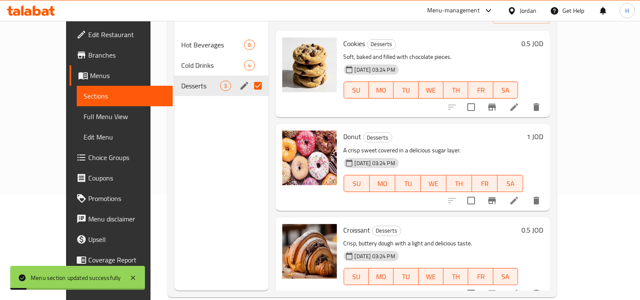
scroll to position [119, 0]
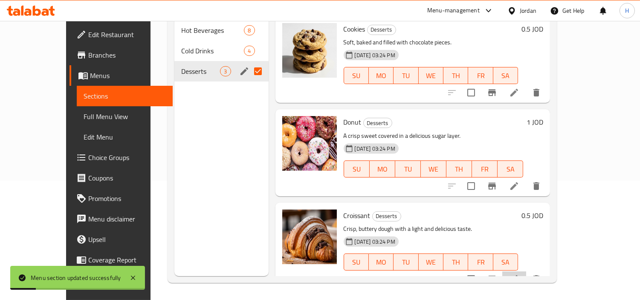
click at [527, 271] on li at bounding box center [515, 278] width 24 height 15
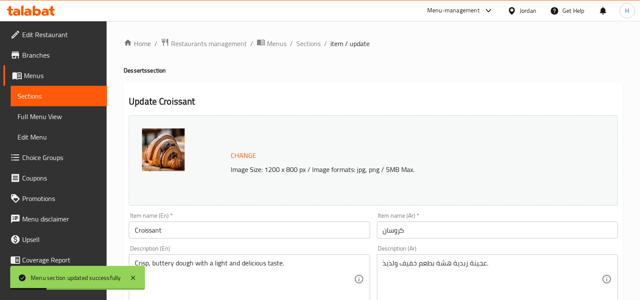
click at [486, 215] on div "Item name (Ar)   * كروسان Item name (Ar) *" at bounding box center [497, 225] width 241 height 26
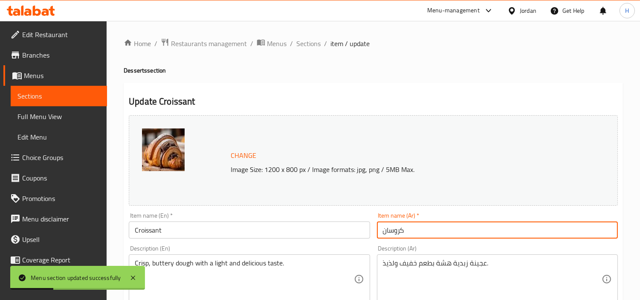
click at [489, 233] on input "كروسان" at bounding box center [497, 229] width 241 height 17
click at [602, 233] on input "كروسان" at bounding box center [497, 229] width 241 height 17
click at [579, 238] on input "كرواسان" at bounding box center [497, 229] width 241 height 17
type input "كرواسون"
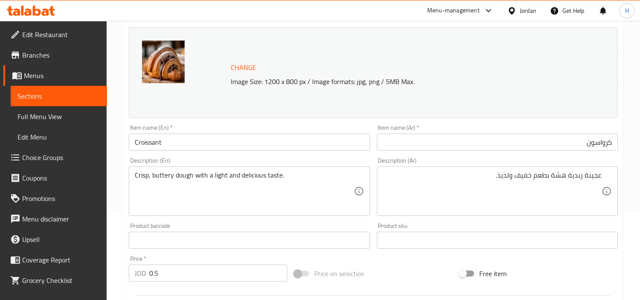
scroll to position [95, 0]
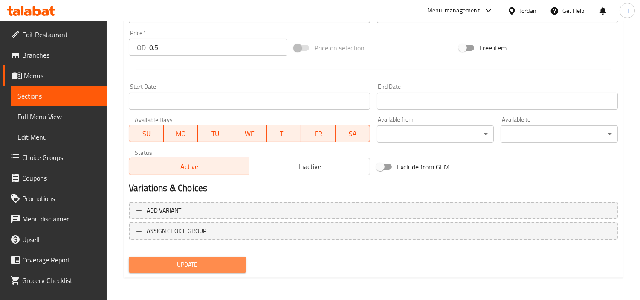
click at [198, 262] on span "Update" at bounding box center [188, 264] width 104 height 11
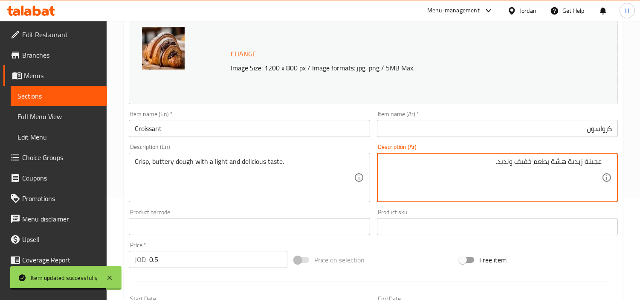
scroll to position [0, 0]
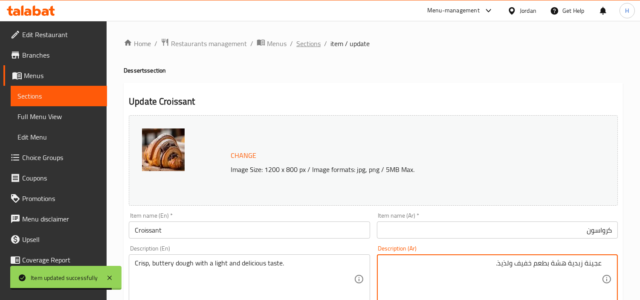
click at [311, 44] on span "Sections" at bounding box center [309, 43] width 24 height 10
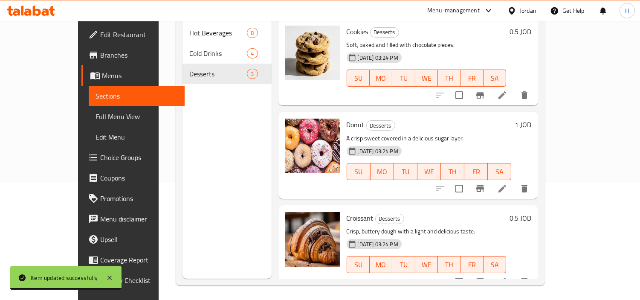
scroll to position [119, 0]
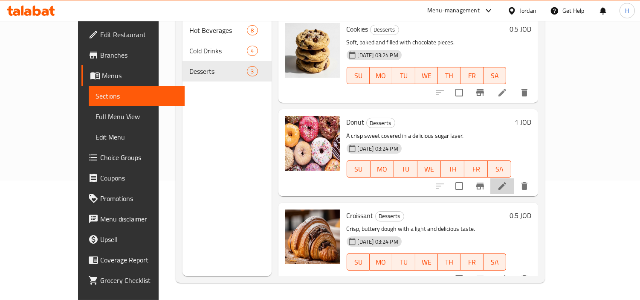
click at [515, 178] on li at bounding box center [503, 185] width 24 height 15
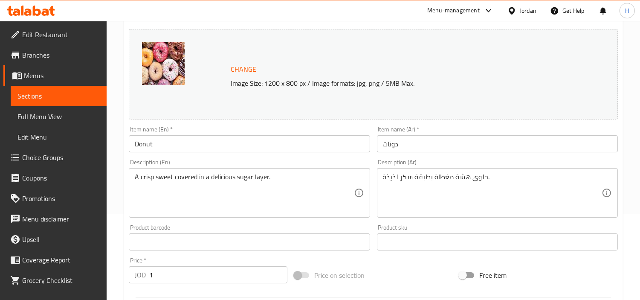
scroll to position [95, 0]
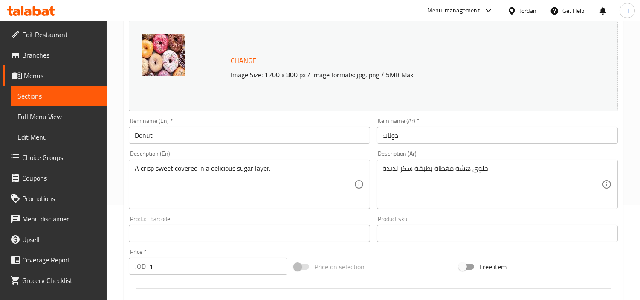
click at [478, 134] on input "دونات" at bounding box center [497, 135] width 241 height 17
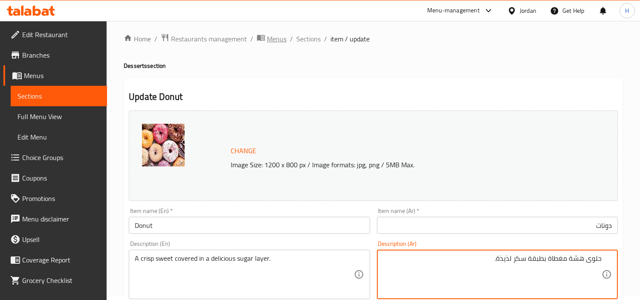
scroll to position [0, 0]
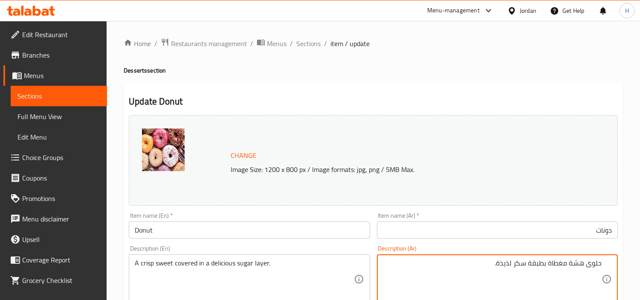
click at [326, 44] on li "/" at bounding box center [325, 43] width 3 height 10
click at [293, 47] on ol "Home / Restaurants management / Menus / Sections / item / update" at bounding box center [374, 43] width 500 height 11
click at [300, 45] on span "Sections" at bounding box center [309, 43] width 24 height 10
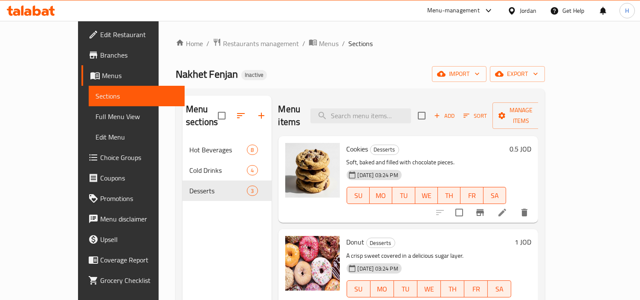
click at [506, 209] on icon at bounding box center [503, 213] width 8 height 8
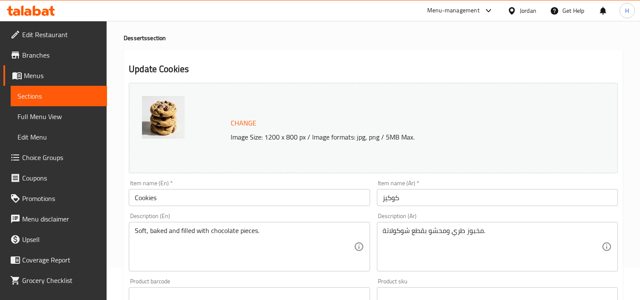
scroll to position [47, 0]
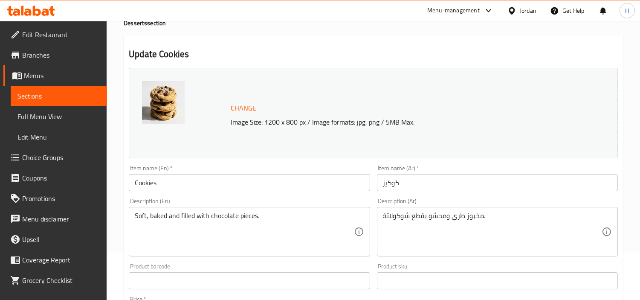
click at [532, 177] on input "كوكيز" at bounding box center [497, 182] width 241 height 17
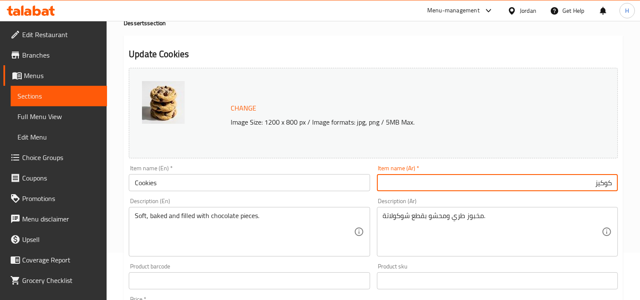
drag, startPoint x: 522, startPoint y: 225, endPoint x: 527, endPoint y: 228, distance: 5.3
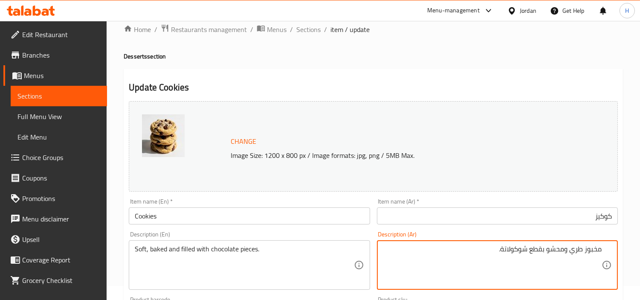
scroll to position [0, 0]
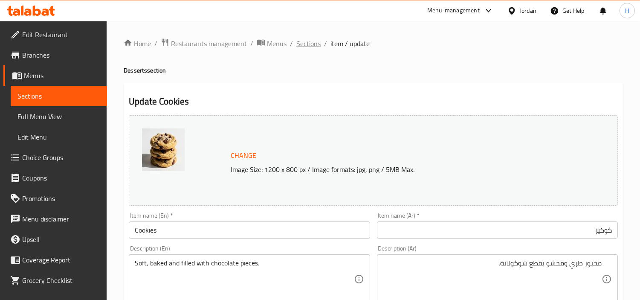
click at [308, 49] on span "Sections" at bounding box center [309, 43] width 24 height 10
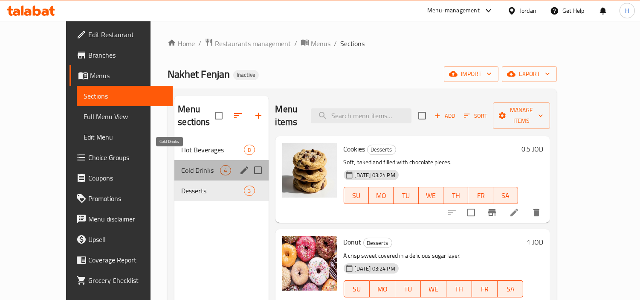
click at [181, 165] on span "Cold Drinks" at bounding box center [200, 170] width 39 height 10
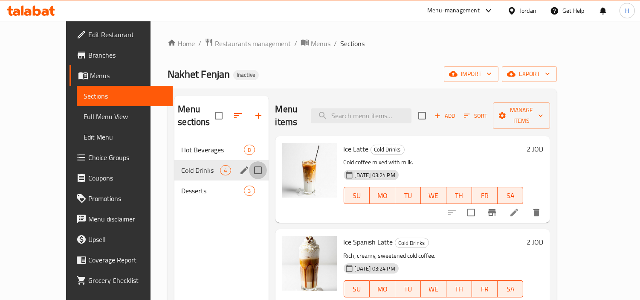
click at [249, 161] on input "Menu sections" at bounding box center [258, 170] width 18 height 18
checkbox input "true"
click at [239, 172] on icon "edit" at bounding box center [244, 170] width 10 height 10
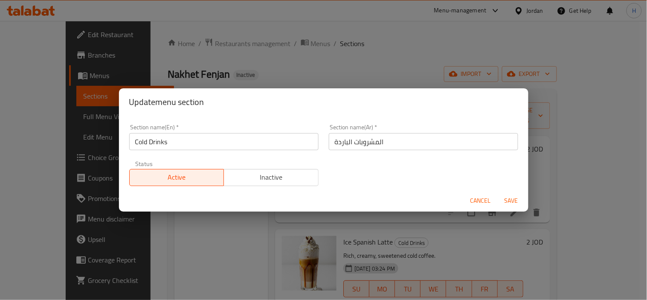
click at [488, 195] on span "Cancel" at bounding box center [481, 200] width 20 height 11
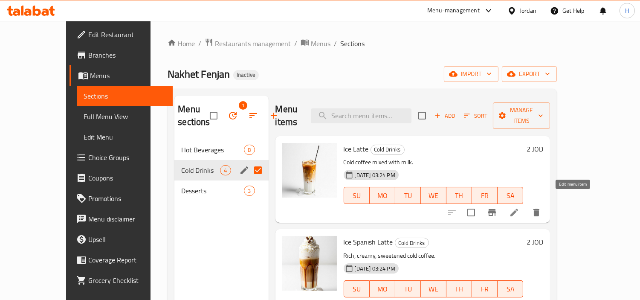
click at [518, 209] on icon at bounding box center [515, 213] width 8 height 8
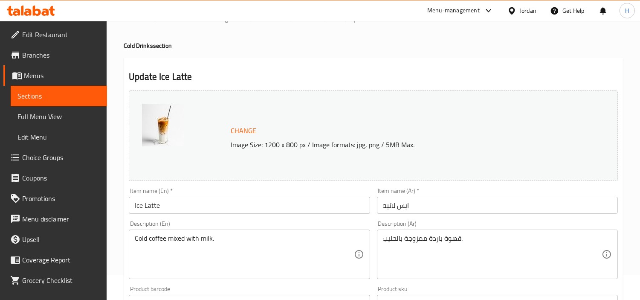
scroll to position [47, 0]
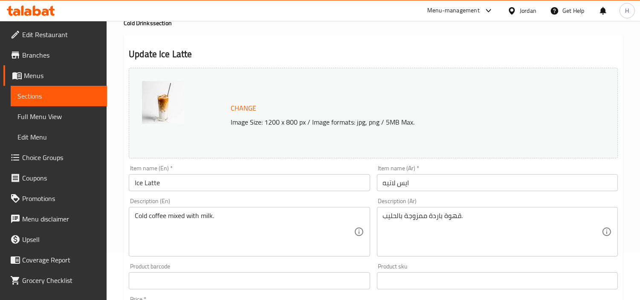
click at [485, 186] on input "ايس لاتيه" at bounding box center [497, 182] width 241 height 17
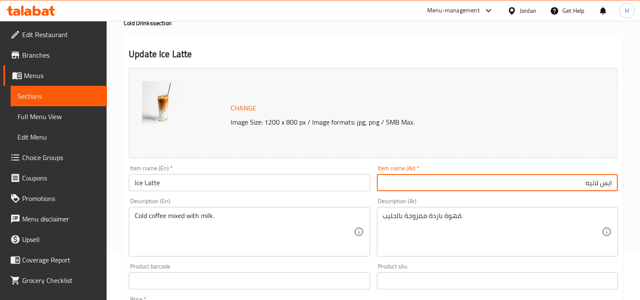
click at [510, 256] on div "قهوة باردة ممزوجة بالحليب. Description (Ar)" at bounding box center [497, 231] width 241 height 49
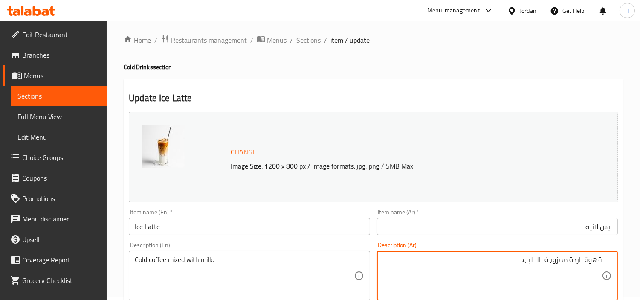
scroll to position [0, 0]
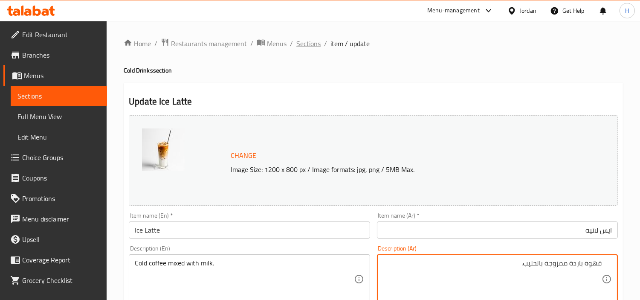
click at [309, 48] on span "Sections" at bounding box center [309, 43] width 24 height 10
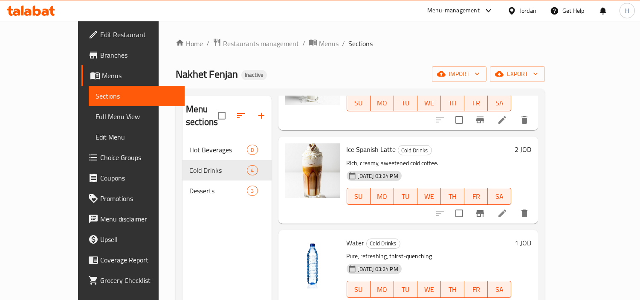
scroll to position [94, 0]
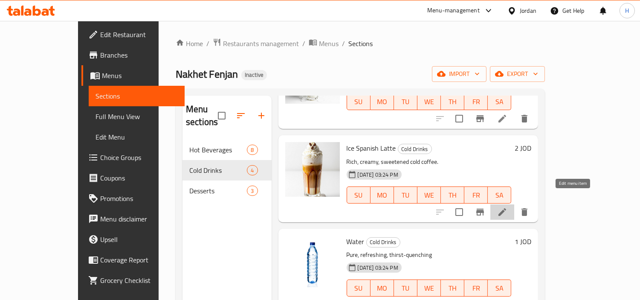
click at [506, 208] on icon at bounding box center [503, 212] width 8 height 8
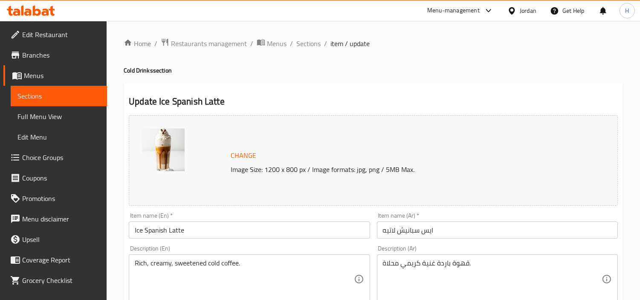
click at [555, 230] on input "ايس سبانيش لاتيه" at bounding box center [497, 229] width 241 height 17
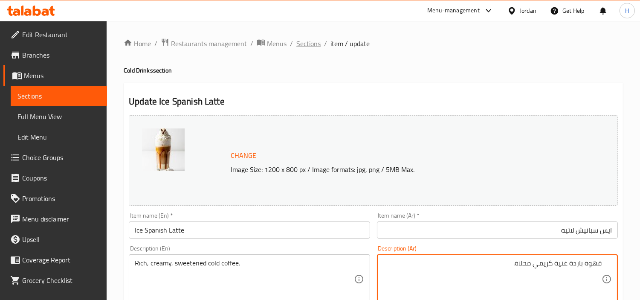
click at [297, 48] on span "Sections" at bounding box center [309, 43] width 24 height 10
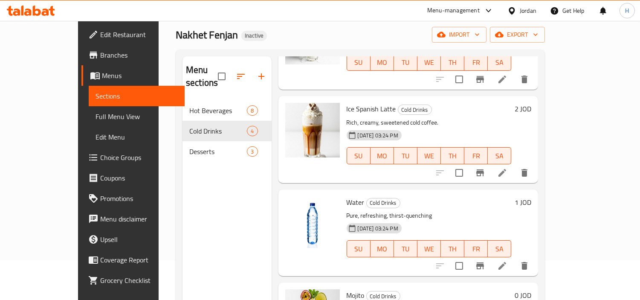
scroll to position [95, 0]
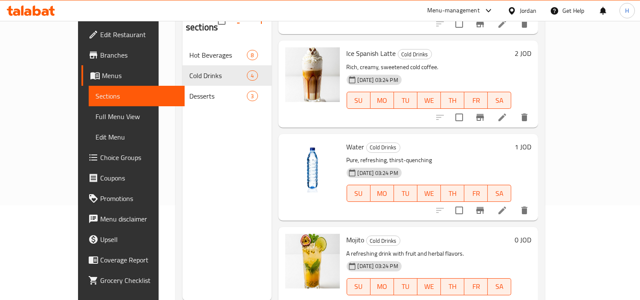
click at [508, 205] on icon at bounding box center [503, 210] width 10 height 10
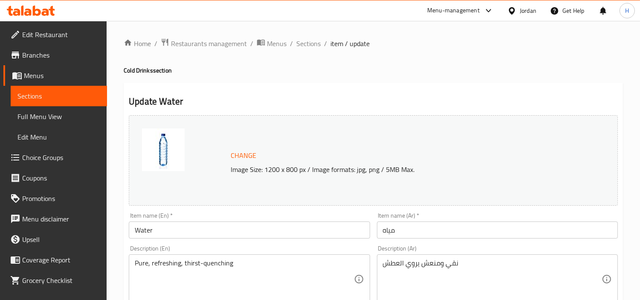
drag, startPoint x: 472, startPoint y: 233, endPoint x: 466, endPoint y: 235, distance: 6.6
click at [472, 233] on input "مياه" at bounding box center [497, 229] width 241 height 17
click at [313, 38] on span "Sections" at bounding box center [309, 43] width 24 height 10
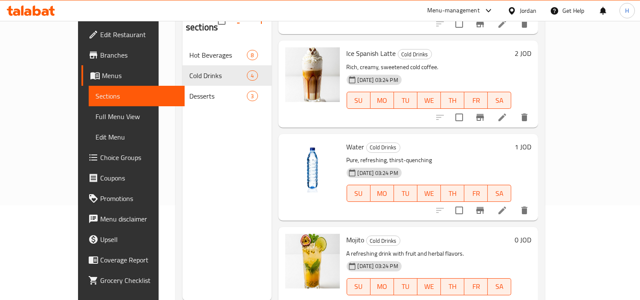
scroll to position [119, 0]
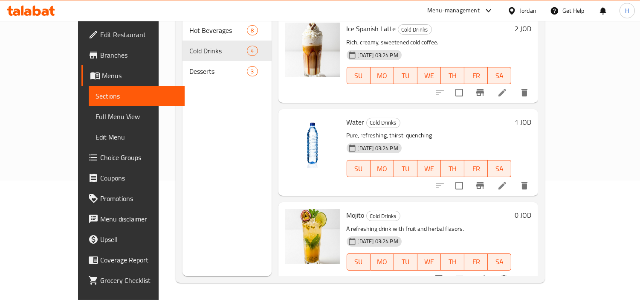
click at [494, 271] on li at bounding box center [482, 278] width 24 height 15
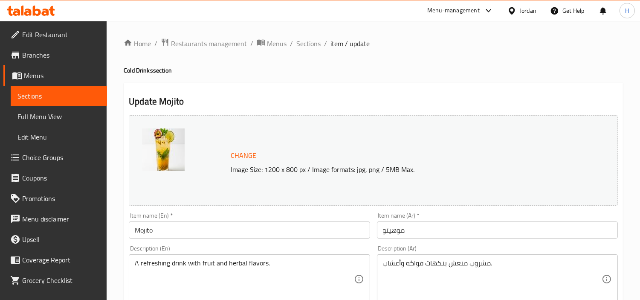
click at [494, 241] on div "Item name (Ar)   * موهيتو Item name (Ar) *" at bounding box center [498, 225] width 248 height 33
click at [459, 222] on input "موهيتو" at bounding box center [497, 229] width 241 height 17
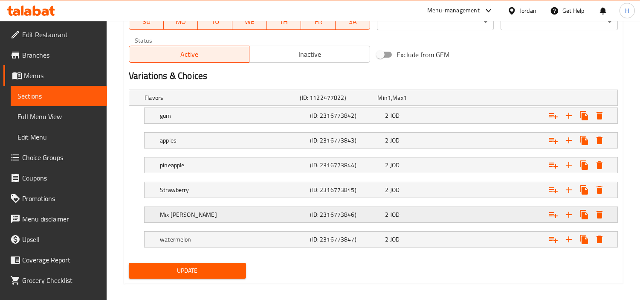
scroll to position [427, 0]
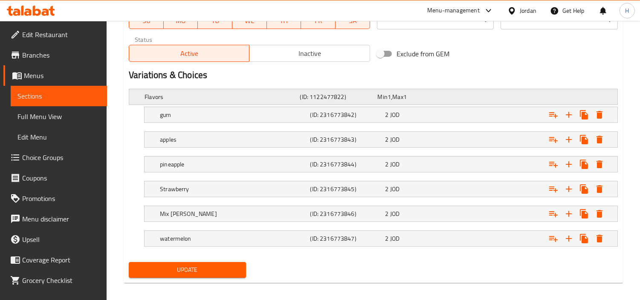
click at [384, 92] on span "Min" at bounding box center [383, 96] width 10 height 11
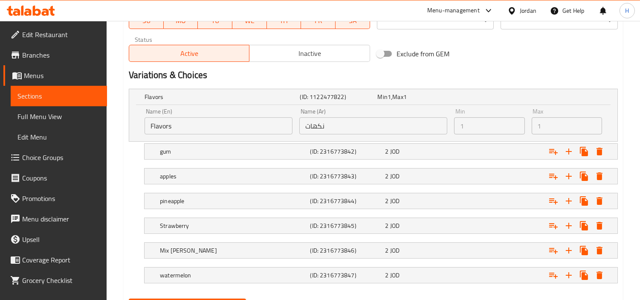
click at [269, 129] on input "Flavors" at bounding box center [219, 125] width 148 height 17
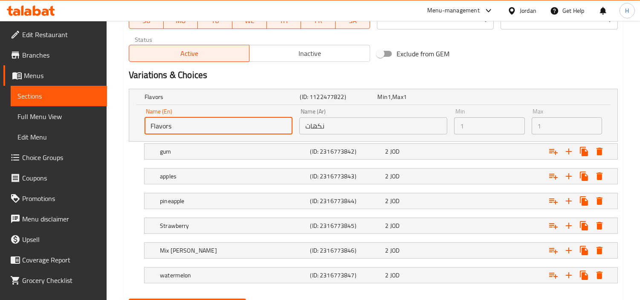
click at [269, 129] on input "Flavors" at bounding box center [219, 125] width 148 height 17
click at [188, 120] on input "Flavors" at bounding box center [219, 125] width 148 height 17
click at [184, 122] on input "Flavors" at bounding box center [219, 125] width 148 height 17
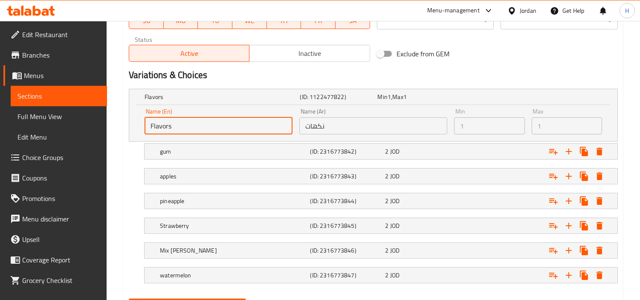
click at [55, 152] on span "Choice Groups" at bounding box center [61, 157] width 78 height 10
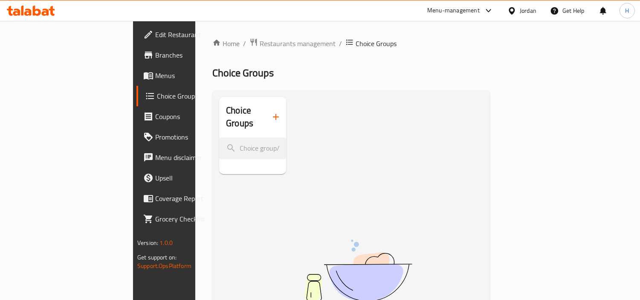
click at [155, 77] on span "Menus" at bounding box center [194, 75] width 78 height 10
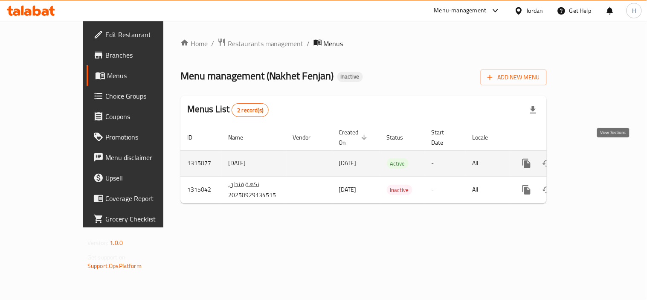
click at [594, 158] on icon "enhanced table" at bounding box center [588, 163] width 10 height 10
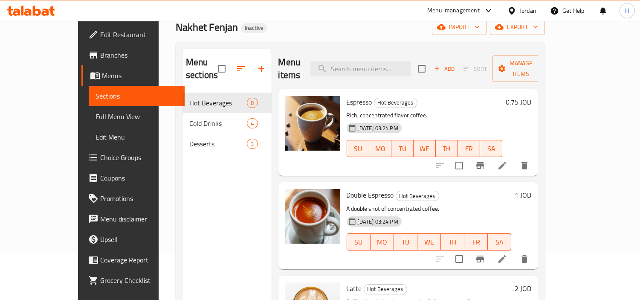
scroll to position [47, 0]
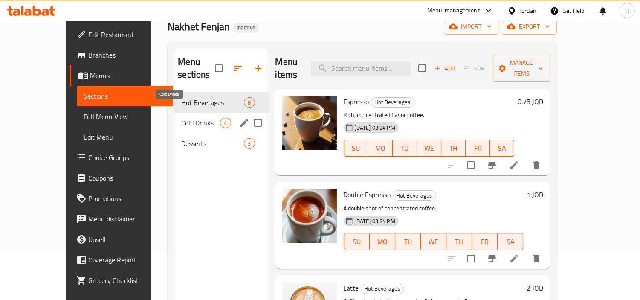
click at [192, 118] on span "Cold Drinks" at bounding box center [200, 123] width 39 height 10
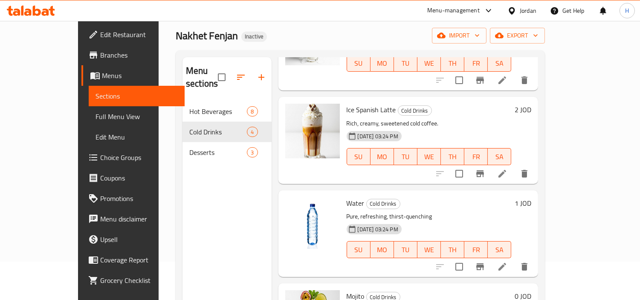
scroll to position [24, 0]
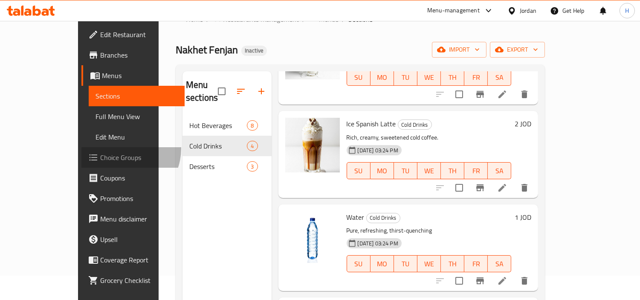
click at [81, 148] on link "Choice Groups" at bounding box center [133, 157] width 104 height 20
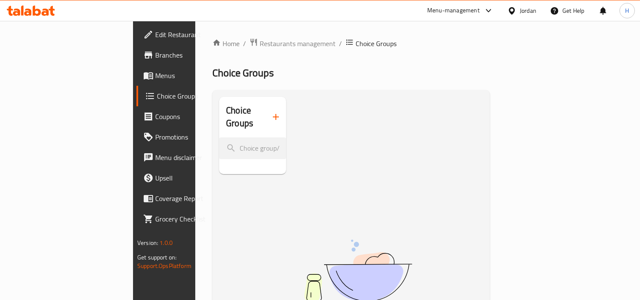
click at [266, 108] on button "button" at bounding box center [276, 117] width 20 height 20
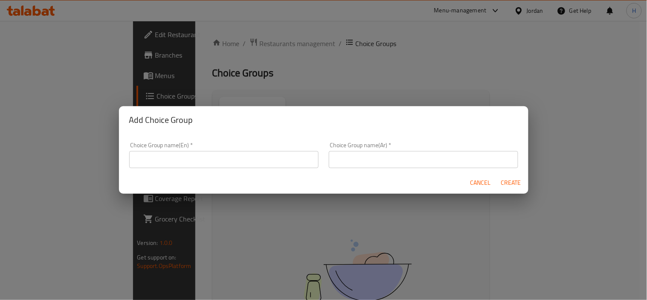
drag, startPoint x: 247, startPoint y: 151, endPoint x: 238, endPoint y: 151, distance: 8.5
click at [247, 151] on input "text" at bounding box center [223, 159] width 189 height 17
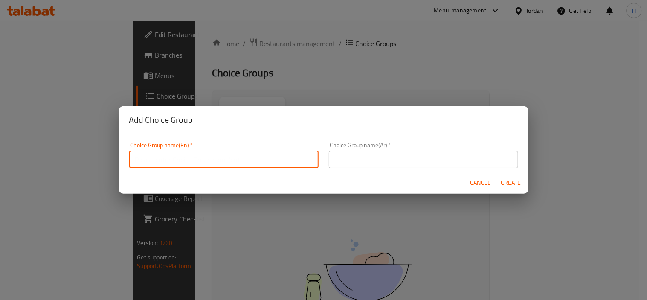
type input "Your Choice Of:"
click at [373, 159] on input "text" at bounding box center [423, 159] width 189 height 17
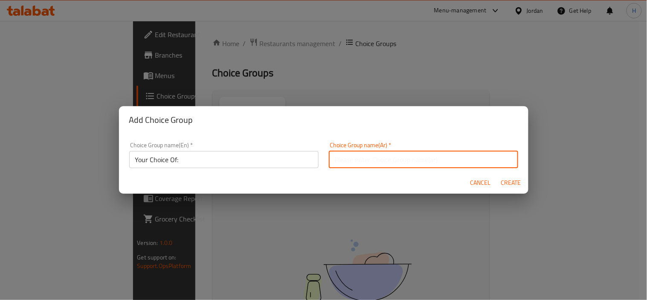
type input "إختيارك من:"
click at [521, 177] on span "Create" at bounding box center [511, 182] width 20 height 11
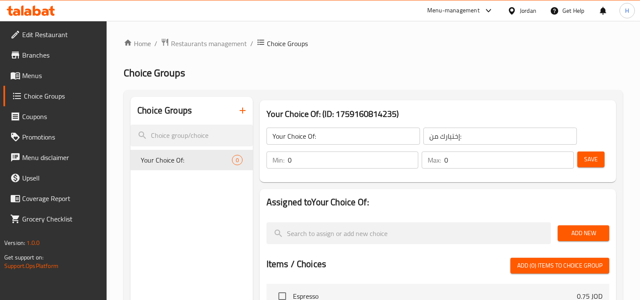
click at [377, 159] on input "0" at bounding box center [353, 159] width 131 height 17
type input "1"
click at [411, 155] on input "1" at bounding box center [353, 159] width 131 height 17
type input "1"
click at [563, 157] on input "1" at bounding box center [510, 159] width 130 height 17
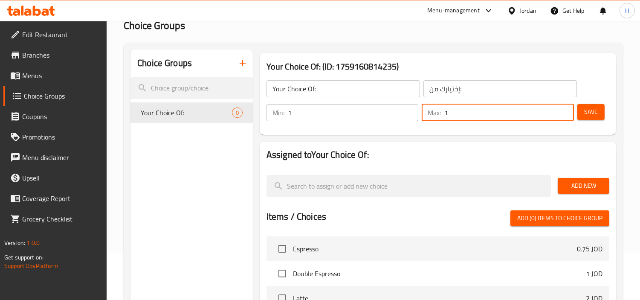
click at [578, 181] on span "Add New" at bounding box center [584, 185] width 38 height 11
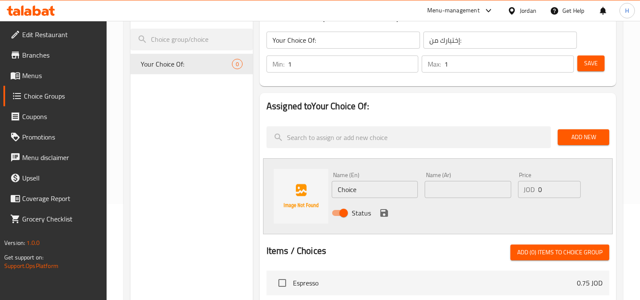
scroll to position [142, 0]
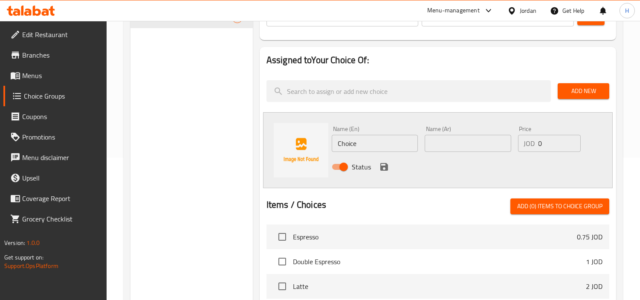
click at [364, 122] on div "Name (En) Choice Name (En)" at bounding box center [375, 138] width 93 height 33
click at [376, 144] on input "Choice" at bounding box center [375, 143] width 86 height 17
type input "F"
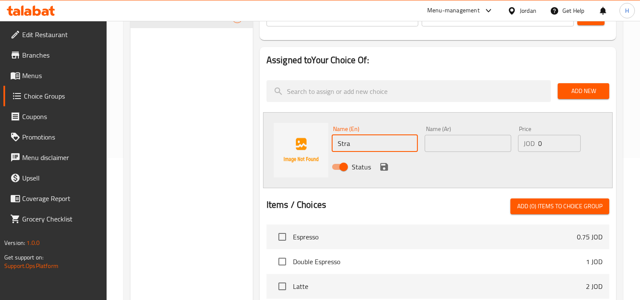
type input "Strawberry"
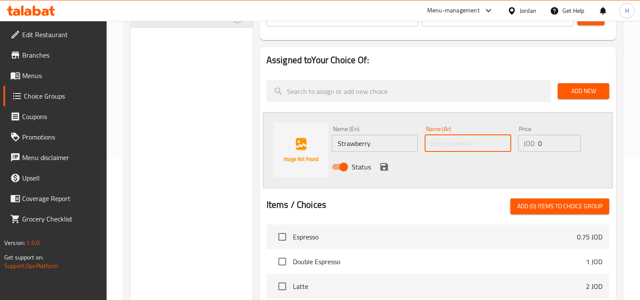
click at [442, 149] on input "text" at bounding box center [468, 143] width 86 height 17
type input "فراولة"
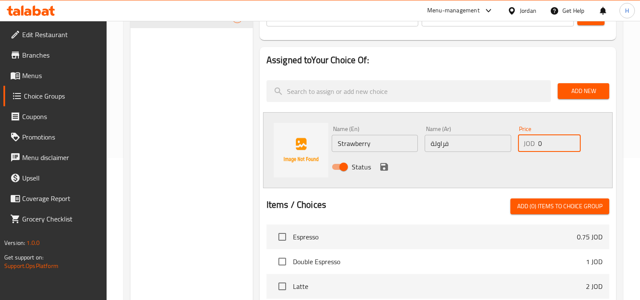
drag, startPoint x: 559, startPoint y: 146, endPoint x: 538, endPoint y: 147, distance: 21.4
click at [538, 147] on div "JOD 0 Price" at bounding box center [549, 143] width 63 height 17
type input "2.5"
click at [387, 165] on icon "save" at bounding box center [385, 167] width 8 height 8
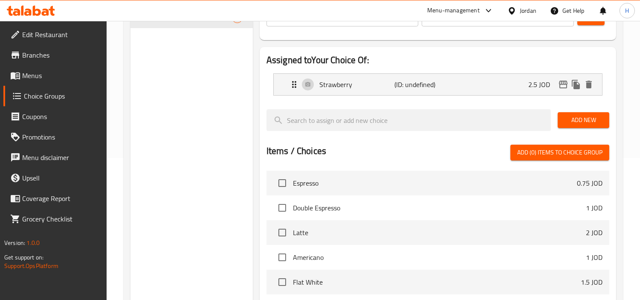
click at [569, 117] on span "Add New" at bounding box center [584, 120] width 38 height 11
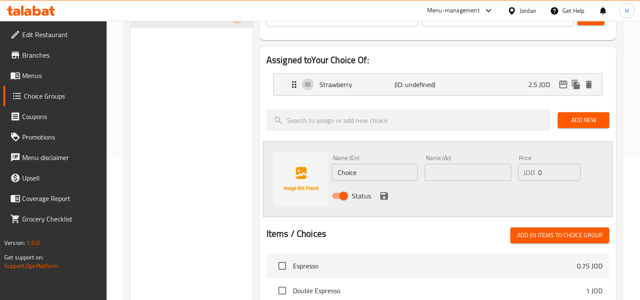
click at [475, 182] on div "Name (Ar) Name (Ar)" at bounding box center [468, 167] width 93 height 33
click at [470, 169] on input "text" at bounding box center [468, 172] width 86 height 17
paste input "بيستاشيو"
type input "بيستاشيو"
click at [356, 176] on input "Choice" at bounding box center [375, 172] width 86 height 17
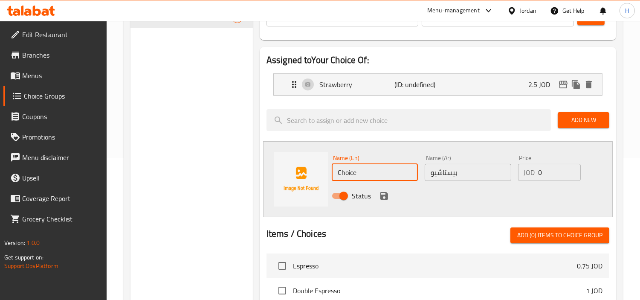
click at [356, 176] on input "Choice" at bounding box center [375, 172] width 86 height 17
type input "Pista"
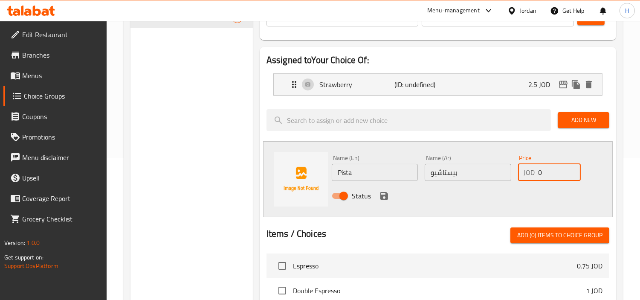
drag, startPoint x: 566, startPoint y: 174, endPoint x: 528, endPoint y: 198, distance: 45.0
click at [532, 180] on div "JOD 0 Price" at bounding box center [549, 172] width 63 height 17
type input "2.5"
click at [355, 172] on input "Pista" at bounding box center [375, 172] width 86 height 17
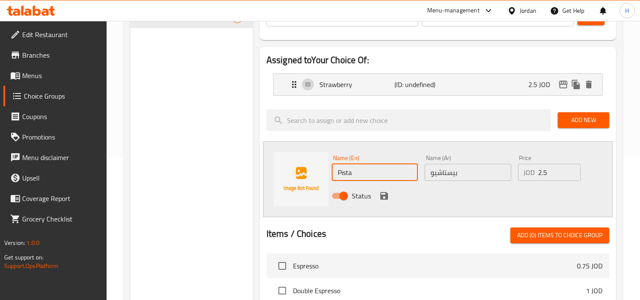
type input "Pistachio"
click at [383, 197] on icon "save" at bounding box center [384, 196] width 10 height 10
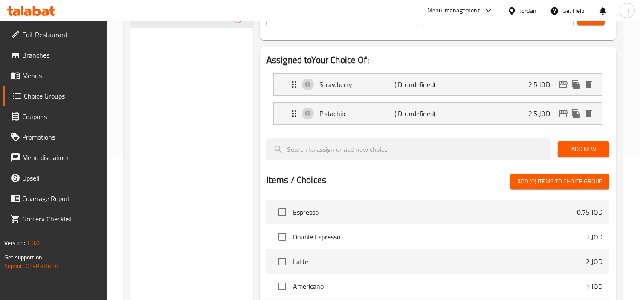
click at [587, 148] on span "Add New" at bounding box center [584, 149] width 38 height 11
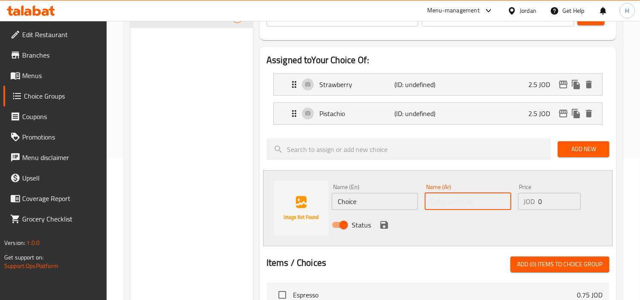
click at [480, 198] on input "text" at bounding box center [468, 201] width 86 height 17
paste input "مانجا"
type input "مانجا"
click at [384, 200] on input "Choice" at bounding box center [375, 201] width 86 height 17
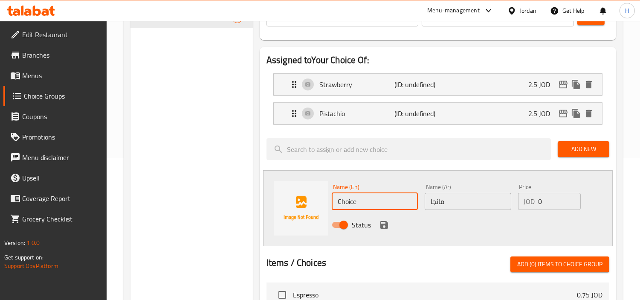
click at [384, 200] on input "Choice" at bounding box center [375, 201] width 86 height 17
type input "Mango"
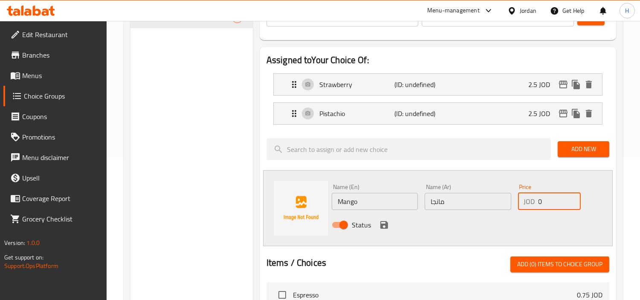
drag, startPoint x: 550, startPoint y: 192, endPoint x: 533, endPoint y: 198, distance: 17.9
click at [533, 198] on div "JOD 0 Price" at bounding box center [549, 201] width 63 height 17
type input "2.5"
click at [379, 222] on icon "save" at bounding box center [384, 225] width 10 height 10
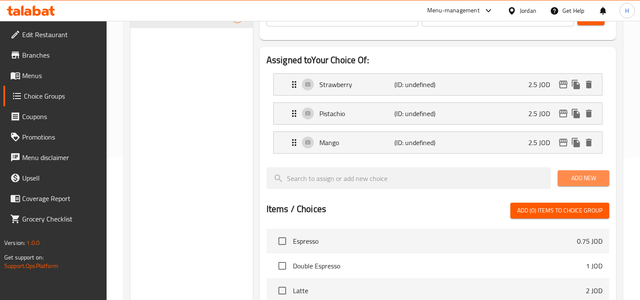
click at [564, 175] on button "Add New" at bounding box center [584, 178] width 52 height 16
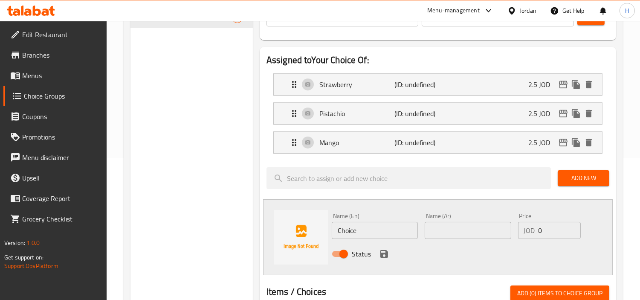
click at [475, 232] on input "text" at bounding box center [468, 230] width 86 height 17
paste input "موز"
type input "موز"
click at [382, 233] on input "Choice" at bounding box center [375, 230] width 86 height 17
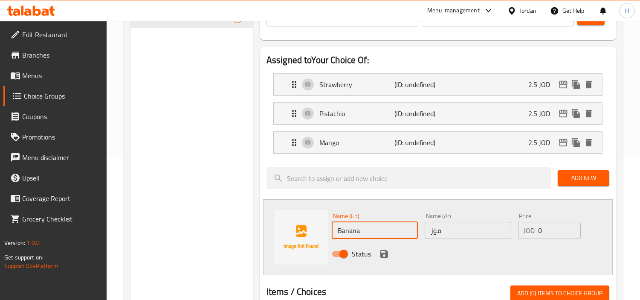
type input "Banana"
drag, startPoint x: 547, startPoint y: 227, endPoint x: 525, endPoint y: 231, distance: 22.5
click at [525, 231] on div "JOD 0 Price" at bounding box center [549, 230] width 63 height 17
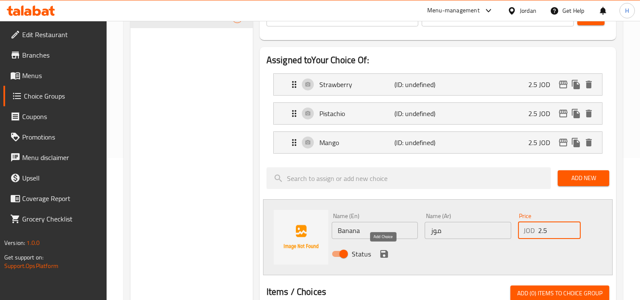
type input "2.5"
click at [383, 250] on icon "save" at bounding box center [384, 254] width 10 height 10
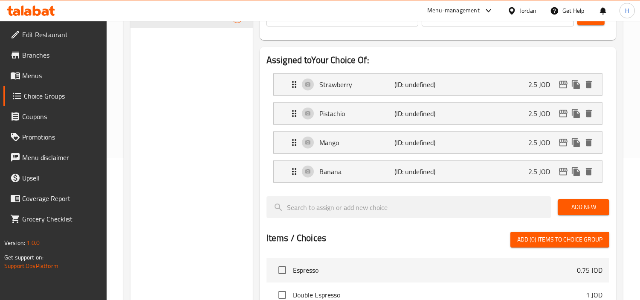
drag, startPoint x: 583, startPoint y: 206, endPoint x: 526, endPoint y: 221, distance: 58.7
click at [583, 206] on span "Add New" at bounding box center [584, 207] width 38 height 11
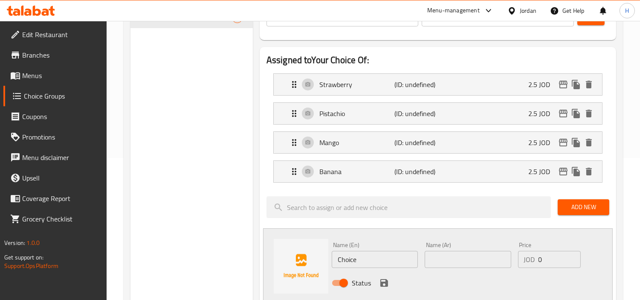
click at [393, 255] on input "Choice" at bounding box center [375, 259] width 86 height 17
click at [470, 262] on input "text" at bounding box center [468, 259] width 86 height 17
paste input "مكس بيري"
type input "مكس بيري"
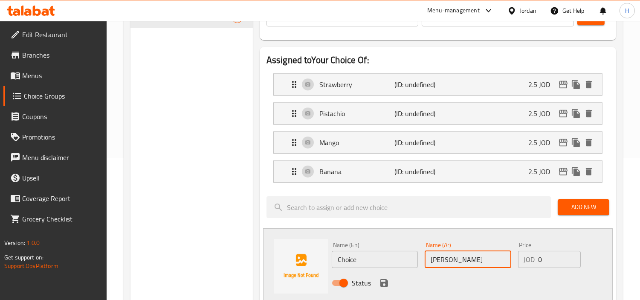
click at [362, 267] on input "Choice" at bounding box center [375, 259] width 86 height 17
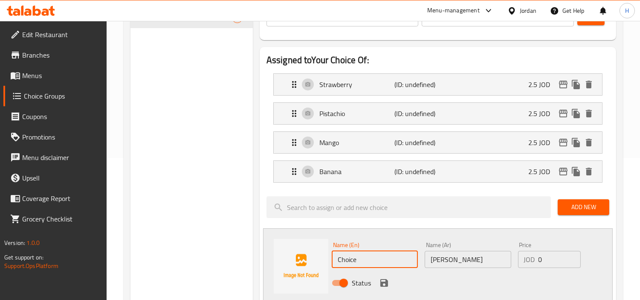
click at [365, 266] on input "Choice" at bounding box center [375, 259] width 86 height 17
type input "Mix Berry"
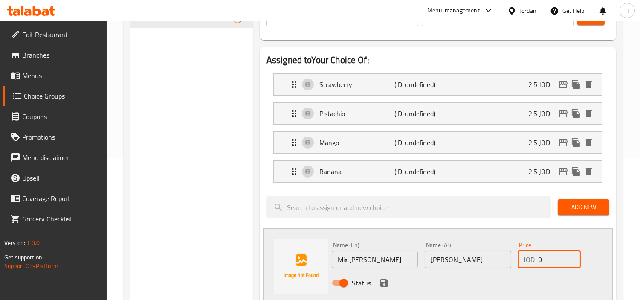
drag, startPoint x: 549, startPoint y: 259, endPoint x: 523, endPoint y: 256, distance: 25.7
click at [523, 256] on div "JOD 0 Price" at bounding box center [549, 259] width 63 height 17
type input "2.5"
click at [384, 282] on icon "save" at bounding box center [385, 283] width 8 height 8
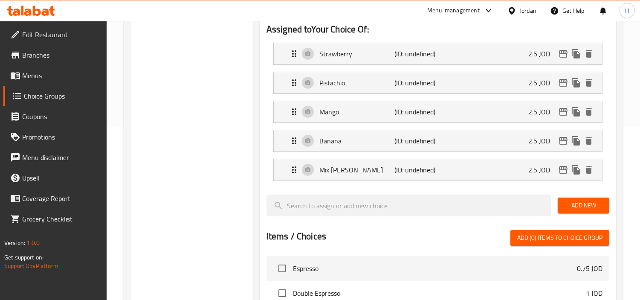
scroll to position [189, 0]
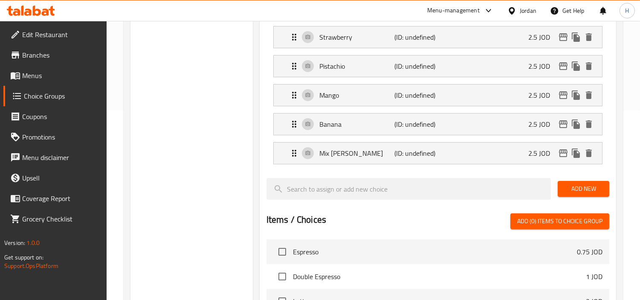
click at [602, 184] on span "Add New" at bounding box center [584, 188] width 38 height 11
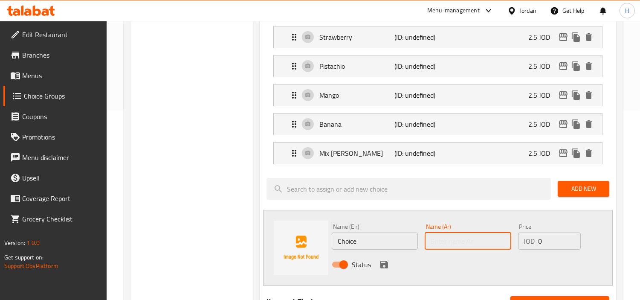
click at [462, 240] on input "text" at bounding box center [468, 241] width 86 height 17
paste input "اناناس"
type input "اناناس"
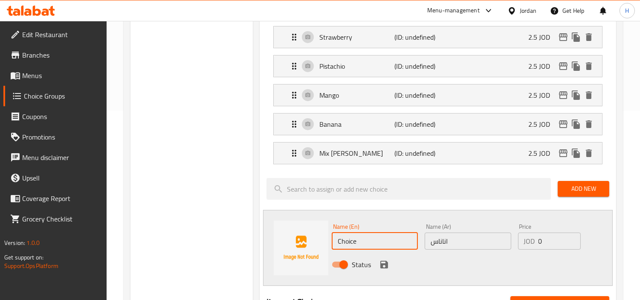
click at [373, 245] on input "Choice" at bounding box center [375, 241] width 86 height 17
type input "Pineapple"
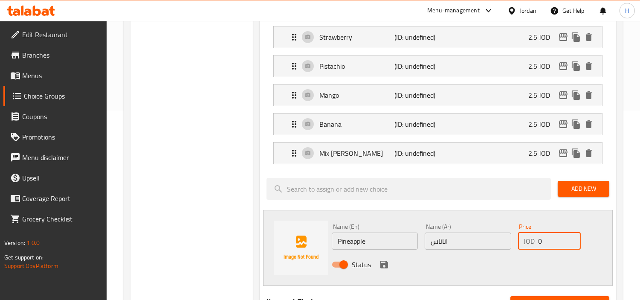
drag, startPoint x: 551, startPoint y: 242, endPoint x: 522, endPoint y: 251, distance: 30.2
click at [516, 244] on div "Price JOD 0 Price" at bounding box center [550, 236] width 70 height 33
type input "2.5"
click at [379, 262] on icon "save" at bounding box center [384, 264] width 10 height 10
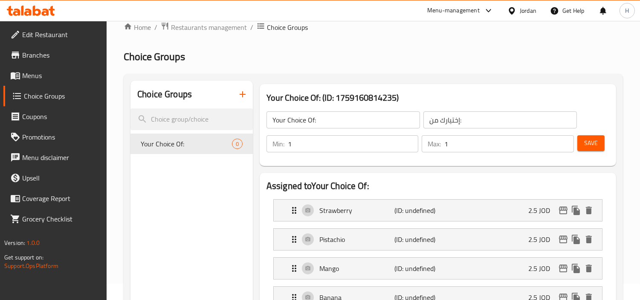
scroll to position [0, 0]
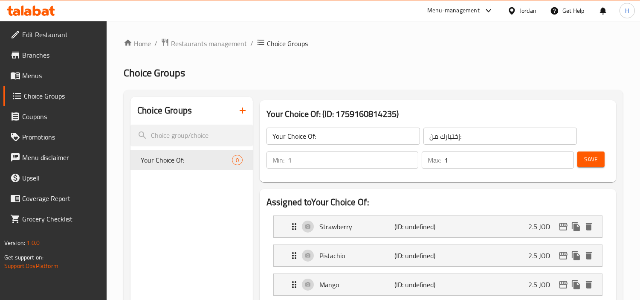
click at [606, 159] on div "Min: 1 ​ Max: 1 ​ Save" at bounding box center [437, 159] width 350 height 27
click at [605, 159] on button "Save" at bounding box center [591, 159] width 27 height 16
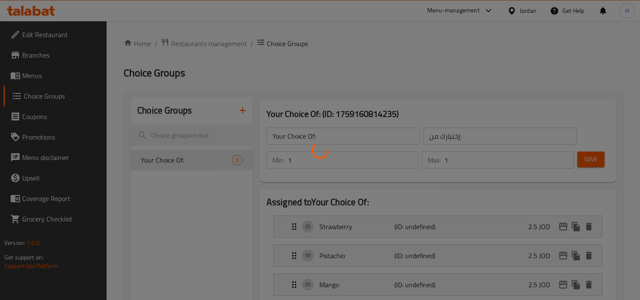
click at [605, 159] on div at bounding box center [320, 150] width 640 height 300
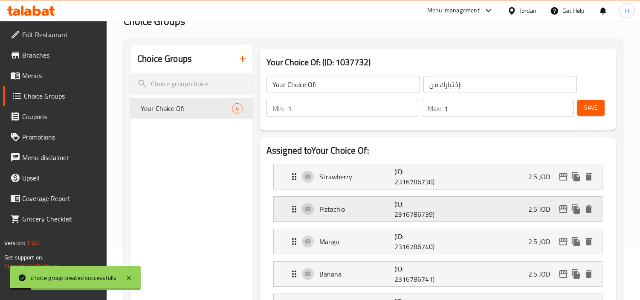
scroll to position [95, 0]
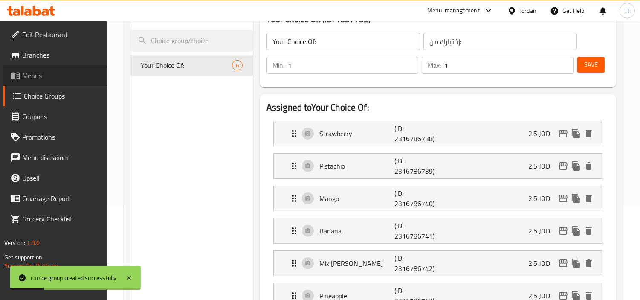
click at [92, 72] on span "Menus" at bounding box center [61, 75] width 78 height 10
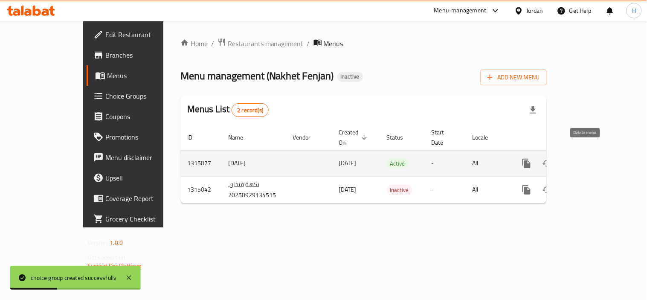
click at [599, 153] on link "enhanced table" at bounding box center [588, 163] width 20 height 20
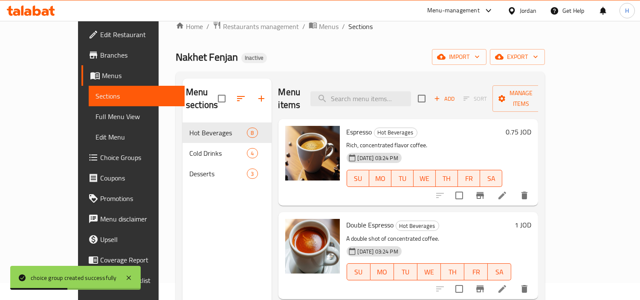
scroll to position [47, 0]
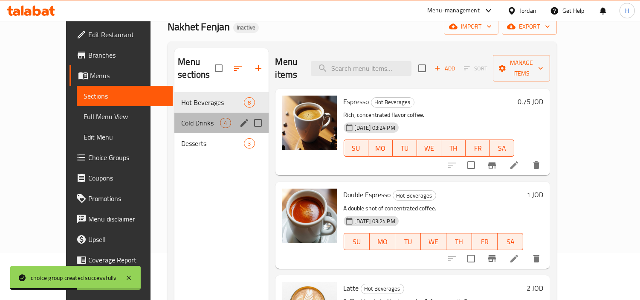
click at [185, 117] on div "Cold Drinks 4" at bounding box center [222, 123] width 94 height 20
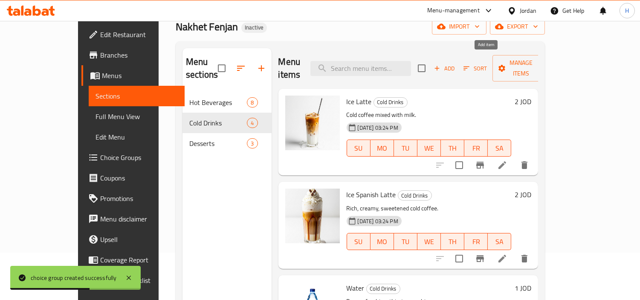
click at [441, 64] on icon "button" at bounding box center [438, 68] width 8 height 8
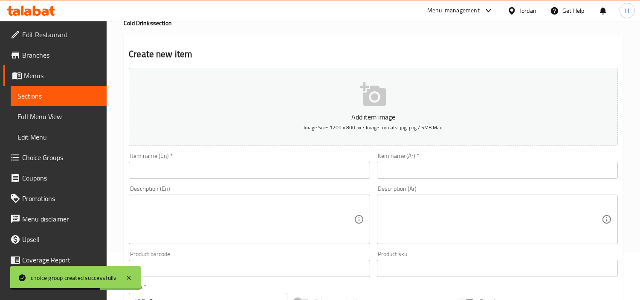
click at [318, 176] on input "text" at bounding box center [249, 170] width 241 height 17
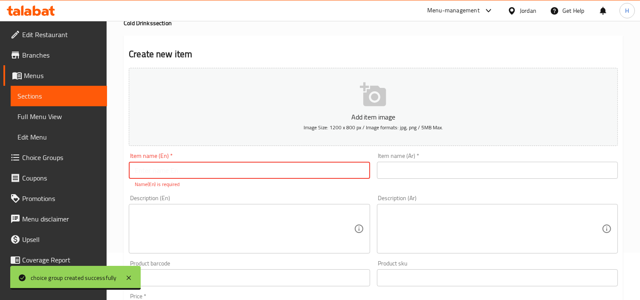
click at [319, 171] on input "text" at bounding box center [249, 170] width 241 height 17
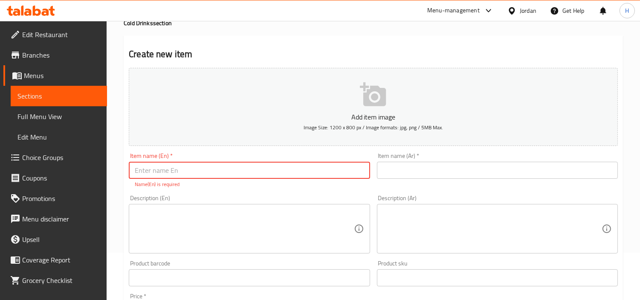
type input "N"
type input "Milkshake"
click at [426, 167] on input "text" at bounding box center [497, 170] width 241 height 17
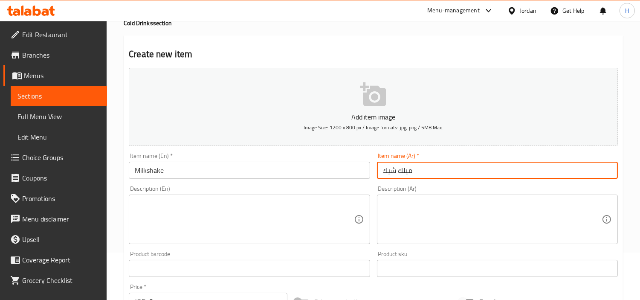
type input "ميلك شيك"
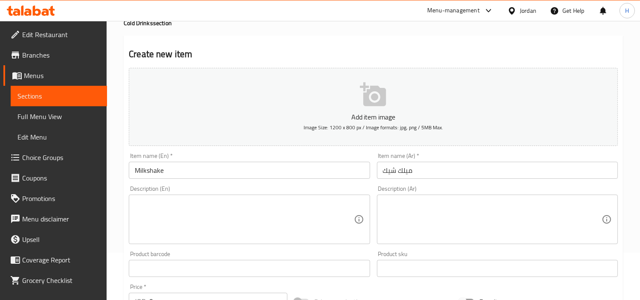
click at [466, 235] on textarea at bounding box center [492, 219] width 219 height 41
paste textarea "مشروب بارد كريمي بطعم حلو."
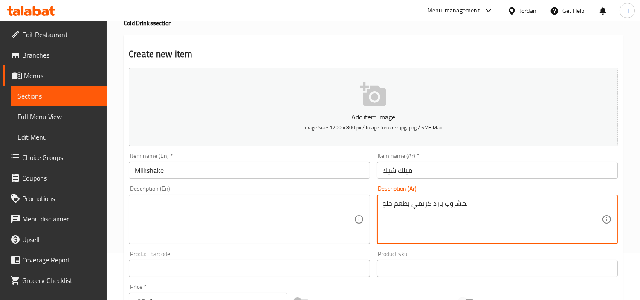
type textarea "مشروب بارد كريمي بطعم حلو."
click at [259, 212] on textarea at bounding box center [244, 219] width 219 height 41
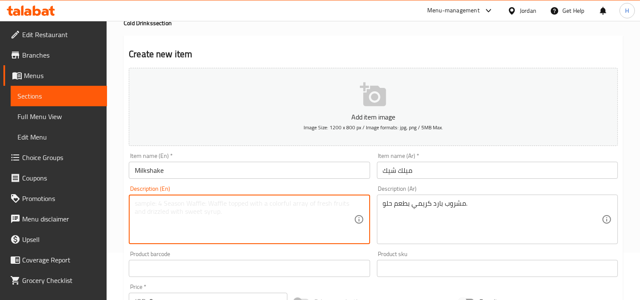
click at [239, 233] on textarea at bounding box center [244, 219] width 219 height 41
paste textarea "A cold, creamy drink with a sweet flavor."
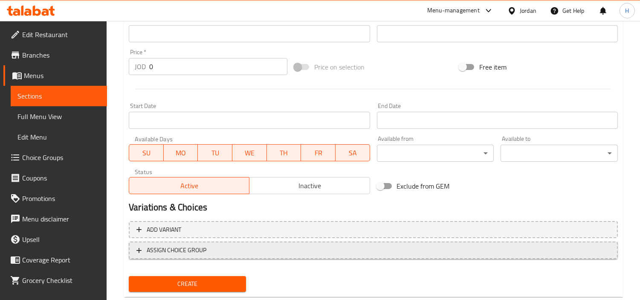
scroll to position [284, 0]
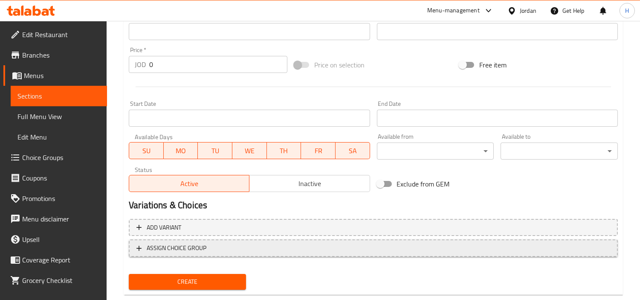
type textarea "A cold, creamy drink with a sweet flavor."
click at [276, 251] on span "ASSIGN CHOICE GROUP" at bounding box center [374, 248] width 474 height 11
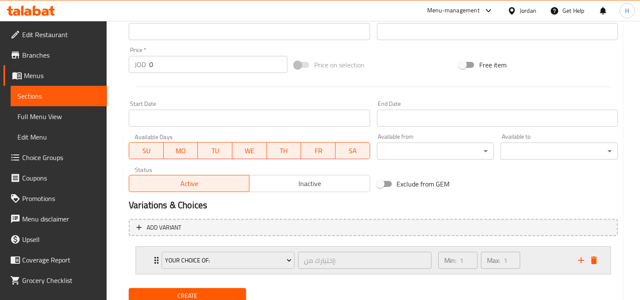
click at [532, 254] on div "Min: 1 ​ Max: 1 ​" at bounding box center [504, 260] width 140 height 27
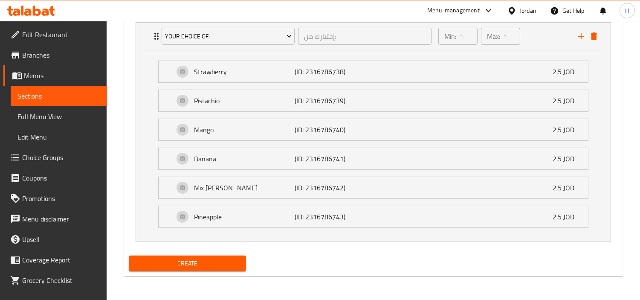
drag, startPoint x: 212, startPoint y: 264, endPoint x: 247, endPoint y: 254, distance: 37.2
click at [213, 262] on span "Create" at bounding box center [188, 263] width 104 height 11
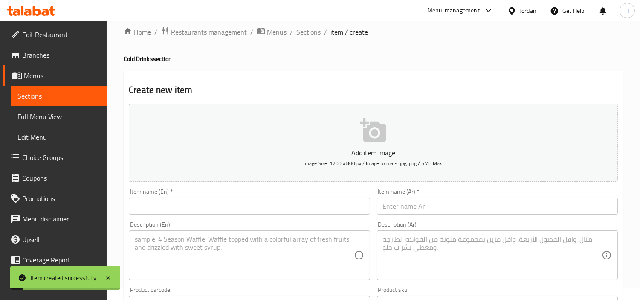
scroll to position [0, 0]
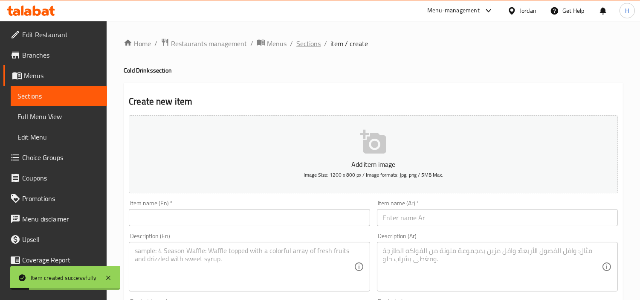
click at [312, 40] on span "Sections" at bounding box center [309, 43] width 24 height 10
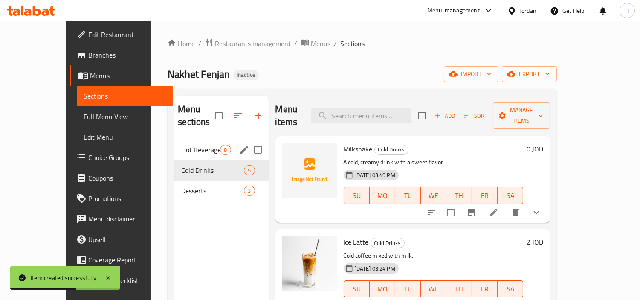
click at [175, 140] on div "Hot Beverages 8" at bounding box center [222, 150] width 94 height 20
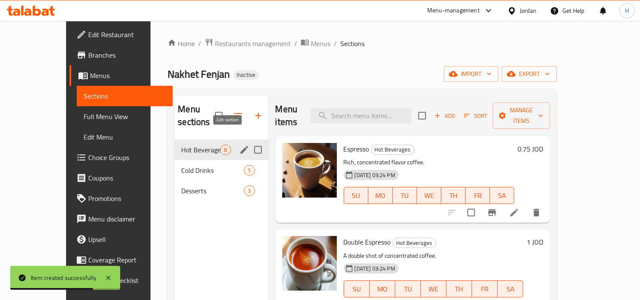
click at [238, 143] on button "edit" at bounding box center [244, 149] width 13 height 13
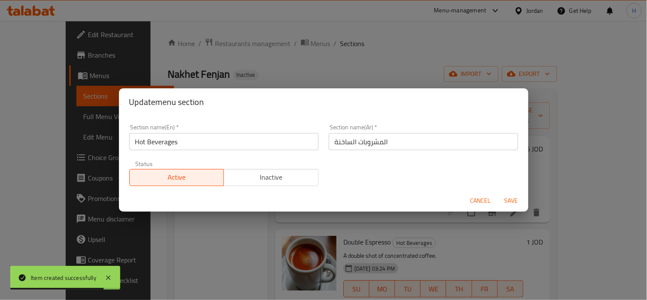
click at [495, 199] on div "Cancel Save" at bounding box center [324, 200] width 410 height 23
click at [464, 197] on div "Cancel Save" at bounding box center [324, 200] width 410 height 23
click at [472, 197] on span "Cancel" at bounding box center [481, 200] width 20 height 11
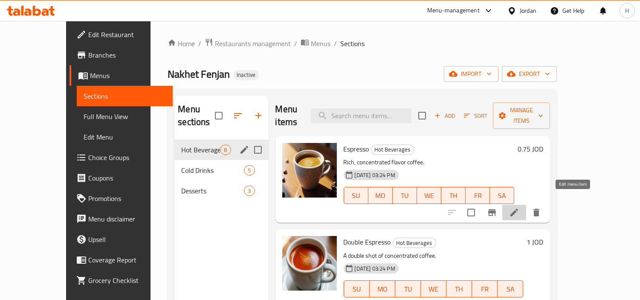
click at [520, 207] on icon at bounding box center [514, 212] width 10 height 10
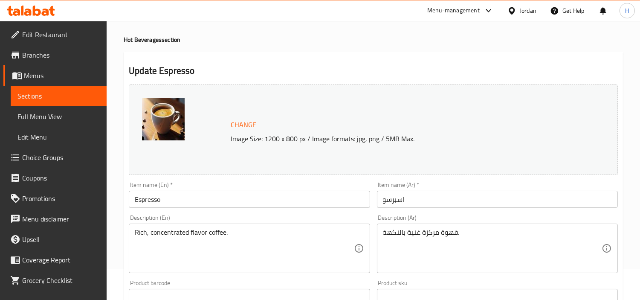
scroll to position [47, 0]
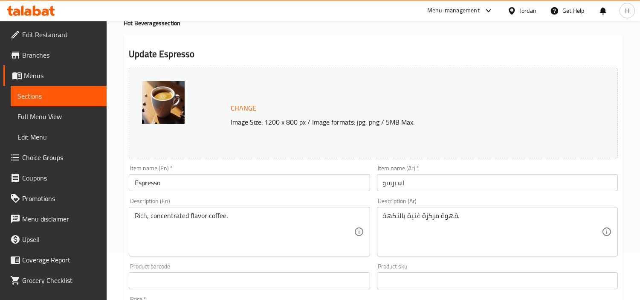
click at [552, 185] on input "اسبرسو" at bounding box center [497, 182] width 241 height 17
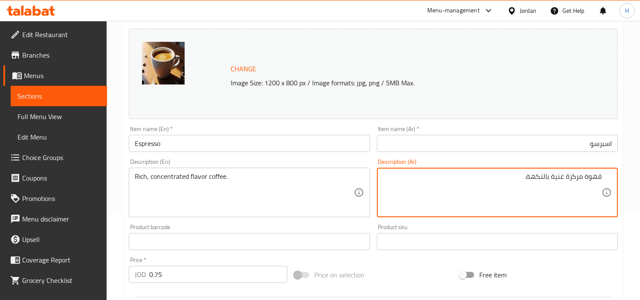
scroll to position [0, 0]
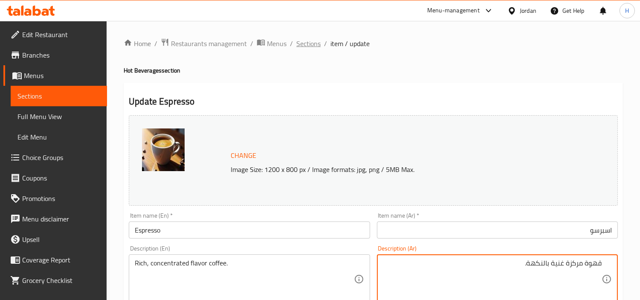
click at [314, 38] on span "Sections" at bounding box center [309, 43] width 24 height 10
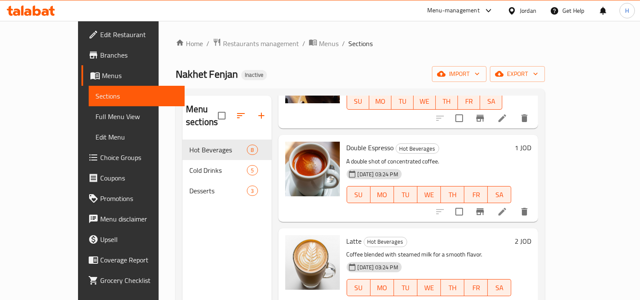
scroll to position [95, 0]
click at [508, 206] on icon at bounding box center [503, 211] width 10 height 10
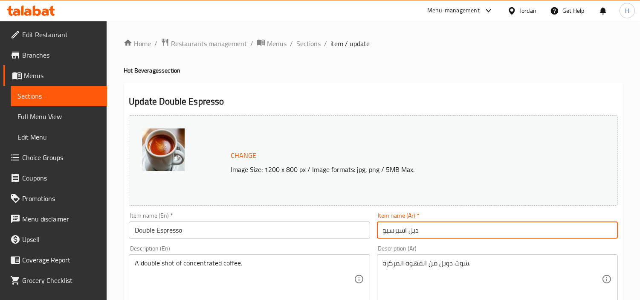
click at [560, 233] on input "دبل اسبرسبو" at bounding box center [497, 229] width 241 height 17
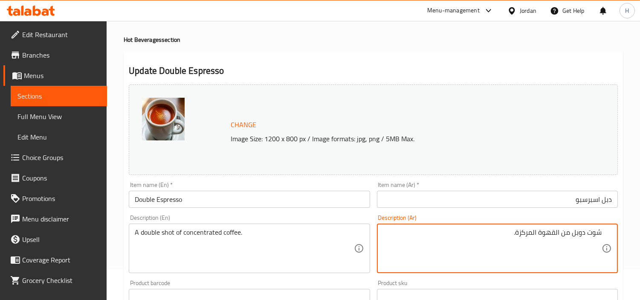
scroll to position [47, 0]
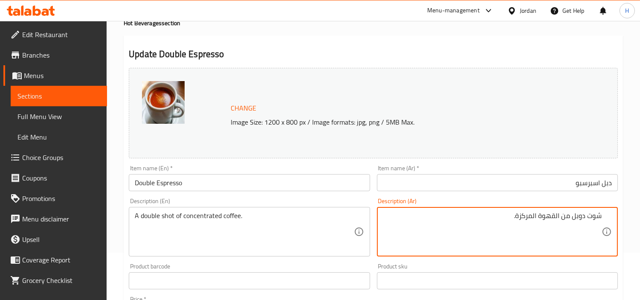
click at [556, 216] on textarea "شوت دوبل من القهوة المركزة." at bounding box center [492, 232] width 219 height 41
click at [535, 218] on textarea "شوت دوبل من قهوة المركزة." at bounding box center [492, 232] width 219 height 41
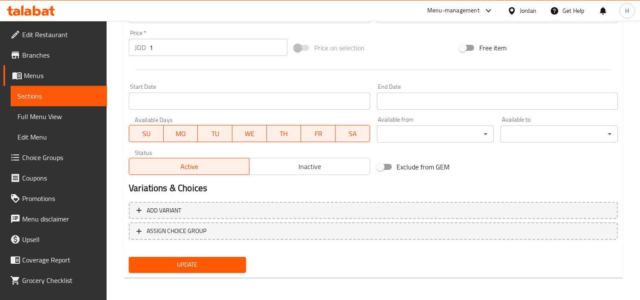
type textarea "شوت دوبل من قهوة مركزة."
click at [216, 259] on span "Update" at bounding box center [188, 264] width 104 height 11
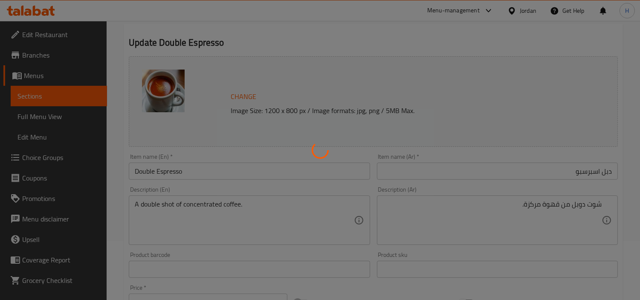
scroll to position [0, 0]
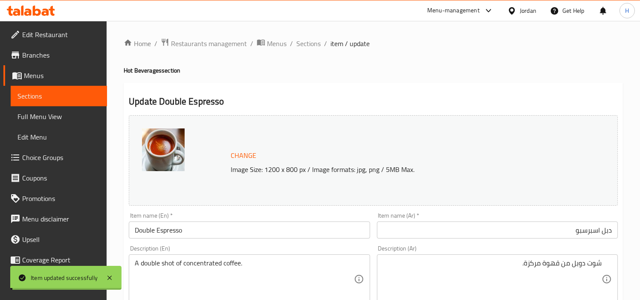
click at [305, 49] on span "Sections" at bounding box center [309, 43] width 24 height 10
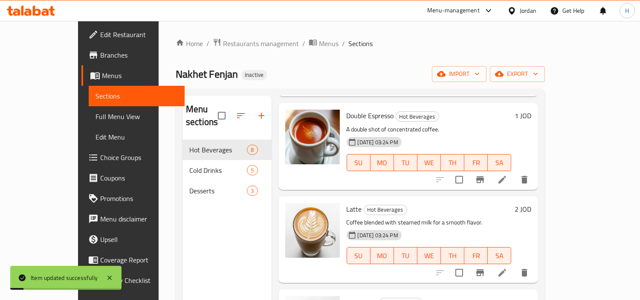
scroll to position [142, 0]
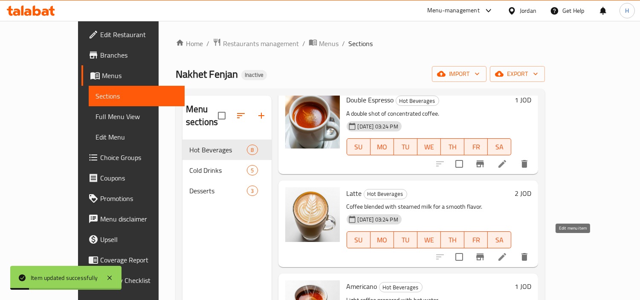
click at [508, 252] on icon at bounding box center [503, 257] width 10 height 10
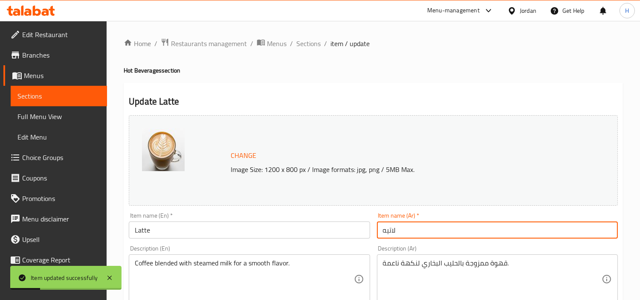
click at [535, 237] on input "لاتيه" at bounding box center [497, 229] width 241 height 17
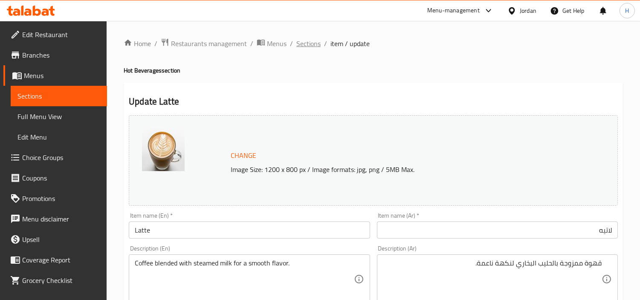
click at [318, 47] on span "Sections" at bounding box center [309, 43] width 24 height 10
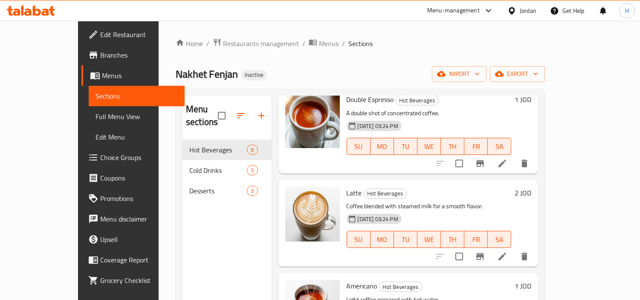
scroll to position [189, 0]
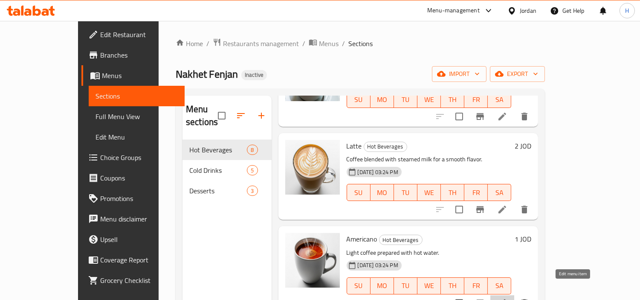
click at [508, 298] on icon at bounding box center [503, 303] width 10 height 10
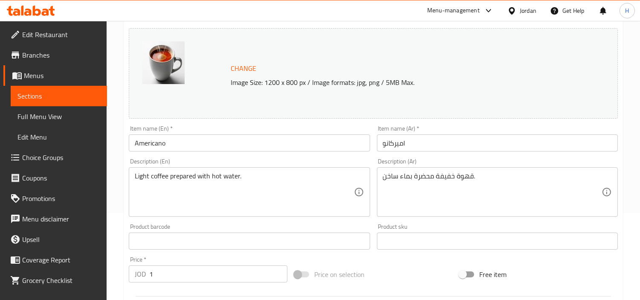
scroll to position [95, 0]
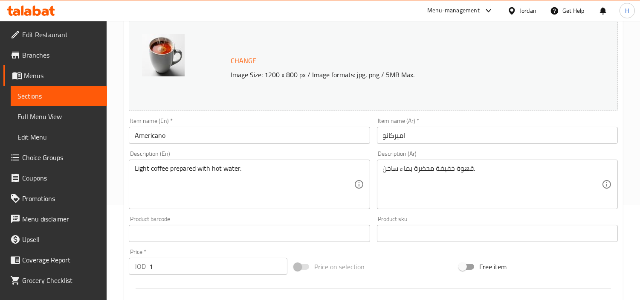
click at [508, 144] on div "Item name (Ar)   * اميركانو Item name (Ar) *" at bounding box center [498, 130] width 248 height 33
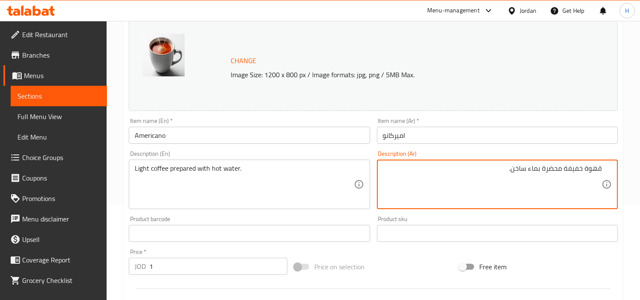
scroll to position [0, 0]
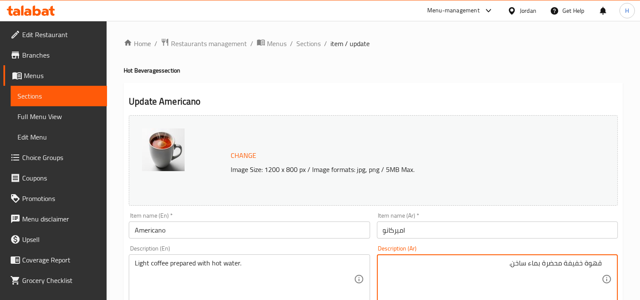
click at [310, 45] on span "Sections" at bounding box center [309, 43] width 24 height 10
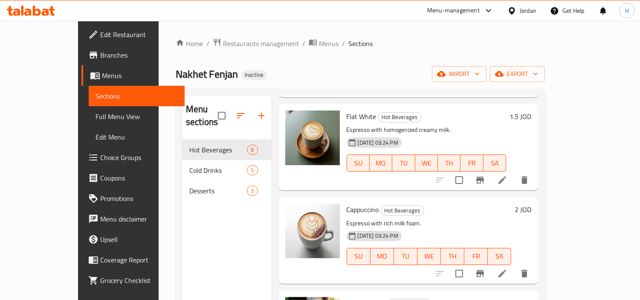
scroll to position [427, 0]
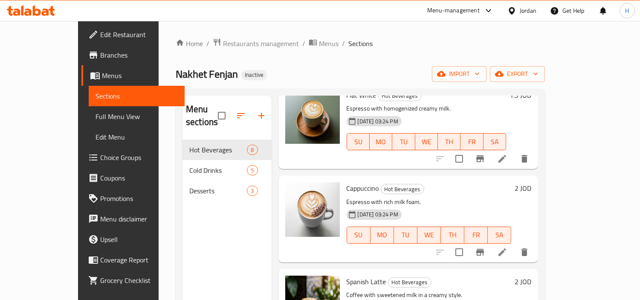
click at [515, 151] on li at bounding box center [503, 158] width 24 height 15
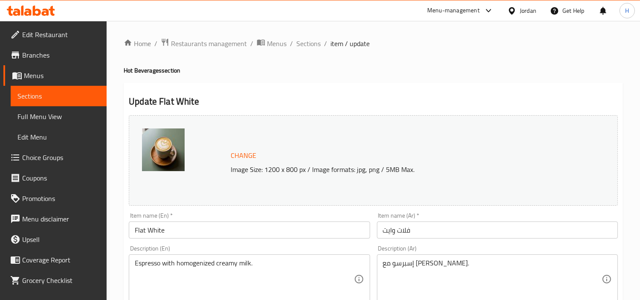
click at [538, 227] on input "فلات وايت" at bounding box center [497, 229] width 241 height 17
click at [313, 45] on span "Sections" at bounding box center [309, 43] width 24 height 10
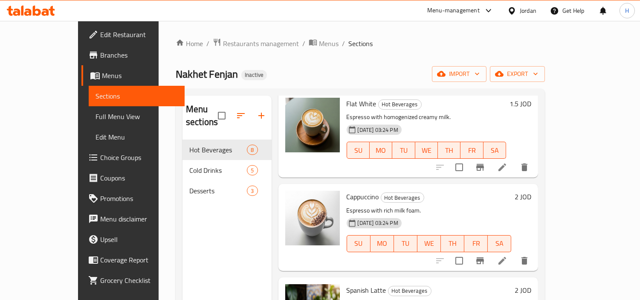
scroll to position [427, 0]
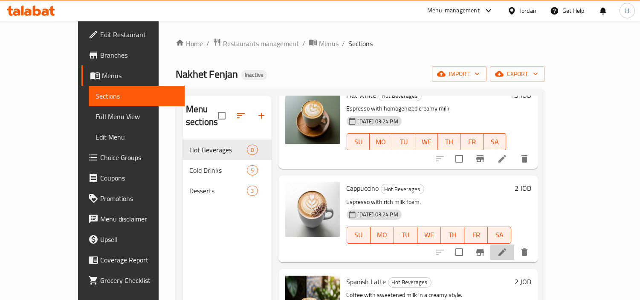
click at [508, 247] on icon at bounding box center [503, 252] width 10 height 10
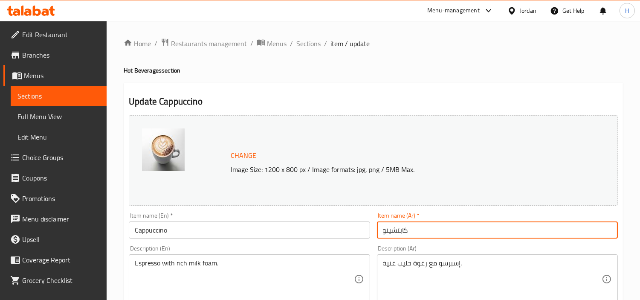
click at [523, 233] on input "كابتشينو" at bounding box center [497, 229] width 241 height 17
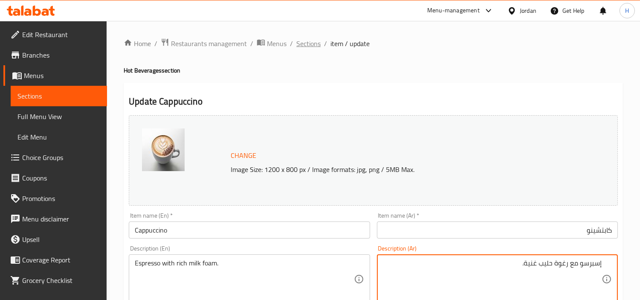
click at [297, 46] on span "Sections" at bounding box center [309, 43] width 24 height 10
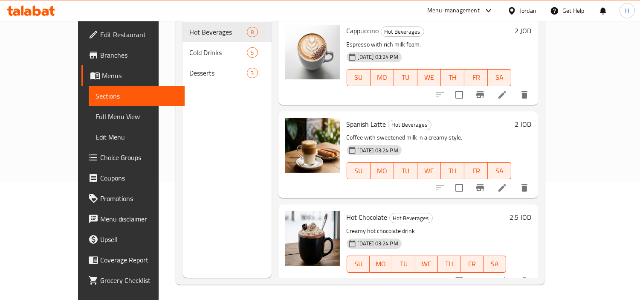
scroll to position [119, 0]
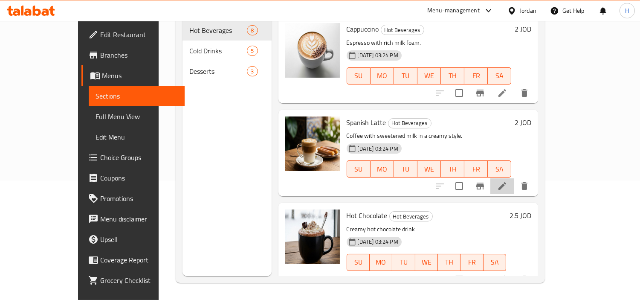
click at [515, 178] on li at bounding box center [503, 185] width 24 height 15
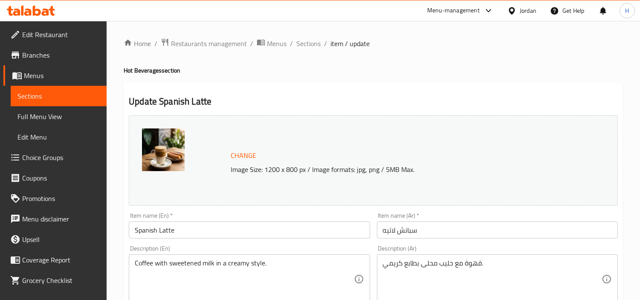
click at [542, 231] on input "سبانش لاتيه" at bounding box center [497, 229] width 241 height 17
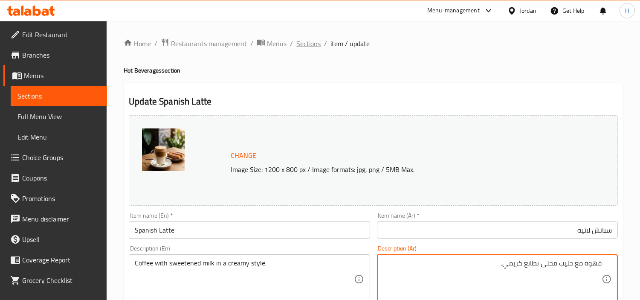
click at [317, 47] on span "Sections" at bounding box center [309, 43] width 24 height 10
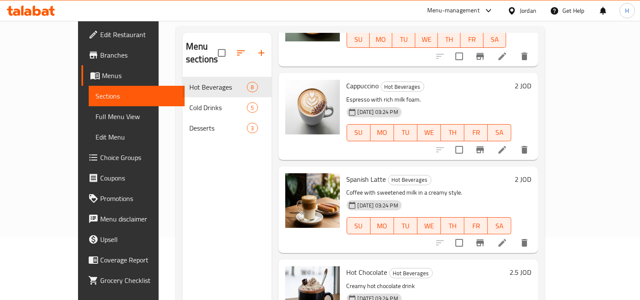
scroll to position [119, 0]
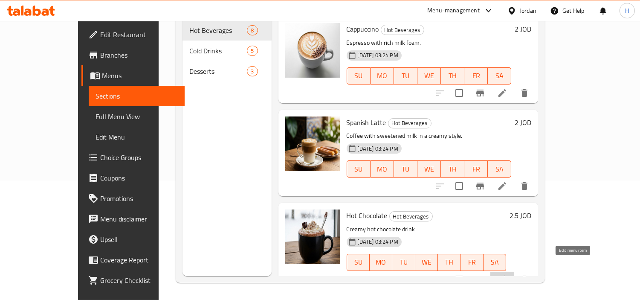
click at [508, 274] on icon at bounding box center [503, 279] width 10 height 10
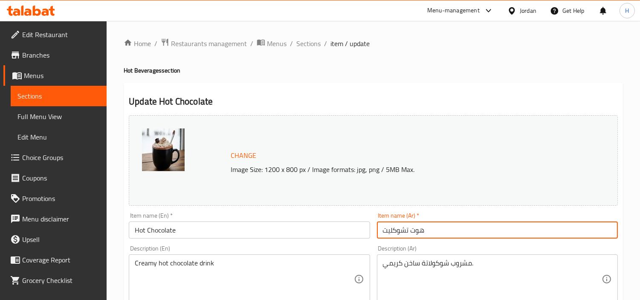
click at [517, 231] on input "هوت تشوكليت" at bounding box center [497, 229] width 241 height 17
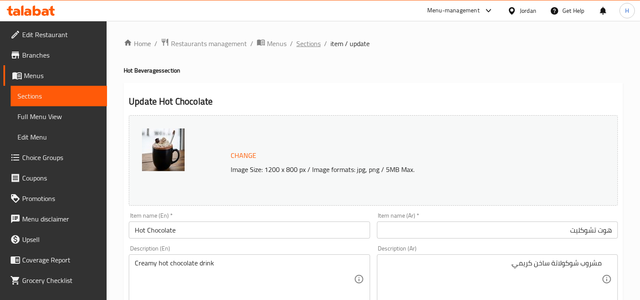
click at [304, 46] on span "Sections" at bounding box center [309, 43] width 24 height 10
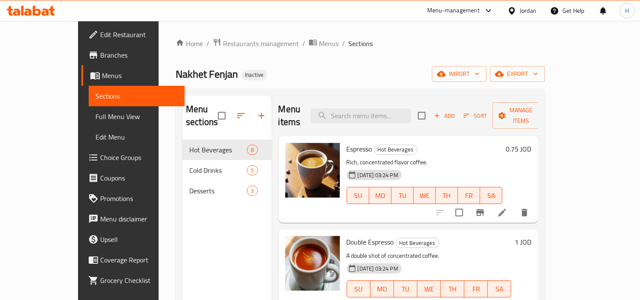
click at [96, 116] on span "Full Menu View" at bounding box center [137, 116] width 83 height 10
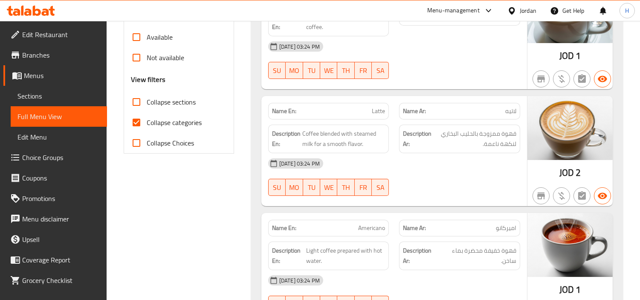
scroll to position [332, 0]
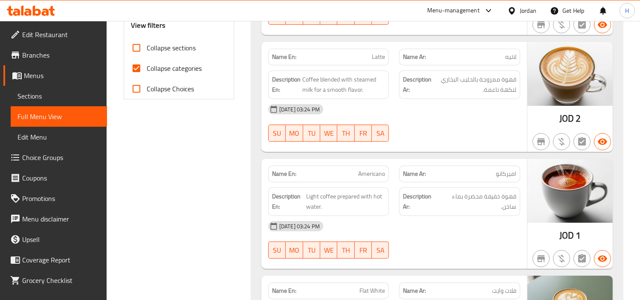
click at [138, 72] on input "Collapse categories" at bounding box center [136, 68] width 20 height 20
checkbox input "false"
click at [134, 55] on input "Collapse sections" at bounding box center [136, 48] width 20 height 20
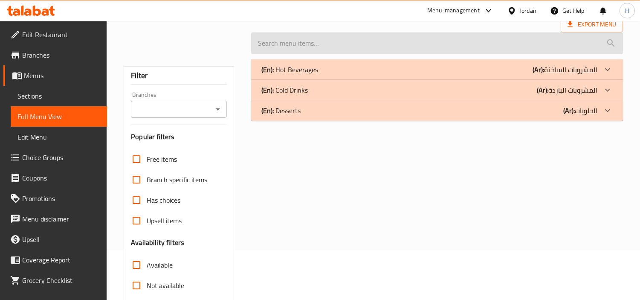
scroll to position [6, 0]
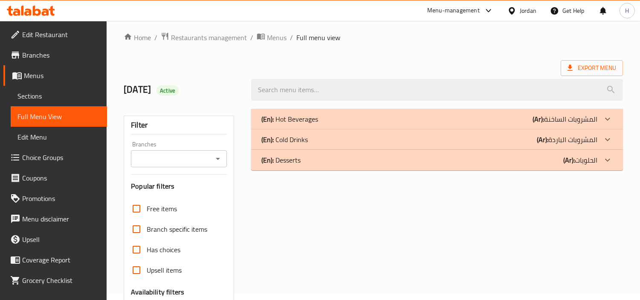
click at [357, 111] on div "(En): Hot Beverages (Ar): المشروبات الساخنة" at bounding box center [437, 119] width 372 height 20
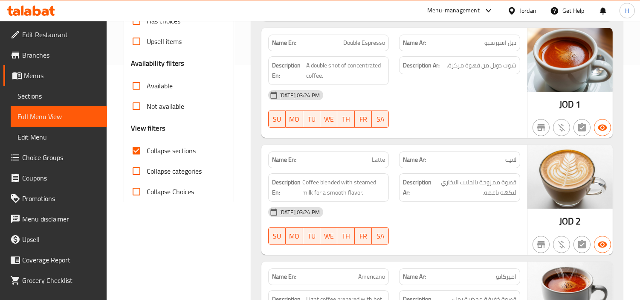
scroll to position [230, 0]
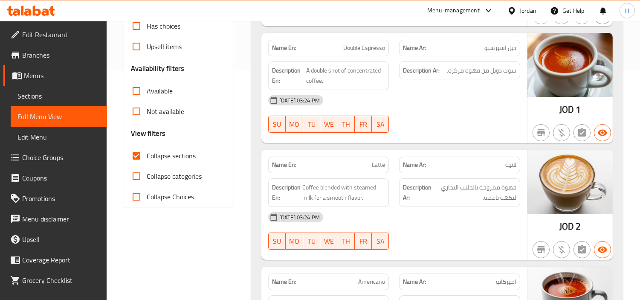
click at [142, 147] on input "Collapse sections" at bounding box center [136, 155] width 20 height 20
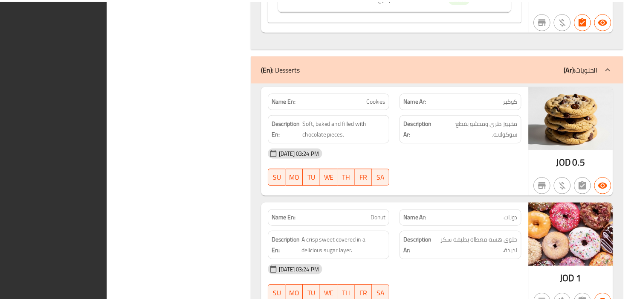
scroll to position [2303, 0]
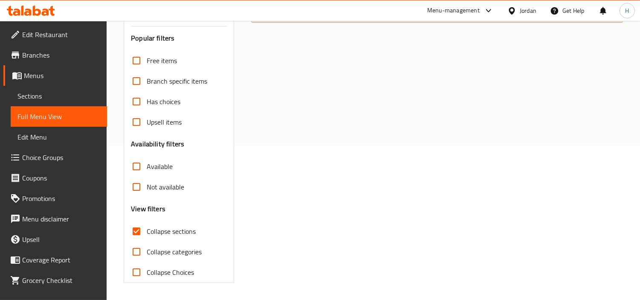
scroll to position [154, 0]
click at [201, 235] on div "Collapse sections" at bounding box center [179, 231] width 96 height 20
click at [143, 228] on input "Collapse sections" at bounding box center [136, 231] width 20 height 20
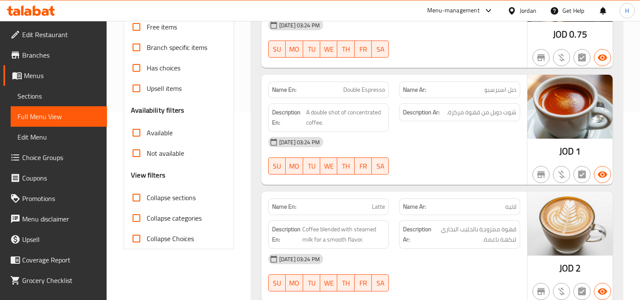
scroll to position [249, 0]
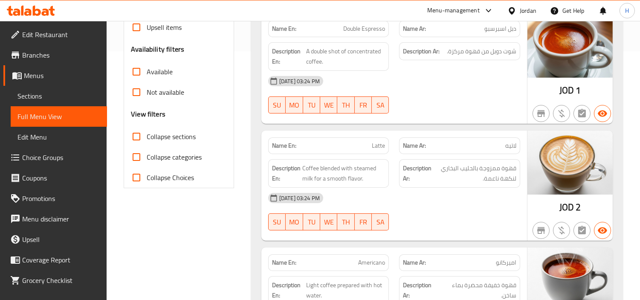
click at [141, 141] on input "Collapse sections" at bounding box center [136, 136] width 20 height 20
checkbox input "true"
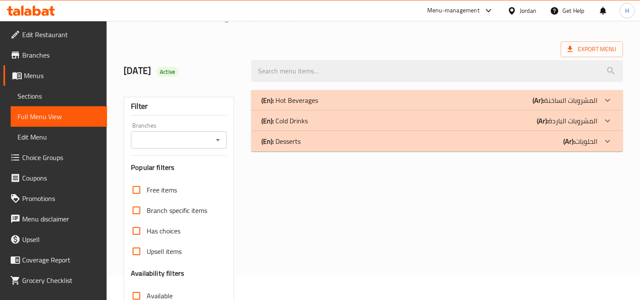
scroll to position [47, 0]
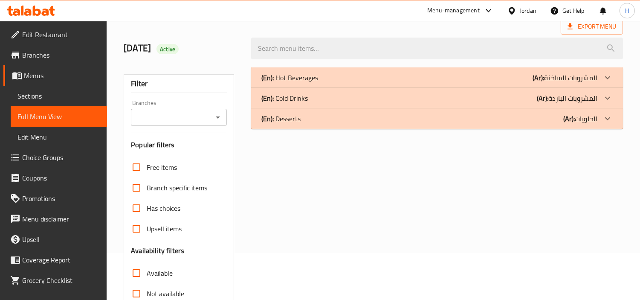
click at [70, 92] on span "Sections" at bounding box center [58, 96] width 83 height 10
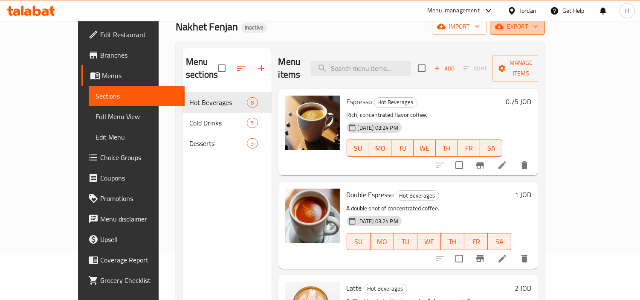
click at [538, 23] on span "export" at bounding box center [517, 26] width 41 height 11
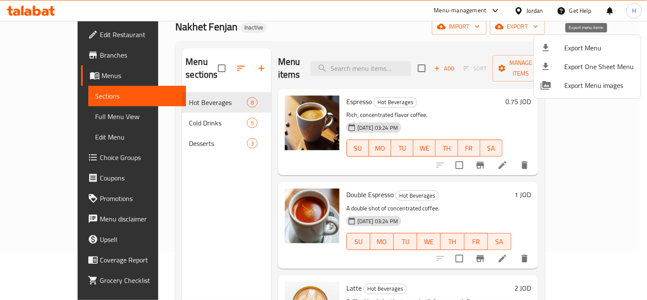
click at [576, 46] on span "Export Menu" at bounding box center [600, 48] width 70 height 10
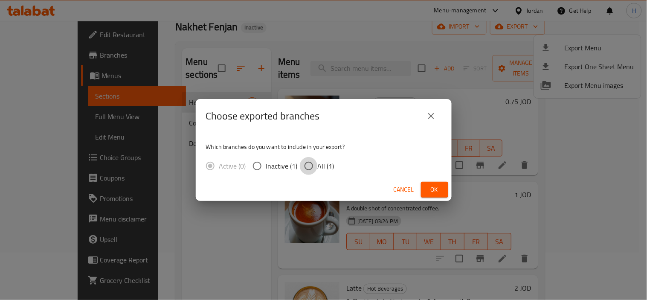
click at [310, 160] on input "All (1)" at bounding box center [309, 166] width 18 height 18
radio input "true"
click at [436, 189] on span "Ok" at bounding box center [435, 189] width 14 height 11
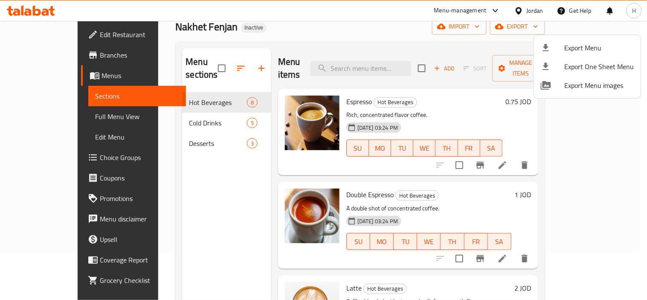
click at [205, 61] on div at bounding box center [323, 150] width 647 height 300
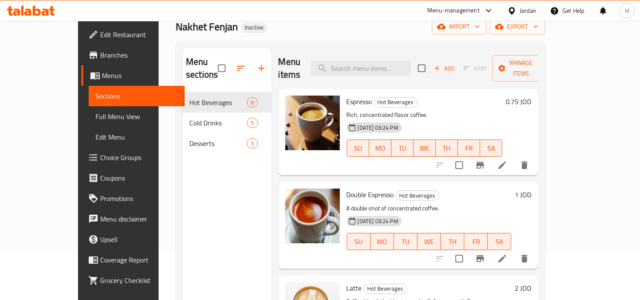
click at [213, 61] on input "checkbox" at bounding box center [222, 68] width 18 height 18
checkbox input "true"
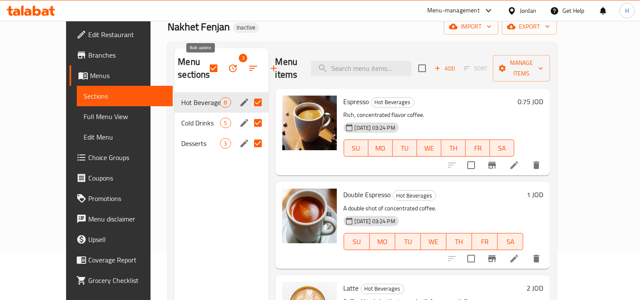
click at [223, 73] on button "button" at bounding box center [233, 68] width 20 height 20
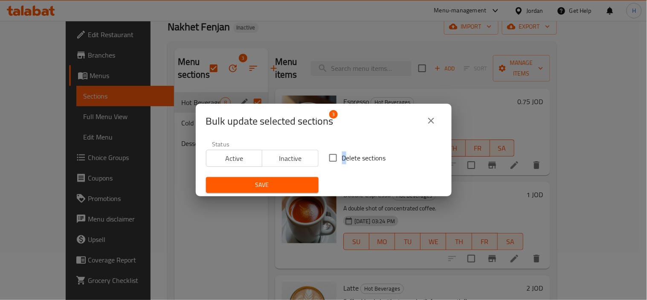
drag, startPoint x: 340, startPoint y: 160, endPoint x: 329, endPoint y: 166, distance: 12.3
click at [342, 159] on span "Delete sections" at bounding box center [364, 158] width 44 height 10
click at [285, 175] on div "Save" at bounding box center [262, 185] width 123 height 26
click at [324, 155] on input "Delete sections" at bounding box center [333, 158] width 18 height 18
checkbox input "true"
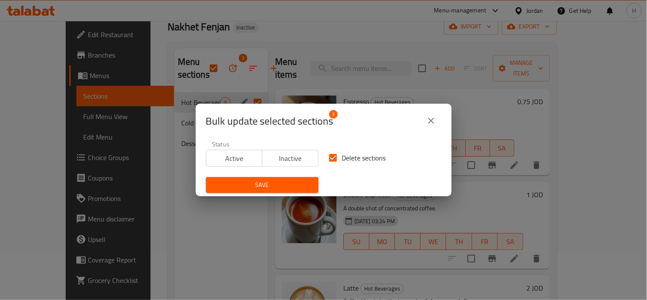
click at [300, 184] on span "Save" at bounding box center [262, 185] width 99 height 11
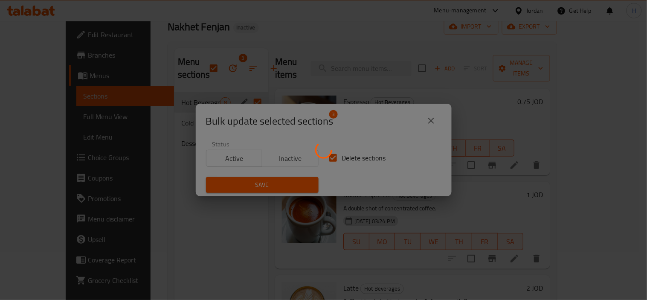
checkbox input "false"
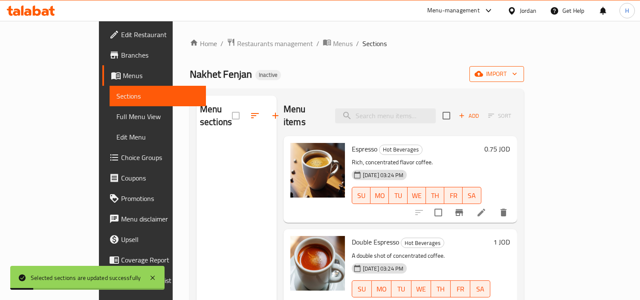
click at [518, 70] on span "import" at bounding box center [497, 74] width 41 height 11
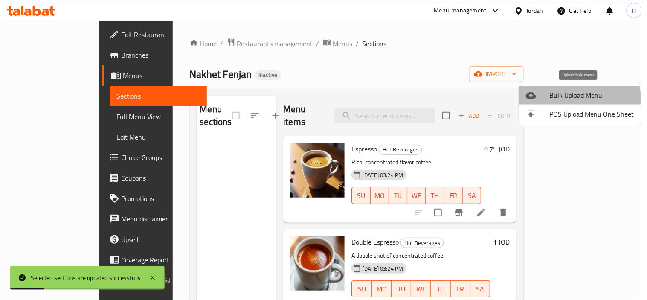
click at [545, 98] on div at bounding box center [538, 95] width 24 height 10
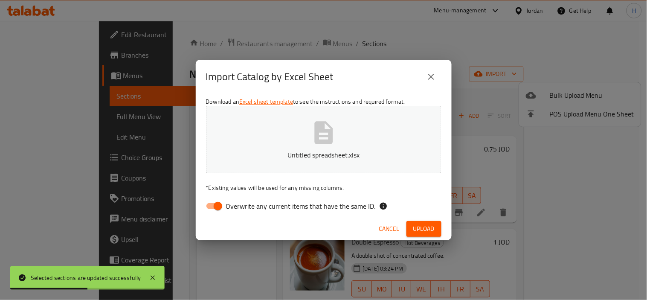
drag, startPoint x: 339, startPoint y: 206, endPoint x: 400, endPoint y: 224, distance: 64.2
click at [339, 206] on span "Overwrite any current items that have the same ID." at bounding box center [301, 206] width 150 height 10
click at [242, 206] on input "Overwrite any current items that have the same ID." at bounding box center [218, 206] width 49 height 16
checkbox input "false"
click at [413, 225] on span "Upload" at bounding box center [423, 229] width 21 height 11
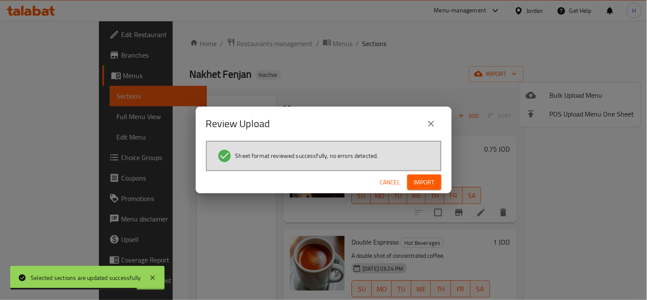
click at [428, 180] on span "Import" at bounding box center [424, 182] width 20 height 11
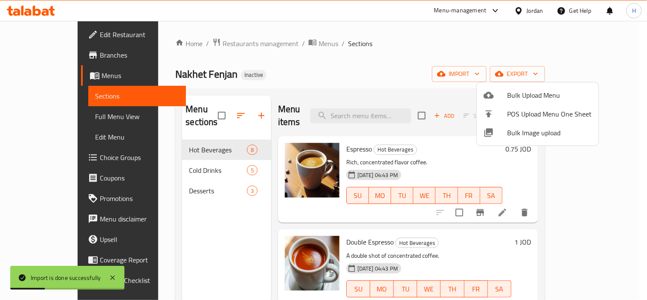
click at [235, 203] on div at bounding box center [323, 150] width 647 height 300
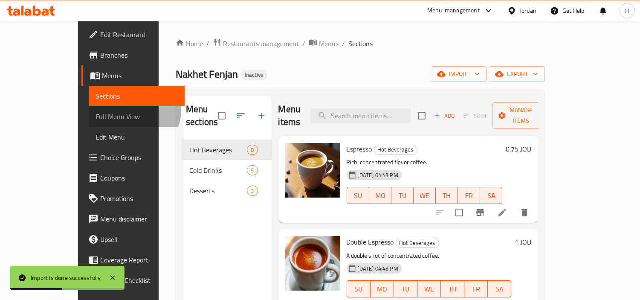
click at [96, 111] on span "Full Menu View" at bounding box center [137, 116] width 83 height 10
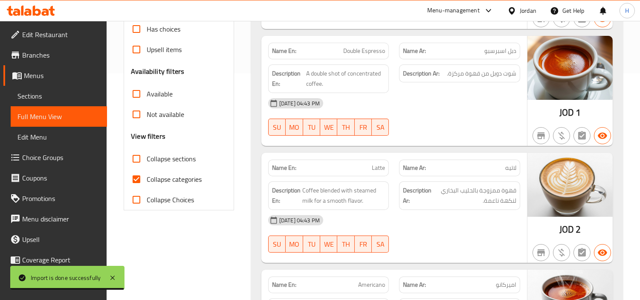
scroll to position [237, 0]
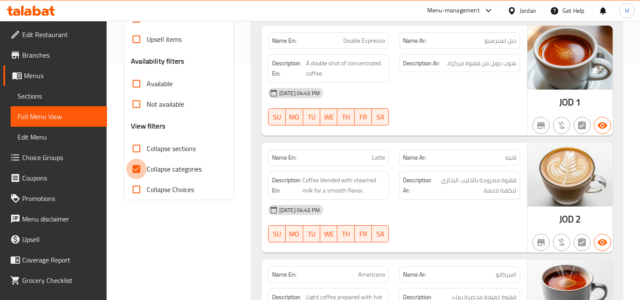
click at [143, 165] on input "Collapse categories" at bounding box center [136, 169] width 20 height 20
checkbox input "false"
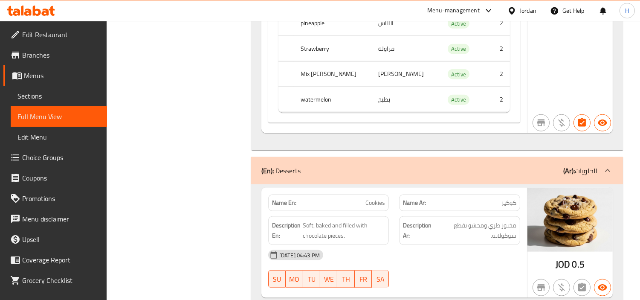
scroll to position [1972, 0]
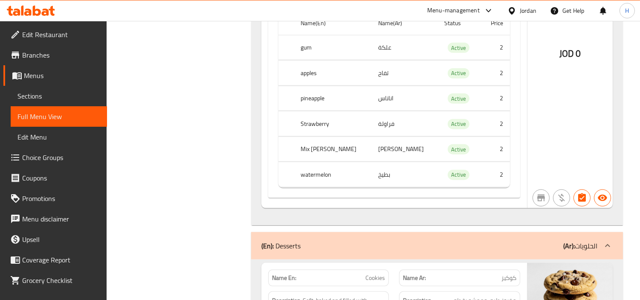
click at [53, 99] on span "Sections" at bounding box center [58, 96] width 83 height 10
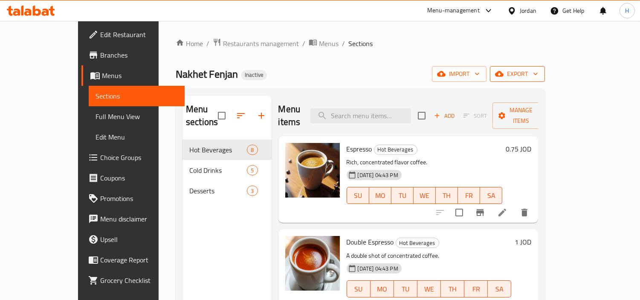
click at [545, 81] on button "export" at bounding box center [517, 74] width 55 height 16
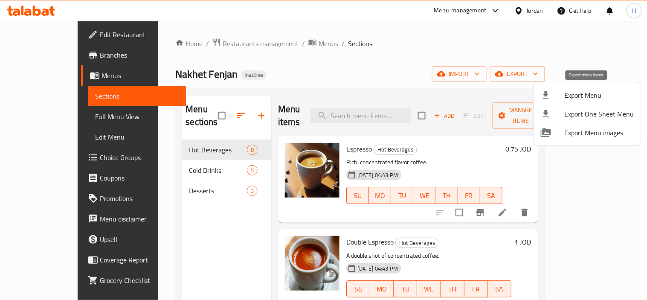
click at [572, 92] on span "Export Menu" at bounding box center [600, 95] width 70 height 10
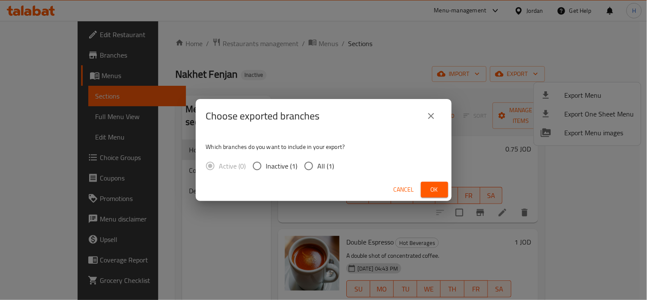
click at [309, 166] on input "All (1)" at bounding box center [309, 166] width 18 height 18
radio input "true"
click at [433, 192] on span "Ok" at bounding box center [435, 189] width 14 height 11
